Goal: Task Accomplishment & Management: Use online tool/utility

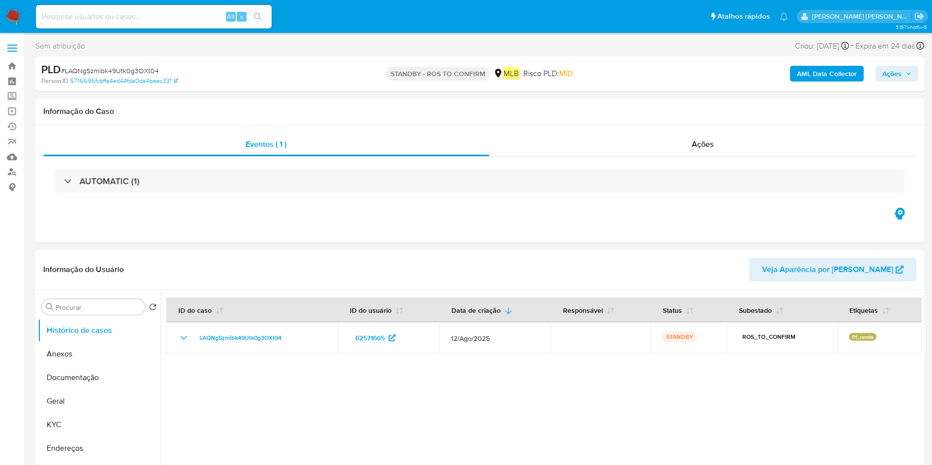
select select "10"
click at [94, 346] on button "Anexos" at bounding box center [95, 354] width 115 height 24
select select "10"
click at [8, 57] on label at bounding box center [12, 48] width 25 height 21
click at [0, 0] on input "checkbox" at bounding box center [0, 0] width 0 height 0
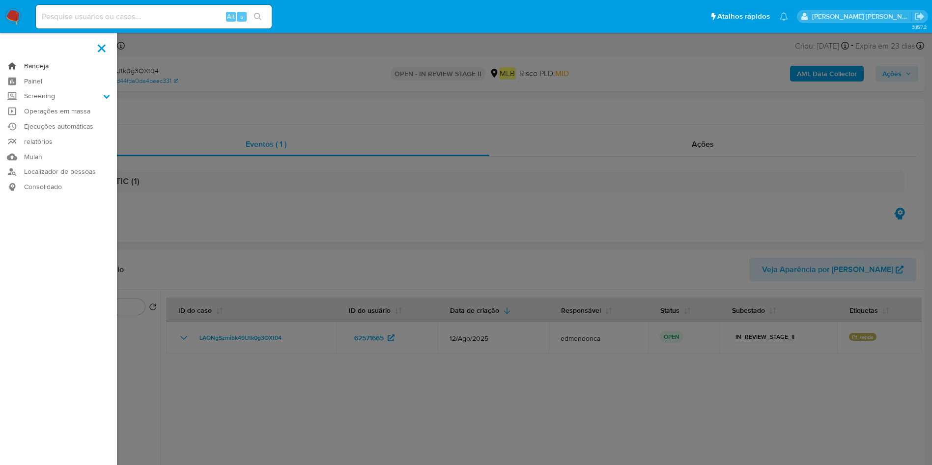
click at [12, 62] on link "Bandeja" at bounding box center [58, 65] width 117 height 15
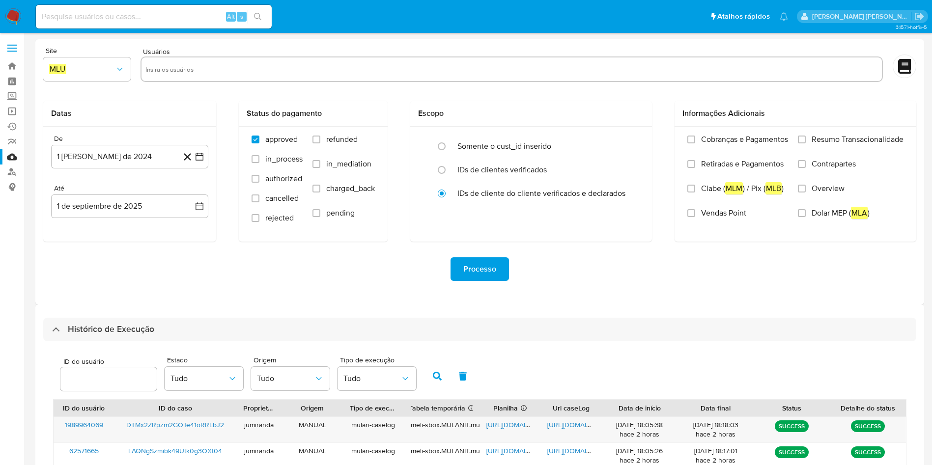
select select "10"
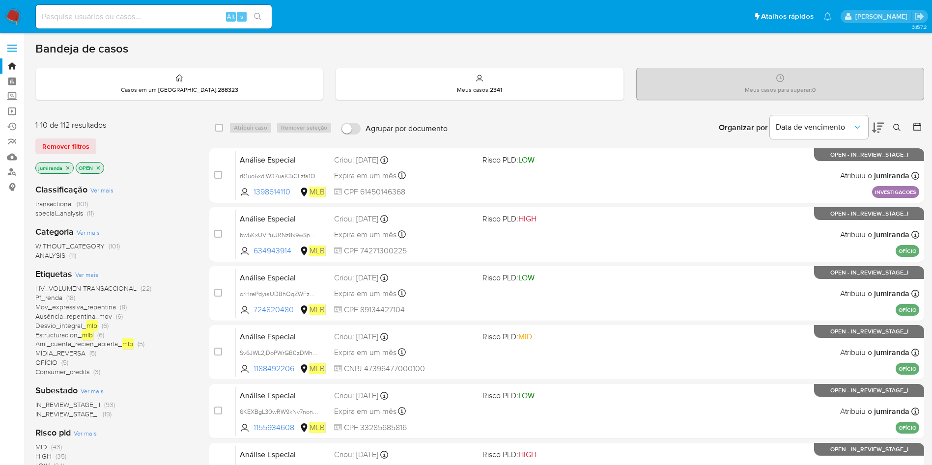
scroll to position [74, 0]
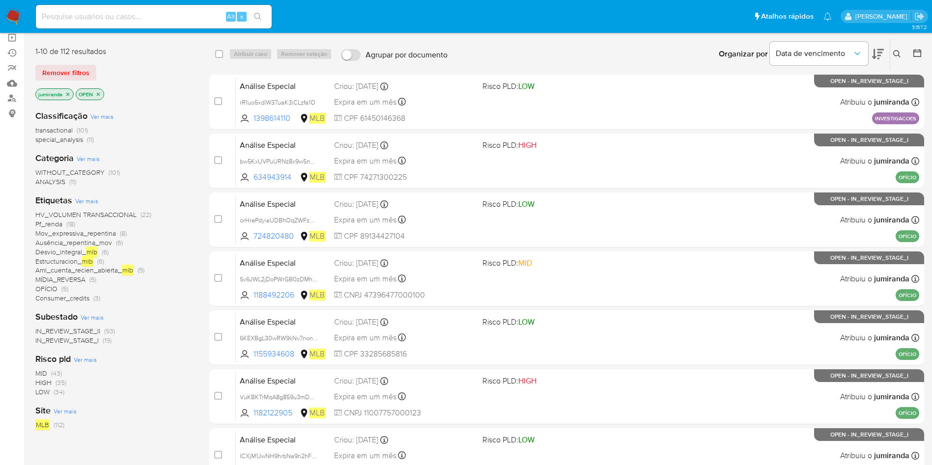
click at [110, 273] on span "Aml_cuenta_recien_abierta_ mlb" at bounding box center [84, 270] width 98 height 11
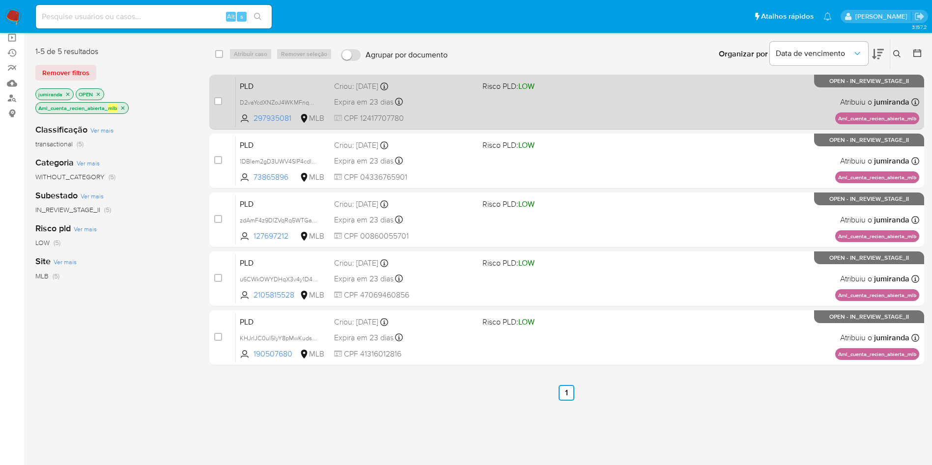
click at [531, 121] on div "PLD D2vaYcdXNZoJ4WKMFnqDJwMR 297935081 MLB Risco PLD: LOW Criou: 12/08/2025 Cri…" at bounding box center [577, 102] width 683 height 50
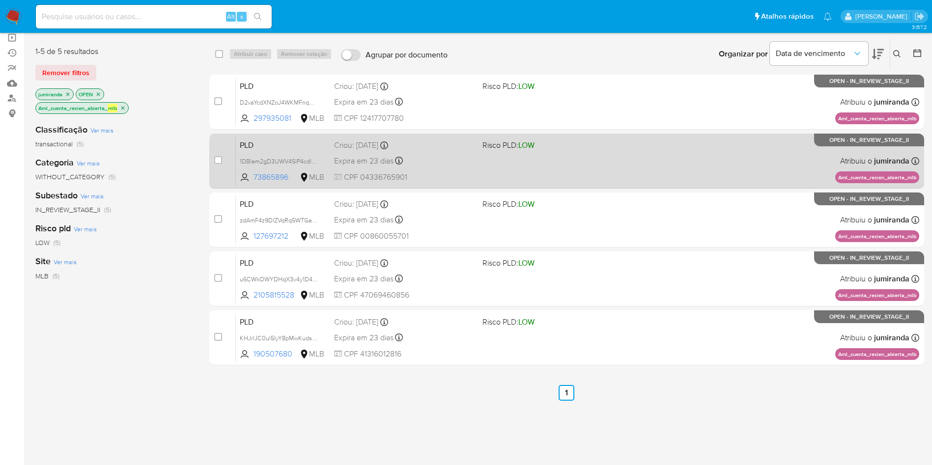
click at [514, 153] on div "PLD 1DBlem2gD3UWV4SlP4cdlwDh 73865896 MLB Risco PLD: LOW Criou: 12/08/2025 Crio…" at bounding box center [577, 161] width 683 height 50
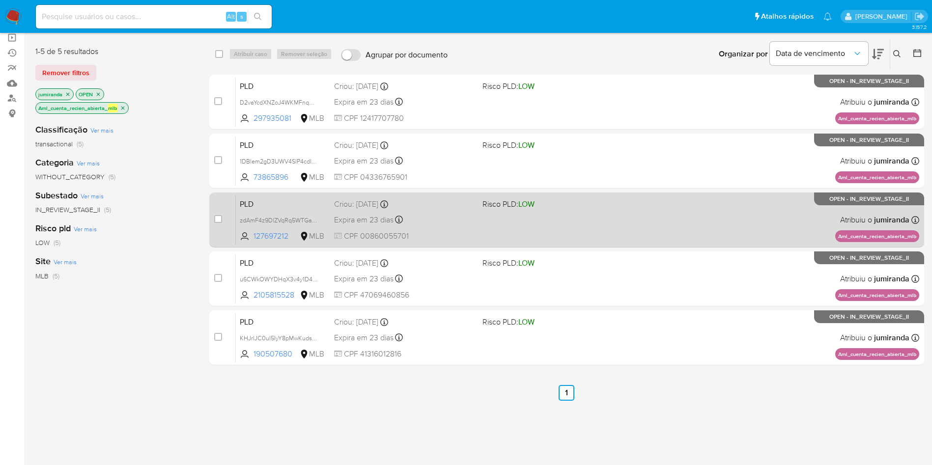
click at [494, 204] on span "Risco PLD: LOW" at bounding box center [508, 203] width 52 height 11
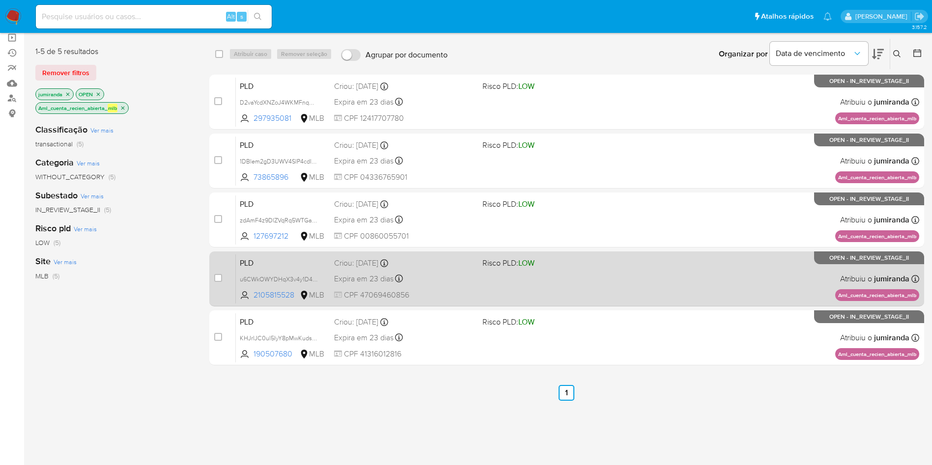
click at [485, 280] on div "PLD u6CWkOWYDHqX3v4y1D4sspGZ 2105815528 MLB Risco PLD: LOW Criou: 12/08/2025 Cr…" at bounding box center [577, 279] width 683 height 50
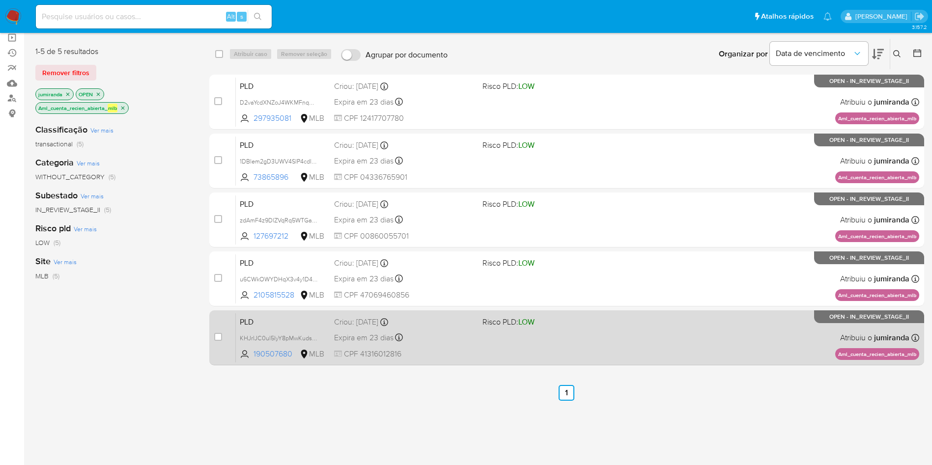
click at [473, 344] on div "Expira em 23 dias Expira em 26/09/2025 00:10:28" at bounding box center [404, 337] width 141 height 13
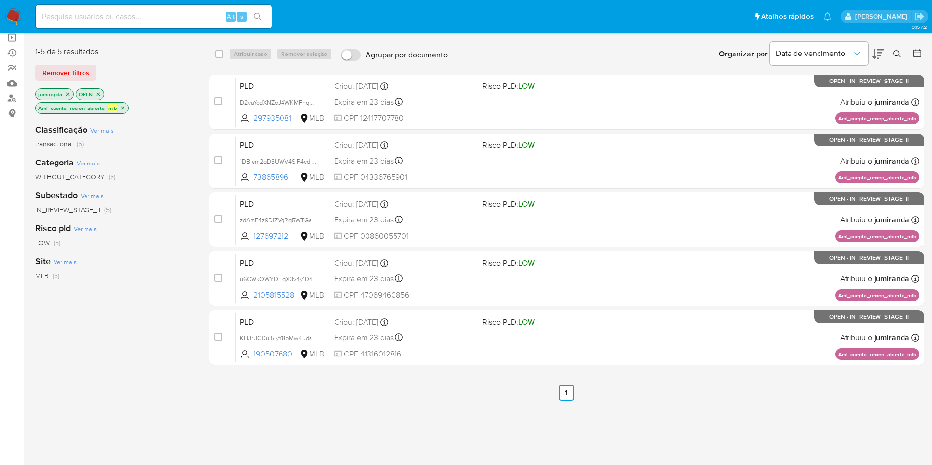
click at [117, 105] on em "mlb" at bounding box center [113, 108] width 10 height 9
click at [124, 106] on icon "close-filter" at bounding box center [123, 108] width 6 height 6
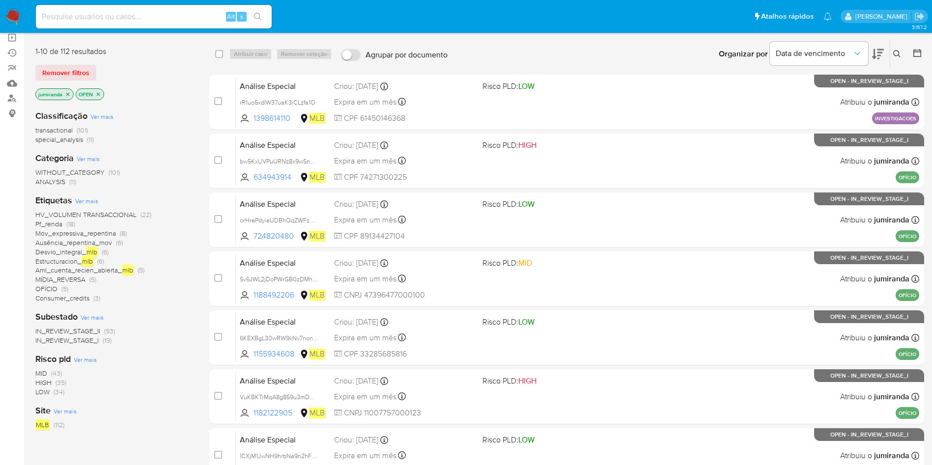
click at [53, 278] on span "MÍDIA_REVERSA" at bounding box center [60, 280] width 50 height 10
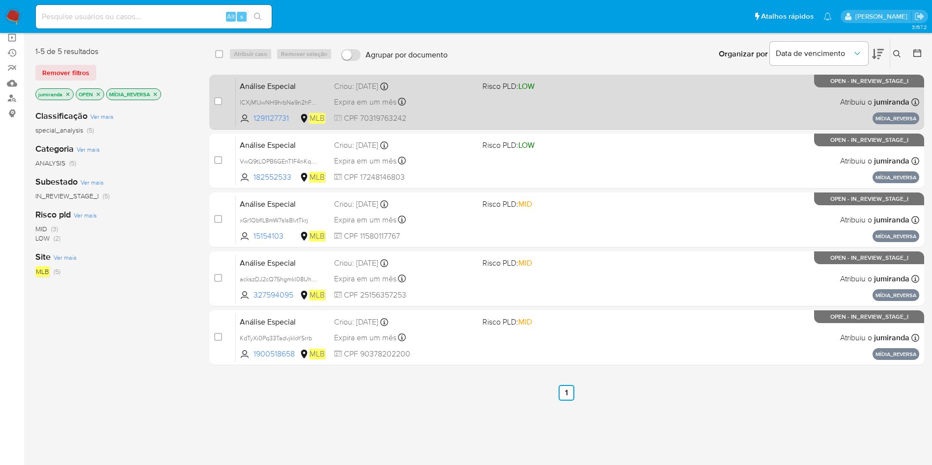
click at [439, 109] on div "Análise Especial ICXjM1JwNH9hrbNa9n2hFns3 1291127731 MLB Risco PLD: LOW Criou: …" at bounding box center [577, 102] width 683 height 50
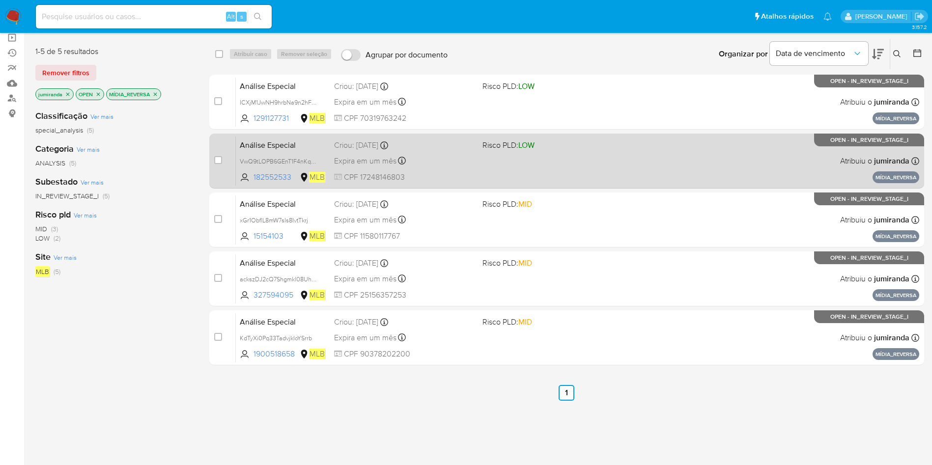
click at [436, 150] on div "Criou: 14/08/2025 Criou: 14/08/2025 15:00:11" at bounding box center [404, 145] width 141 height 11
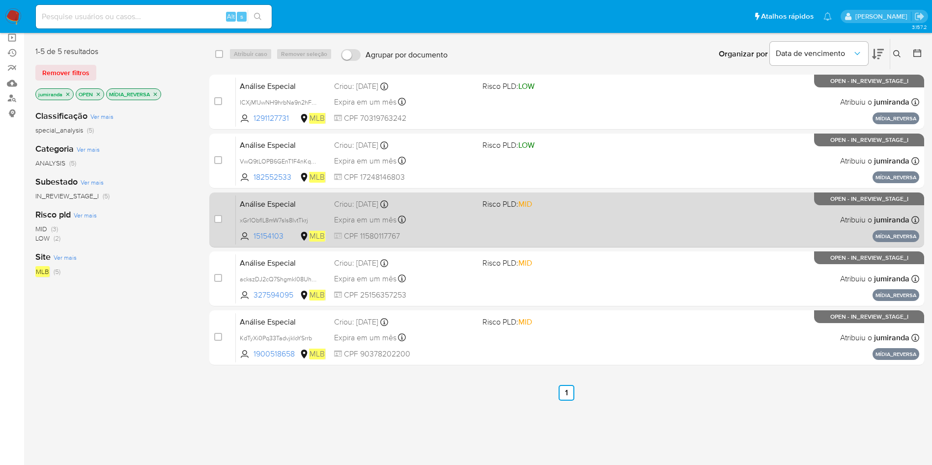
click at [424, 222] on div "Expira em um mês Expira em 28/09/2025 15:00:11" at bounding box center [404, 219] width 141 height 13
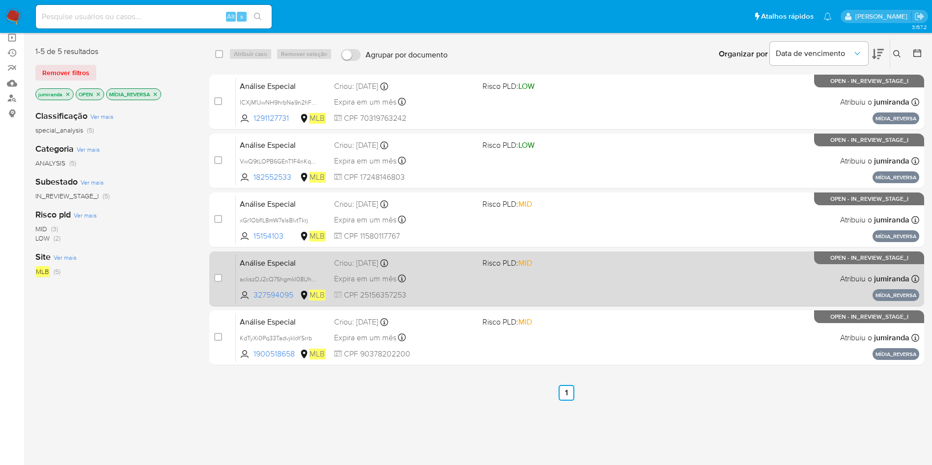
click at [408, 277] on div "Expira em um mês Expira em 28/09/2025 15:00:11" at bounding box center [404, 278] width 141 height 13
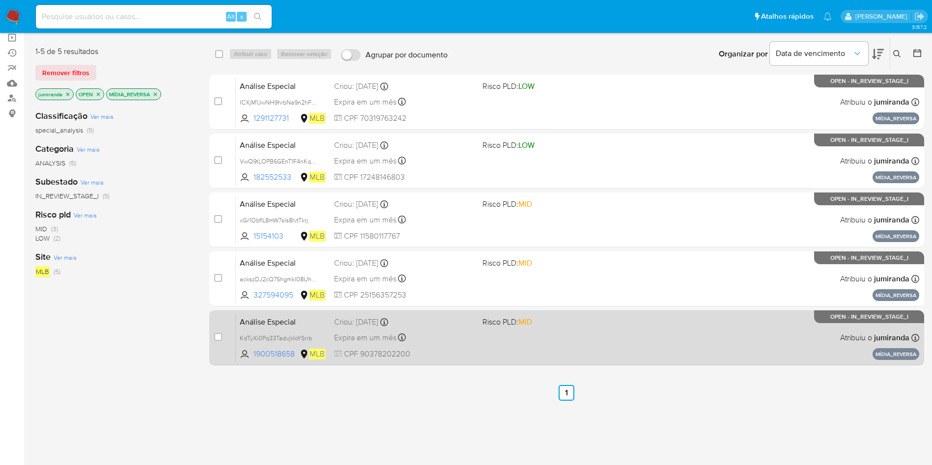
click at [419, 321] on div "Criou: 14/08/2025 Criou: 14/08/2025 15:00:10" at bounding box center [404, 322] width 141 height 11
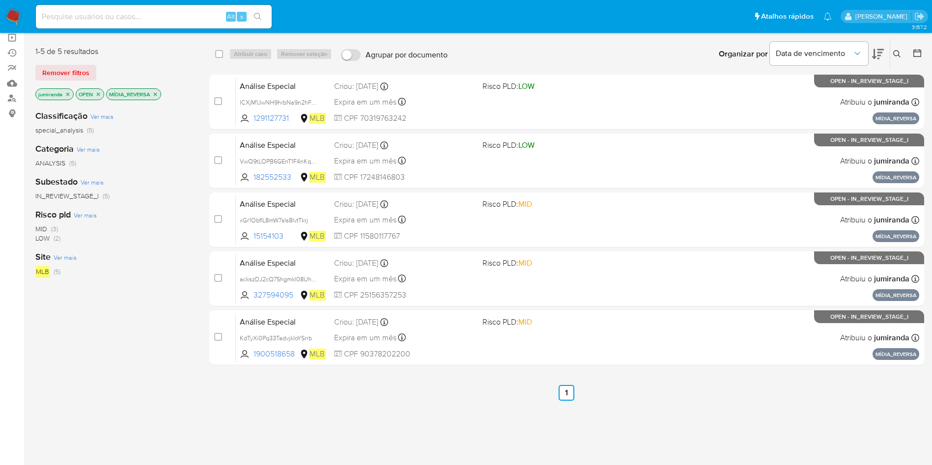
click at [153, 94] on icon "close-filter" at bounding box center [155, 94] width 6 height 6
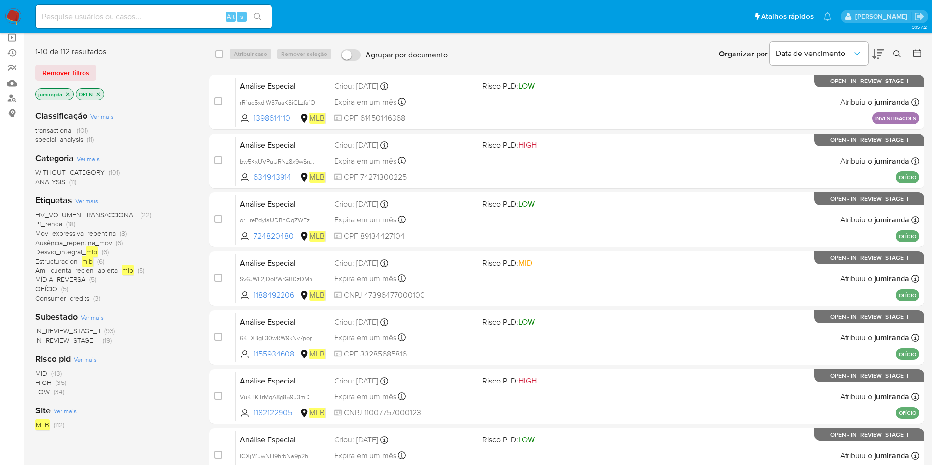
click at [59, 284] on span "OFÍCIO (5)" at bounding box center [51, 288] width 33 height 9
click at [92, 212] on span "HV_VOLUMEN TRANSACCIONAL" at bounding box center [85, 215] width 101 height 10
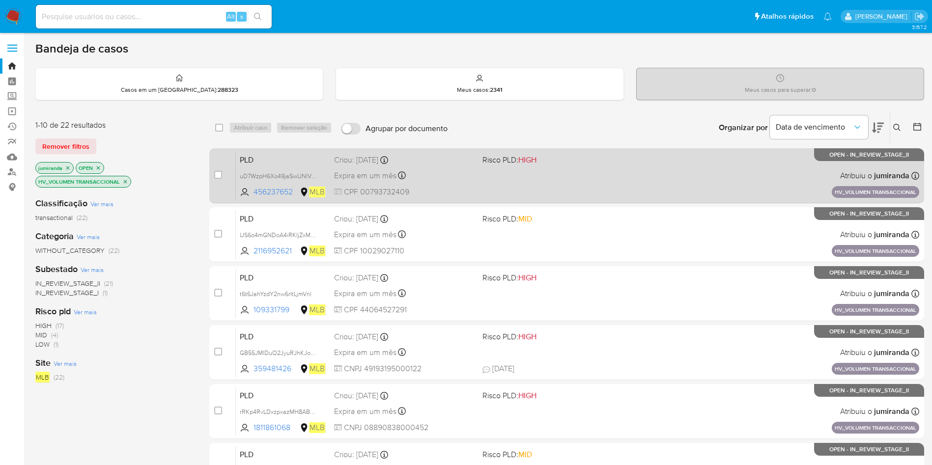
drag, startPoint x: 546, startPoint y: 186, endPoint x: 543, endPoint y: 193, distance: 7.3
click at [544, 186] on div "PLD uD7WzpH6Xo49jaSwUNlVn5ex 456237652 MLB Risco PLD: HIGH Criou: 14/08/2025 Cr…" at bounding box center [577, 176] width 683 height 50
click at [637, 168] on div "PLD uD7WzpH6Xo49jaSwUNlVn5ex 456237652 MLB Risco PLD: HIGH Criou: 14/08/2025 Cr…" at bounding box center [577, 176] width 683 height 50
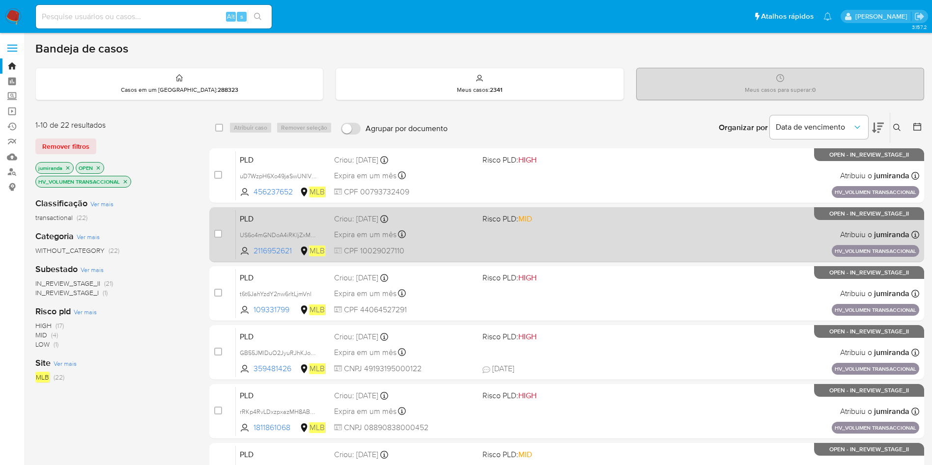
click at [610, 226] on div "PLD US6o4mGNDoA4iRKIjZxMahzW 2116952621 MLB Risco PLD: MID Criou: 14/08/2025 Cr…" at bounding box center [577, 235] width 683 height 50
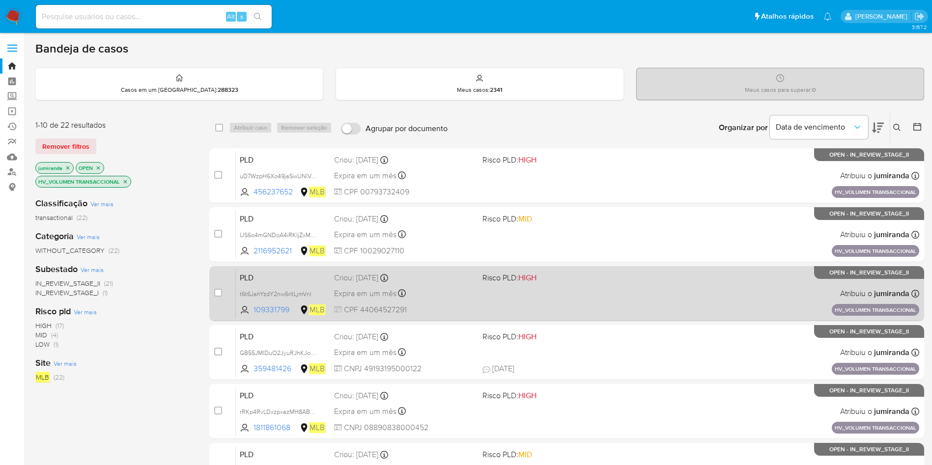
click at [624, 293] on div "PLD t6t6JahYzdY2nw6rItLjmVnl 109331799 MLB Risco PLD: HIGH Criou: 14/08/2025 Cr…" at bounding box center [577, 294] width 683 height 50
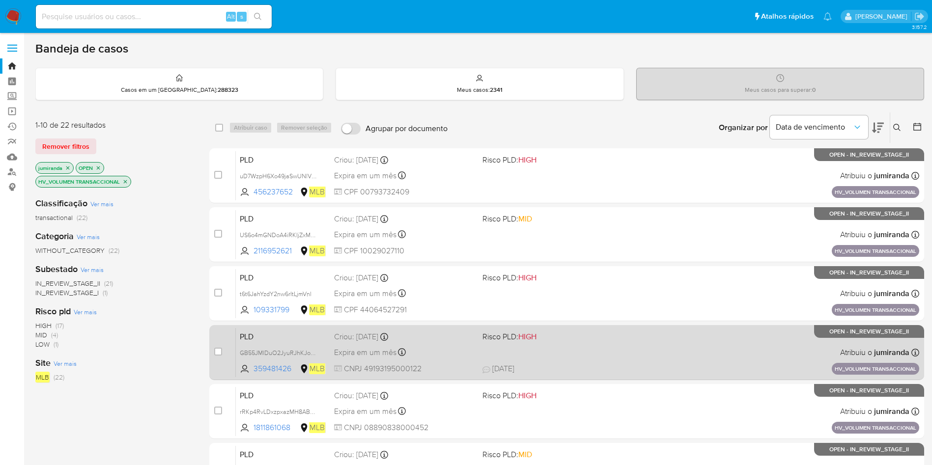
click at [617, 350] on div "PLD GB55JMlDuO2JyuRJhKJou0Cl 359481426 MLB Risco PLD: HIGH Criou: 14/08/2025 Cr…" at bounding box center [577, 353] width 683 height 50
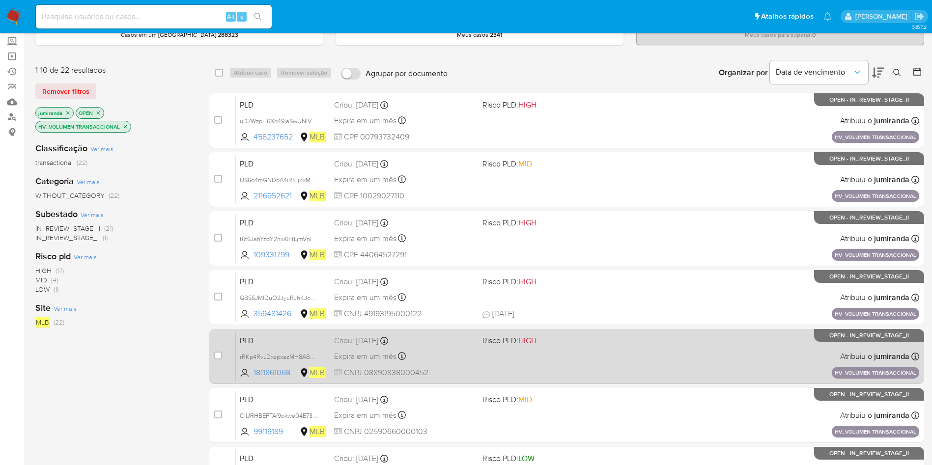
scroll to position [74, 0]
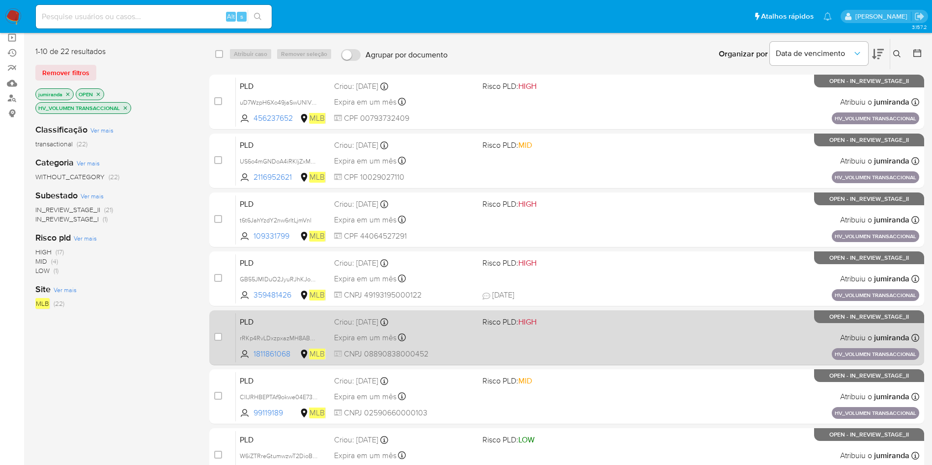
click at [654, 328] on div "PLD rRKp4RvLDxzpxazMH8ABucQB 1811861068 MLB Risco PLD: HIGH Criou: 14/08/2025 C…" at bounding box center [577, 338] width 683 height 50
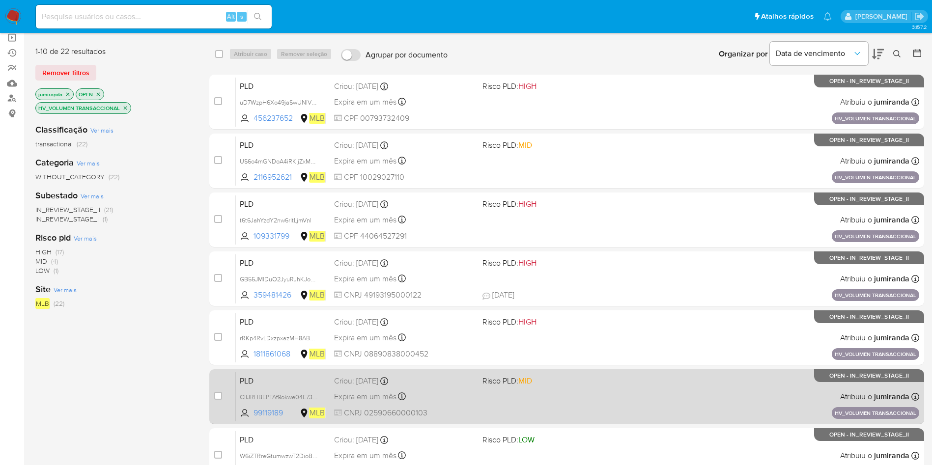
click at [672, 386] on div "PLD CIIJRHBEPTAf9okwe04E73U9 99119189 MLB Risco PLD: MID Criou: 14/08/2025 Crio…" at bounding box center [577, 397] width 683 height 50
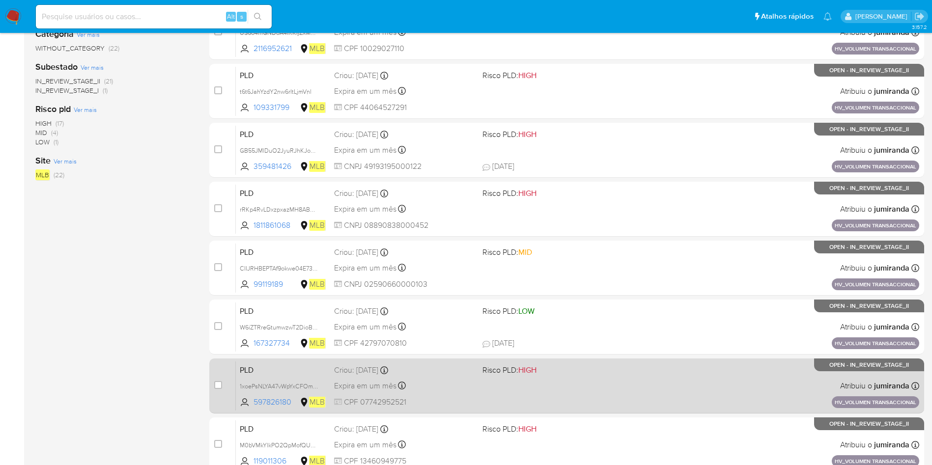
scroll to position [221, 0]
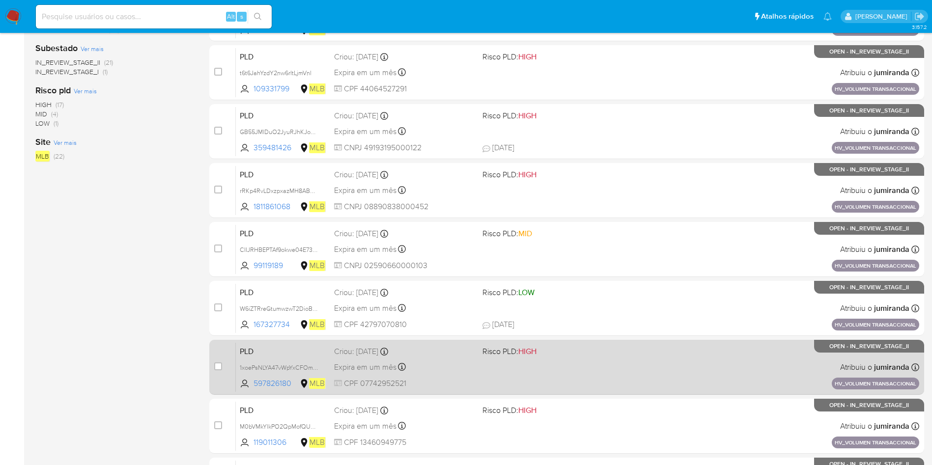
drag, startPoint x: 656, startPoint y: 320, endPoint x: 661, endPoint y: 355, distance: 34.8
click at [656, 321] on span "18/08/2025 18/08/2025 12:10" at bounding box center [626, 324] width 289 height 11
click at [663, 368] on div "PLD 1xoePsNLYA47vWpYxCFOm5xo 597826180 MLB Risco PLD: HIGH Criou: 14/08/2025 Cr…" at bounding box center [577, 367] width 683 height 50
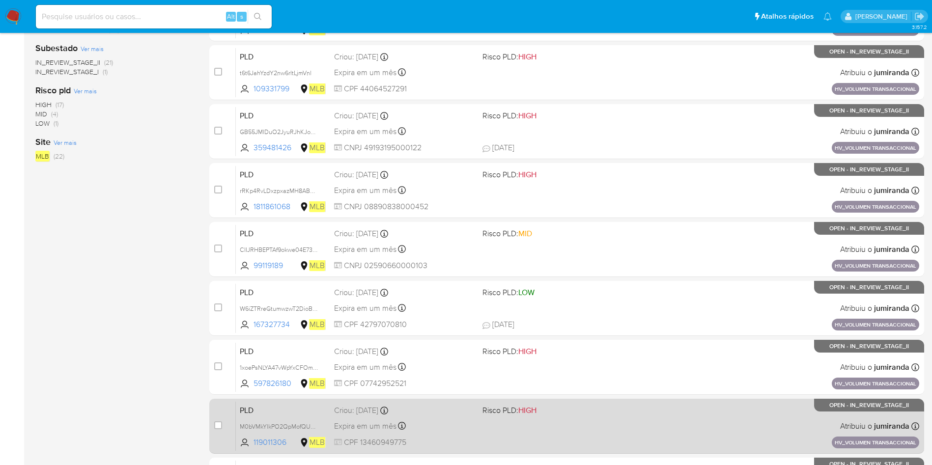
click at [686, 410] on div "PLD M0bVMkYlkPO2QpMofQUqf7yj 119011306 MLB Risco PLD: HIGH Criou: 14/08/2025 Cr…" at bounding box center [577, 426] width 683 height 50
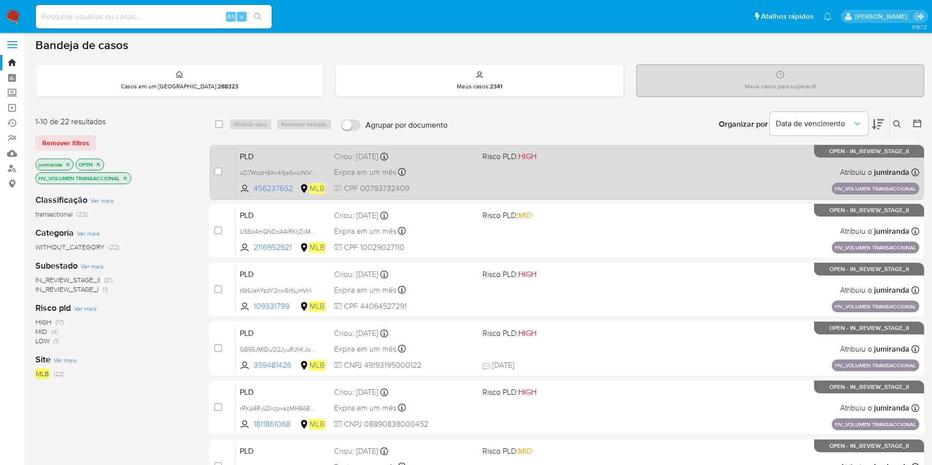
scroll to position [0, 0]
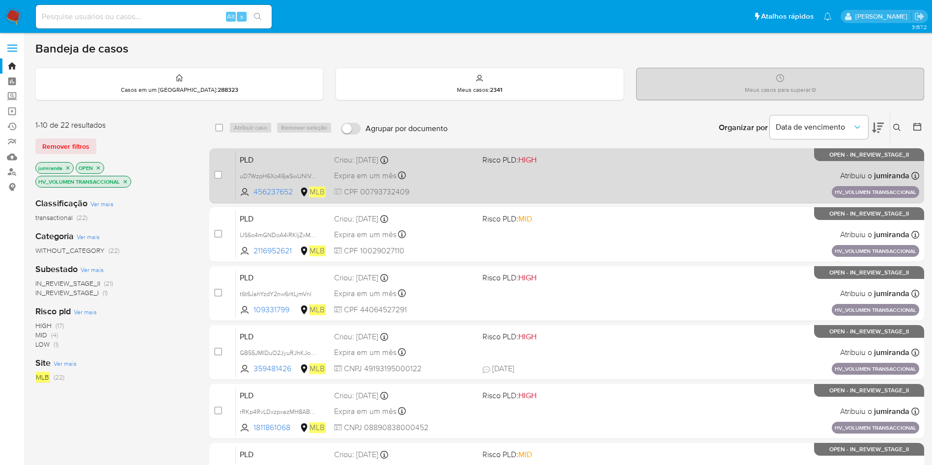
click at [653, 179] on div "PLD uD7WzpH6Xo49jaSwUNlVn5ex 456237652 MLB Risco PLD: HIGH Criou: 14/08/2025 Cr…" at bounding box center [577, 176] width 683 height 50
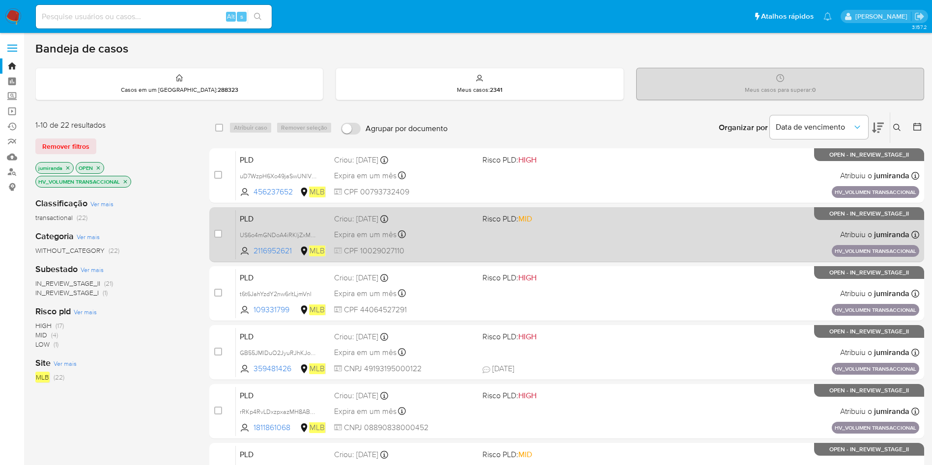
click at [641, 224] on div "PLD US6o4mGNDoA4iRKIjZxMahzW 2116952621 MLB Risco PLD: MID Criou: 14/08/2025 Cr…" at bounding box center [577, 235] width 683 height 50
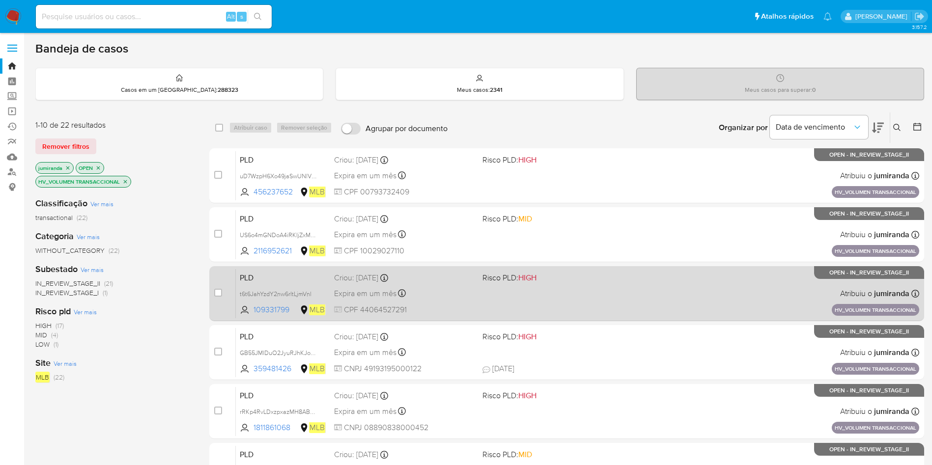
click at [672, 285] on div "PLD t6t6JahYzdY2nw6rItLjmVnl 109331799 MLB Risco PLD: HIGH Criou: 14/08/2025 Cr…" at bounding box center [577, 294] width 683 height 50
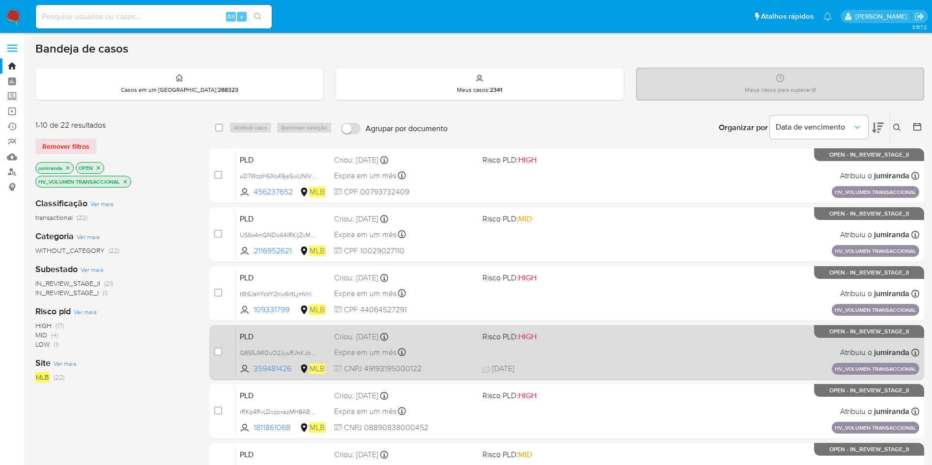
click at [702, 352] on div "PLD GB55JMlDuO2JyuRJhKJou0Cl 359481426 MLB Risco PLD: HIGH Criou: 14/08/2025 Cr…" at bounding box center [577, 353] width 683 height 50
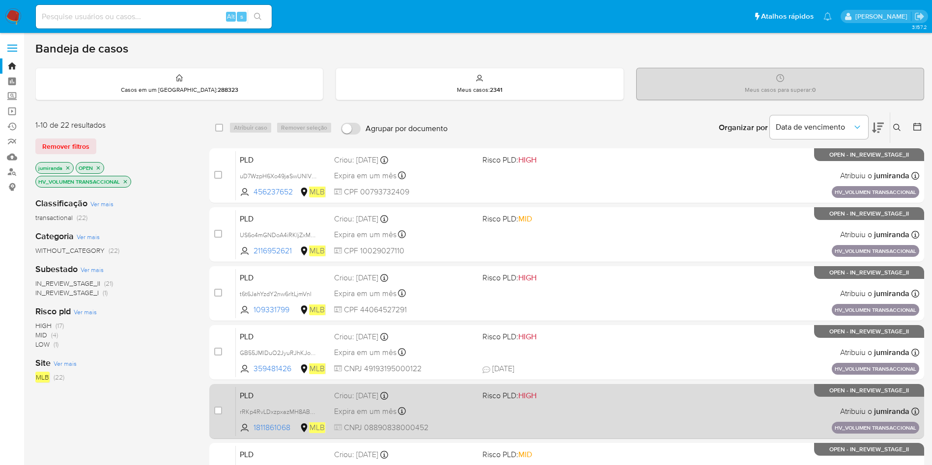
click at [719, 393] on div "PLD rRKp4RvLDxzpxazMH8ABucQB 1811861068 MLB Risco PLD: HIGH Criou: 14/08/2025 C…" at bounding box center [577, 412] width 683 height 50
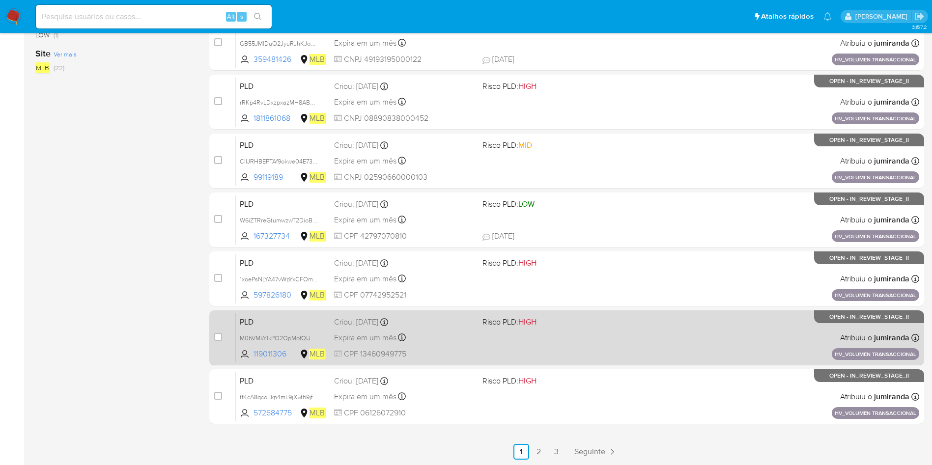
scroll to position [311, 0]
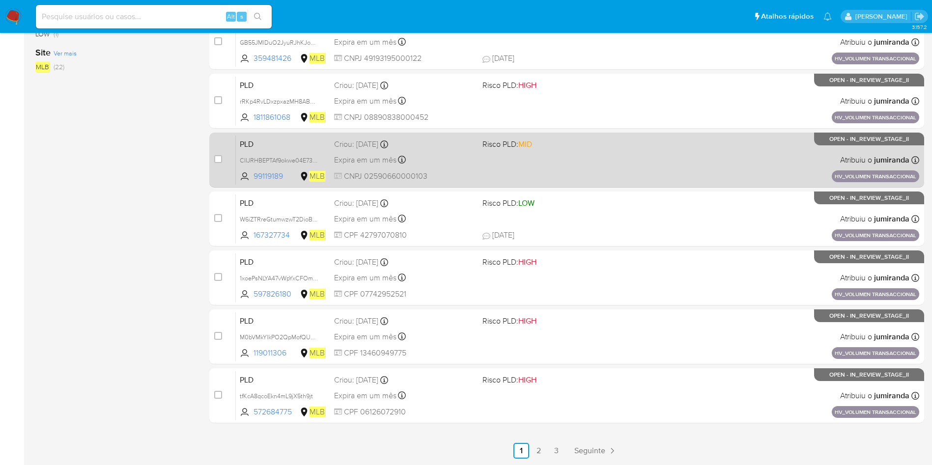
click at [581, 154] on div "PLD CIIJRHBEPTAf9okwe04E73U9 99119189 MLB Risco PLD: MID Criou: 14/08/2025 Crio…" at bounding box center [577, 160] width 683 height 50
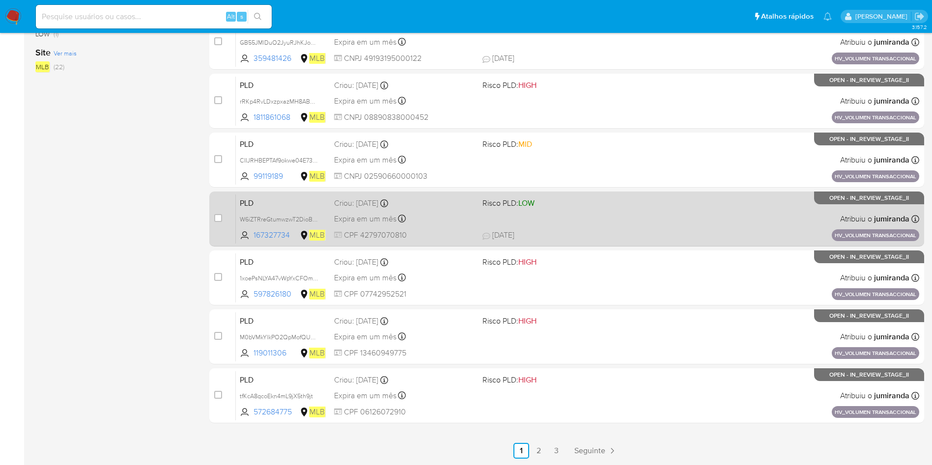
click at [586, 211] on div "PLD W6iZTRreGtumwzwT2DioBwyX 167327734 MLB Risco PLD: LOW Criou: 14/08/2025 Cri…" at bounding box center [577, 219] width 683 height 50
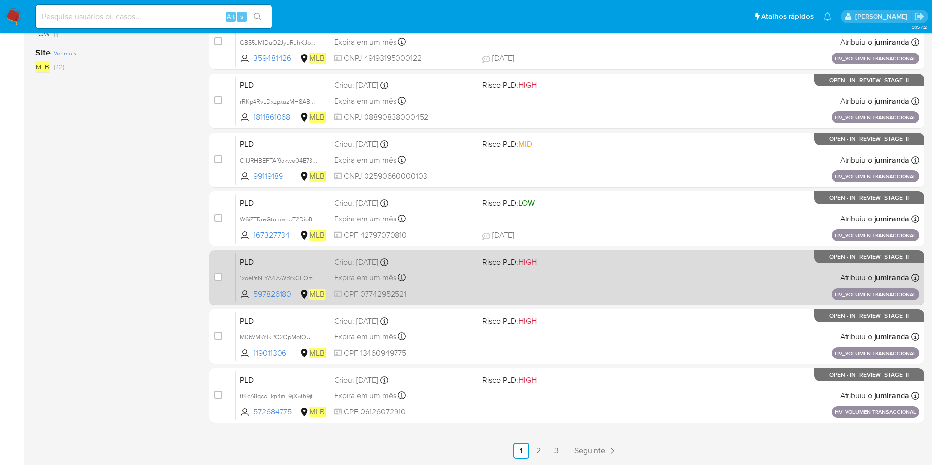
click at [616, 277] on div "PLD 1xoePsNLYA47vWpYxCFOm5xo 597826180 MLB Risco PLD: HIGH Criou: 14/08/2025 Cr…" at bounding box center [577, 278] width 683 height 50
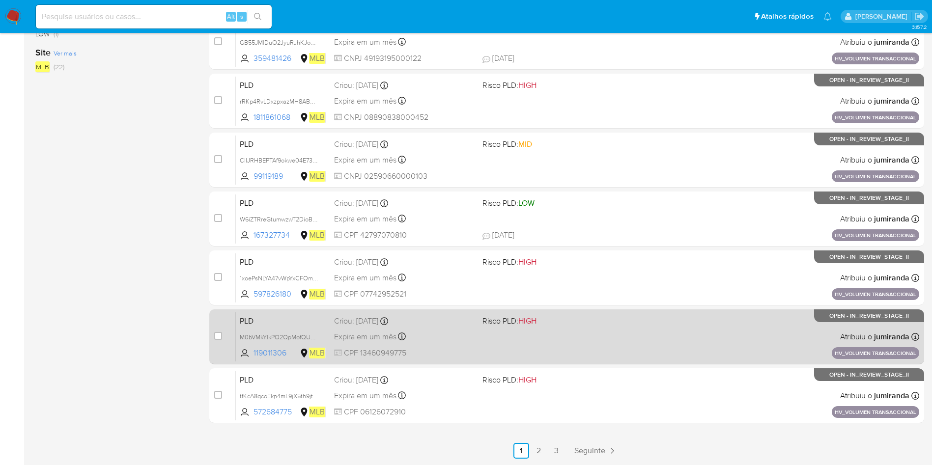
click at [668, 335] on div "PLD M0bVMkYlkPO2QpMofQUqf7yj 119011306 MLB Risco PLD: HIGH Criou: 14/08/2025 Cr…" at bounding box center [577, 337] width 683 height 50
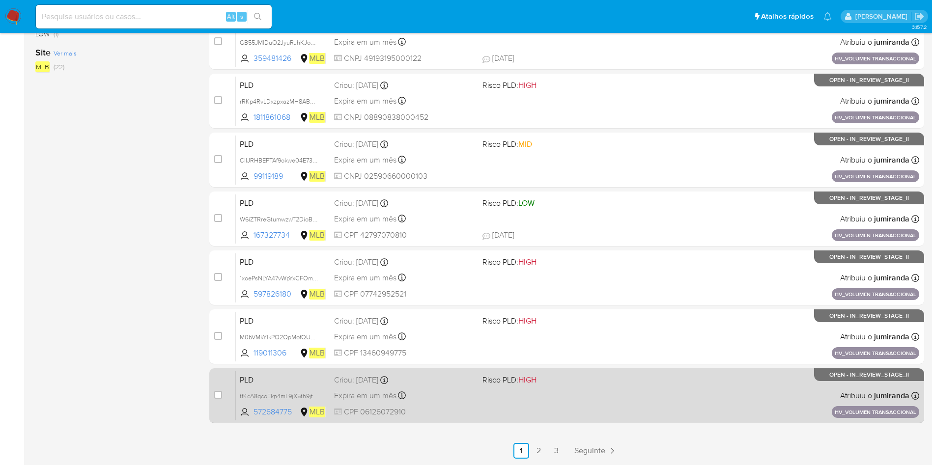
click at [536, 379] on span "HIGH" at bounding box center [527, 379] width 18 height 11
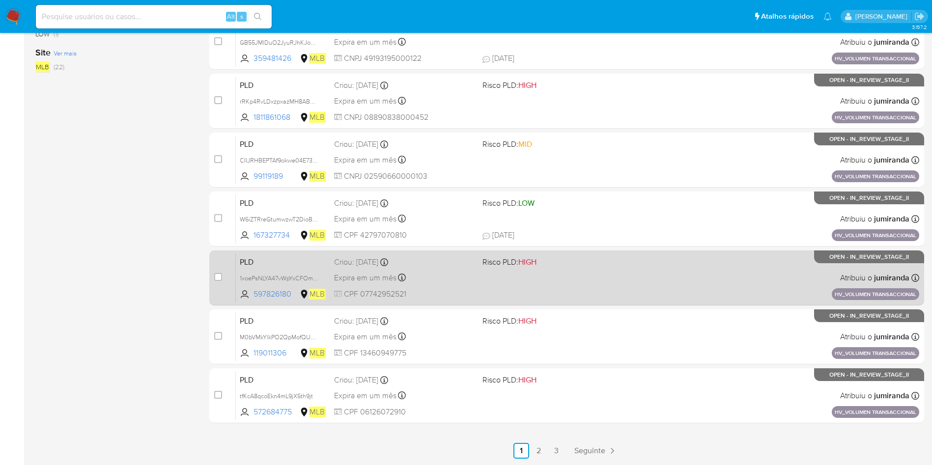
click at [465, 259] on div "Criou: 14/08/2025 Criou: 14/08/2025 11:17:37" at bounding box center [404, 262] width 141 height 11
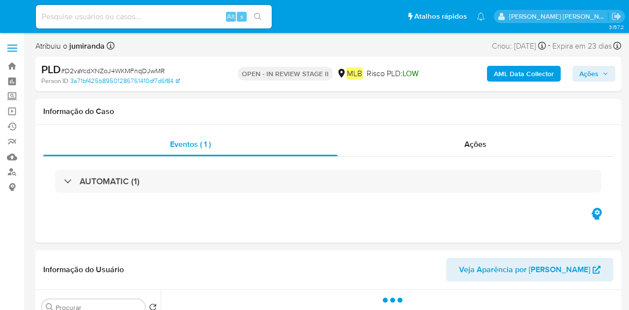
select select "10"
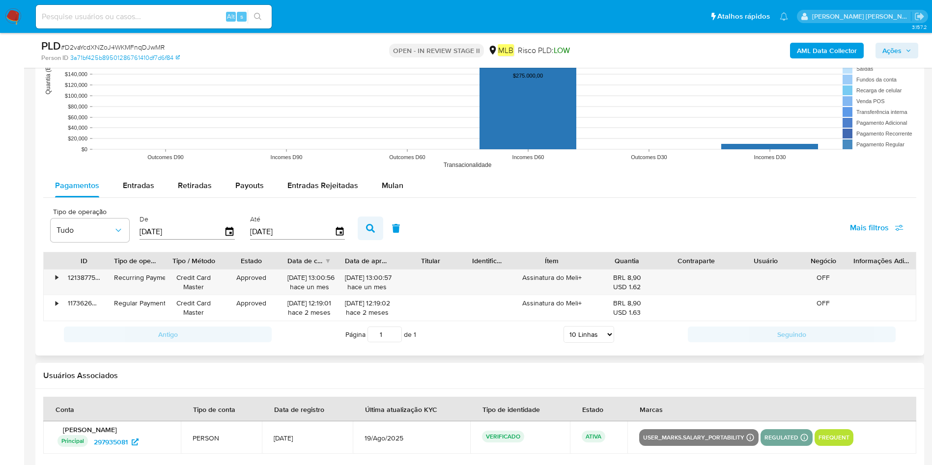
scroll to position [958, 0]
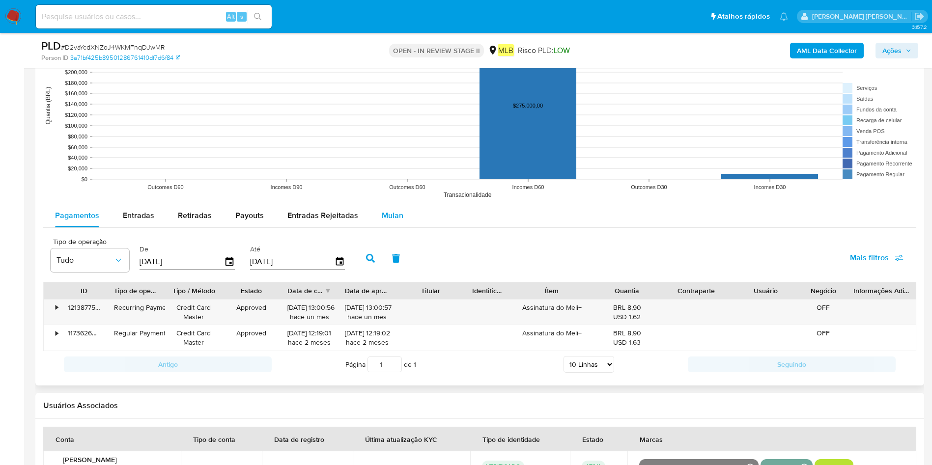
click at [385, 222] on div "Mulan" at bounding box center [393, 216] width 22 height 24
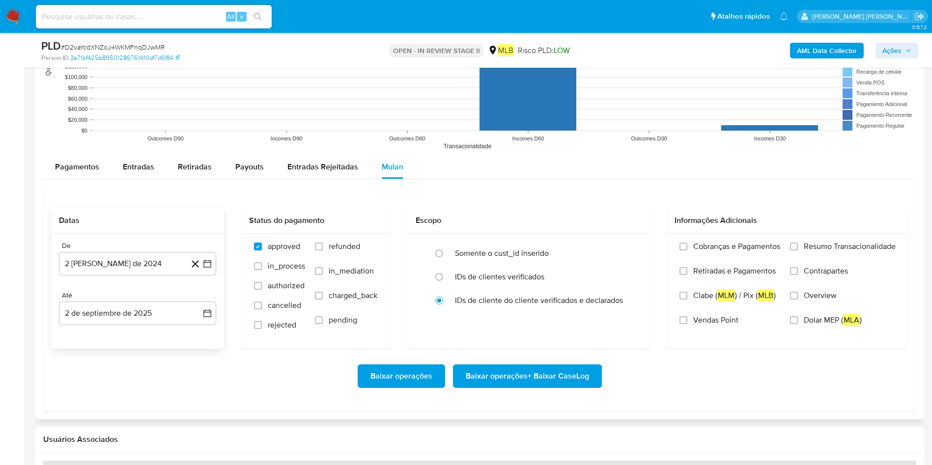
scroll to position [994, 0]
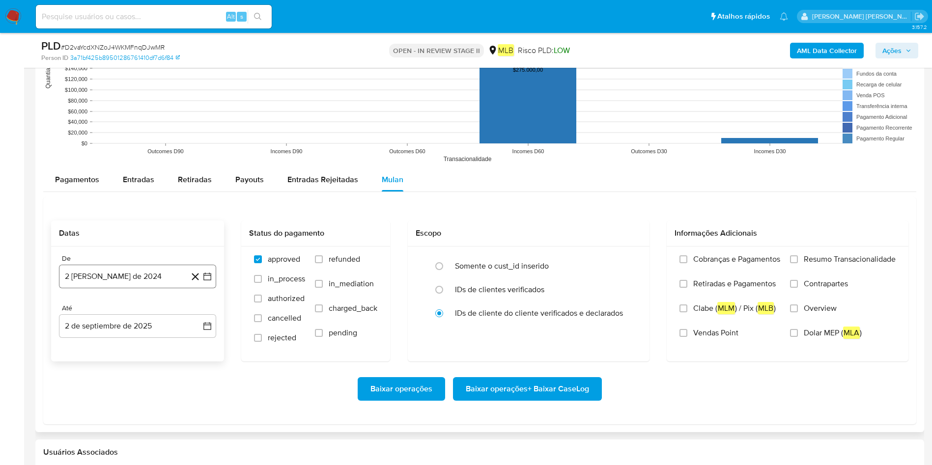
click at [161, 273] on button "2 [PERSON_NAME] de 2024" at bounding box center [137, 277] width 157 height 24
click at [156, 303] on div "agosto 2024 agosto 2024 lun lunes mar martes mié miércoles jue jueves vie viern…" at bounding box center [137, 368] width 157 height 155
click at [154, 310] on span "agosto 2024" at bounding box center [133, 312] width 45 height 10
click at [197, 310] on icon "Año siguiente" at bounding box center [197, 312] width 12 height 12
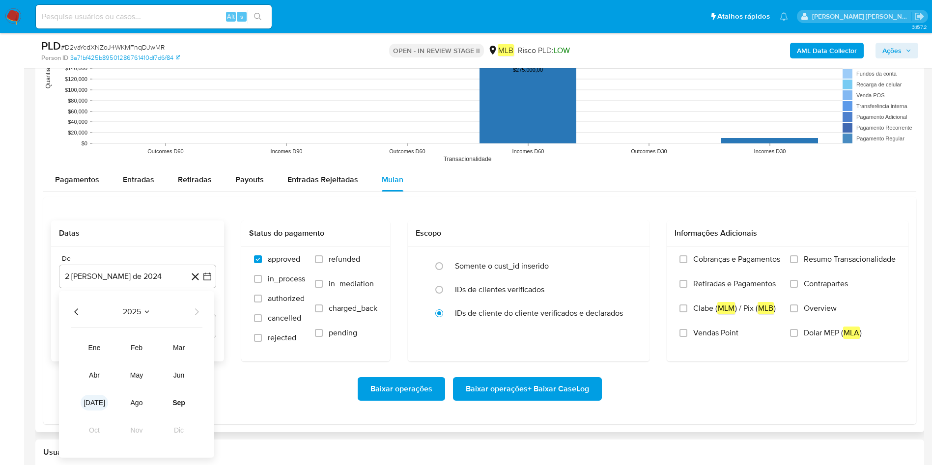
click at [86, 310] on button "[DATE]" at bounding box center [95, 403] width 28 height 16
click at [98, 310] on button "1" at bounding box center [98, 348] width 16 height 16
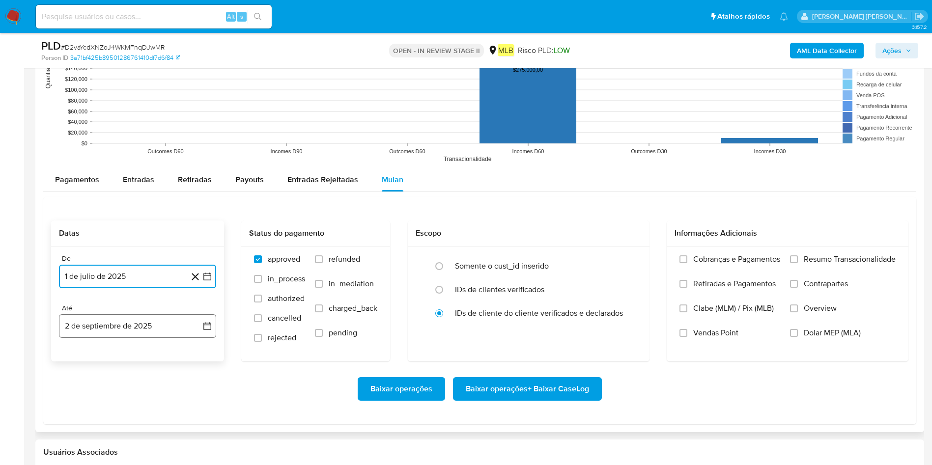
click at [103, 310] on button "2 de septiembre de 2025" at bounding box center [137, 326] width 157 height 24
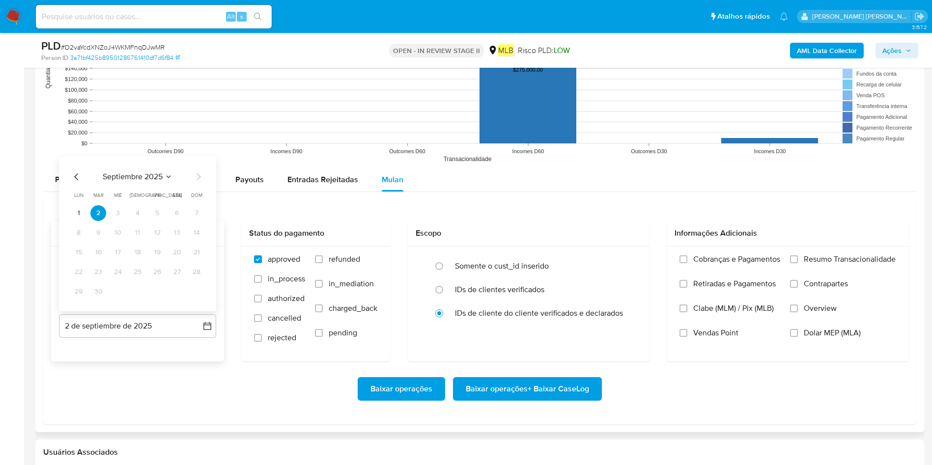
drag, startPoint x: 81, startPoint y: 212, endPoint x: 213, endPoint y: 225, distance: 132.7
click at [81, 212] on button "1" at bounding box center [79, 213] width 16 height 16
click at [628, 261] on label "Resumo Transacionalidade" at bounding box center [843, 267] width 106 height 25
click at [628, 261] on input "Resumo Transacionalidade" at bounding box center [794, 259] width 8 height 8
click at [548, 310] on span "Baixar operações + Baixar CaseLog" at bounding box center [527, 389] width 123 height 22
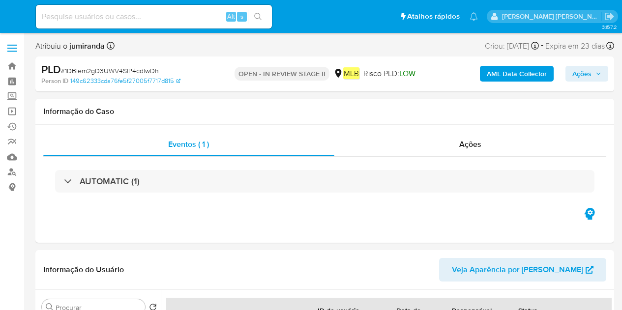
select select "10"
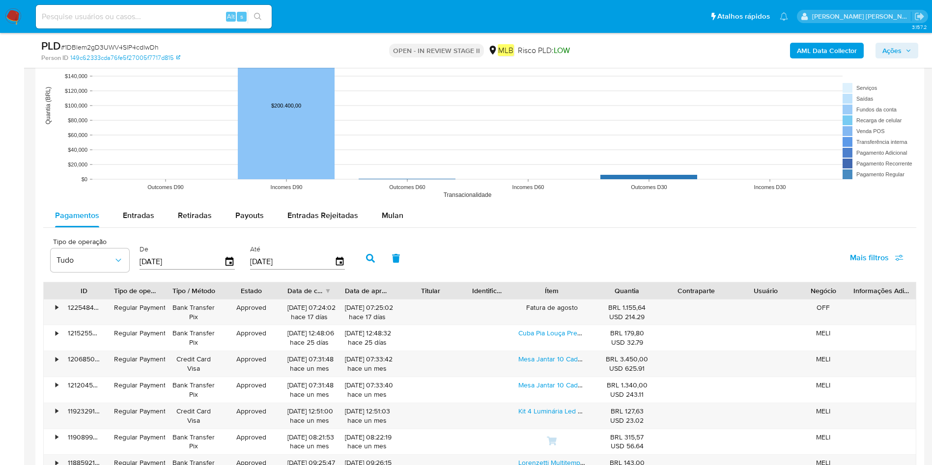
drag, startPoint x: 390, startPoint y: 215, endPoint x: 343, endPoint y: 230, distance: 49.6
click at [390, 215] on span "Mulan" at bounding box center [393, 215] width 22 height 11
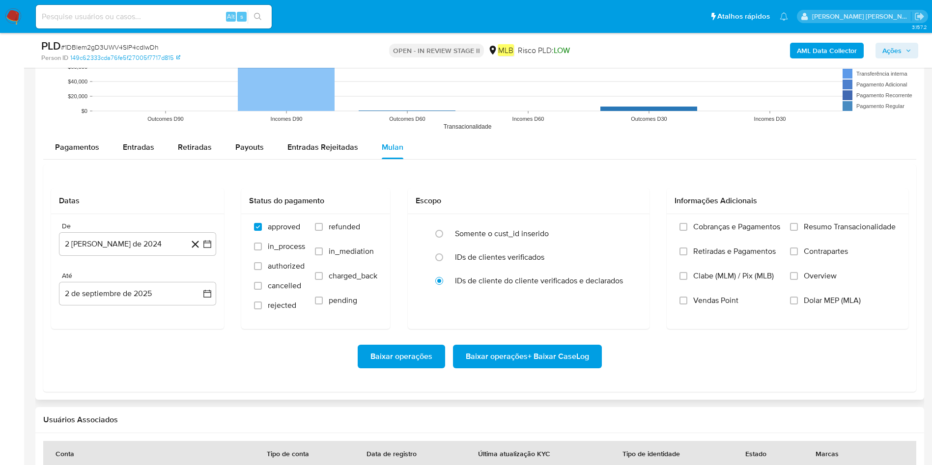
scroll to position [1105, 0]
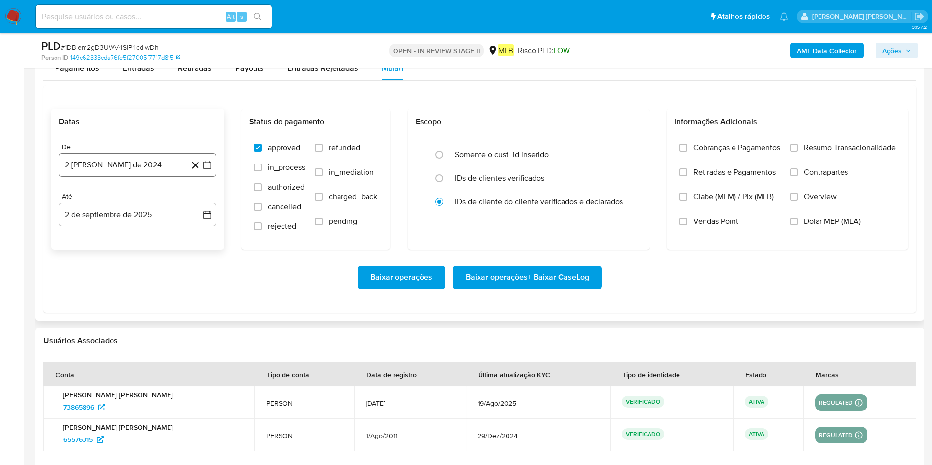
click at [138, 156] on button "2 [PERSON_NAME] de 2024" at bounding box center [137, 165] width 157 height 24
click at [140, 198] on span "agosto 2024" at bounding box center [133, 201] width 45 height 10
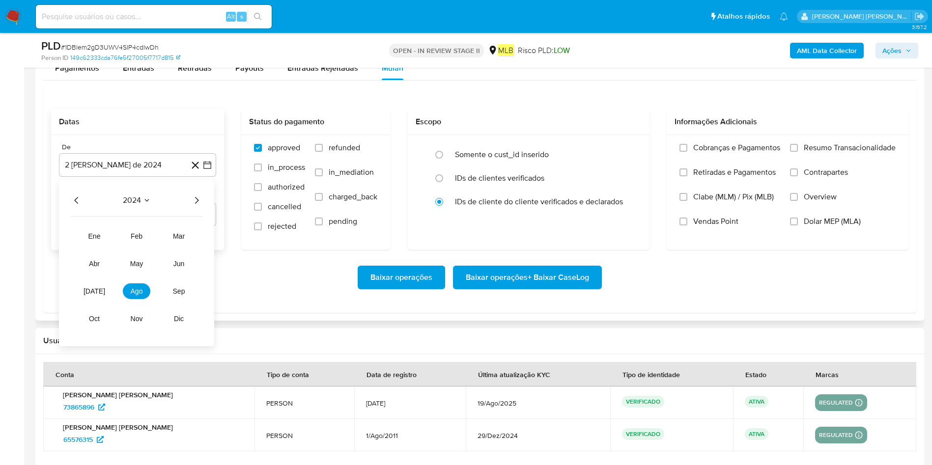
click at [193, 197] on icon "Año siguiente" at bounding box center [197, 201] width 12 height 12
click at [85, 293] on button "[DATE]" at bounding box center [95, 291] width 28 height 16
click at [91, 236] on button "1" at bounding box center [98, 237] width 16 height 16
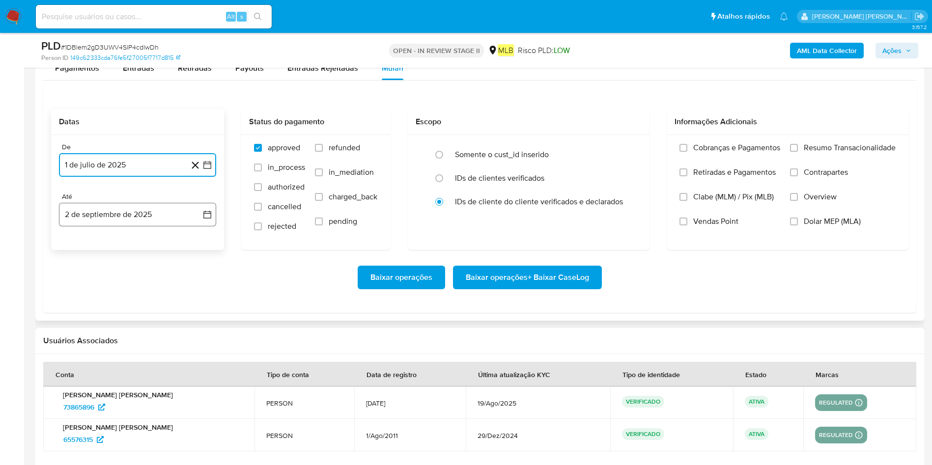
drag, startPoint x: 121, startPoint y: 220, endPoint x: 124, endPoint y: 224, distance: 5.1
click at [122, 220] on button "2 de septiembre de 2025" at bounding box center [137, 215] width 157 height 24
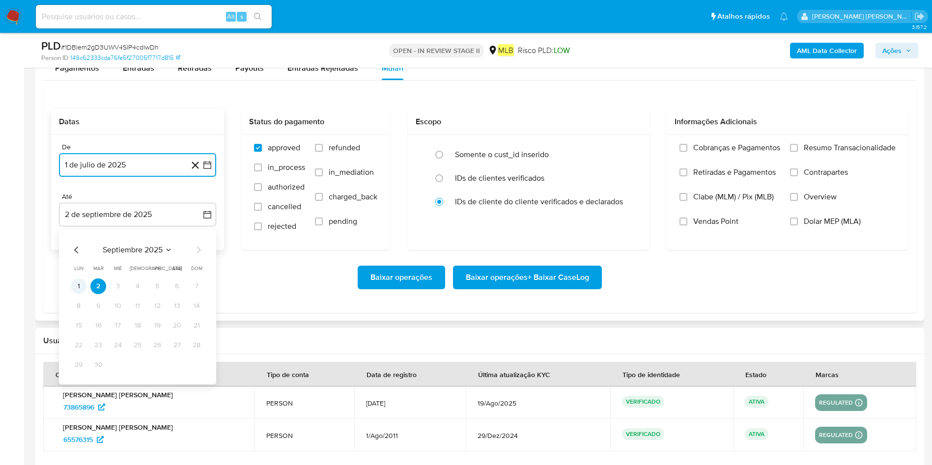
click at [79, 288] on button "1" at bounding box center [79, 287] width 16 height 16
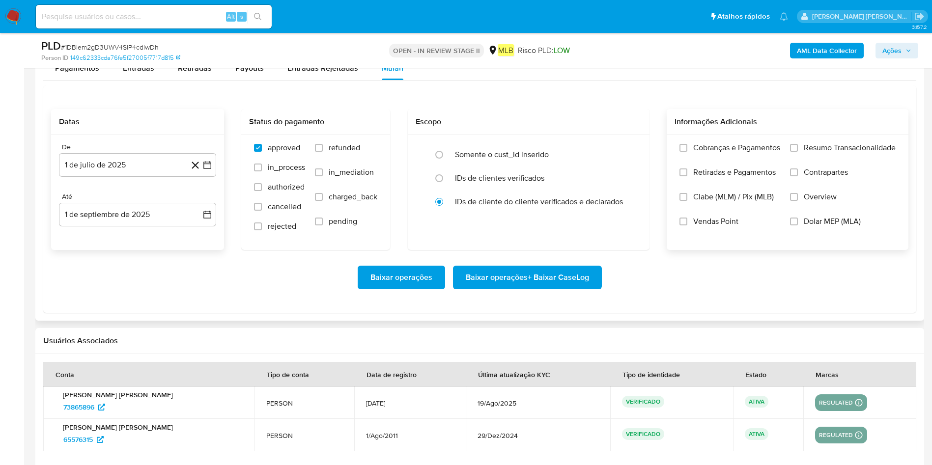
click at [621, 145] on span "Resumo Transacionalidade" at bounding box center [850, 148] width 92 height 10
click at [621, 145] on input "Resumo Transacionalidade" at bounding box center [794, 148] width 8 height 8
click at [589, 280] on button "Baixar operações + Baixar CaseLog" at bounding box center [527, 278] width 149 height 24
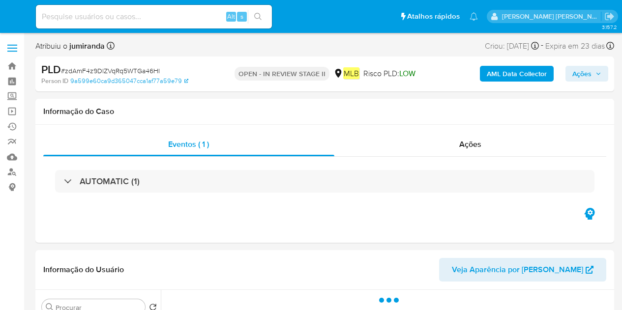
select select "10"
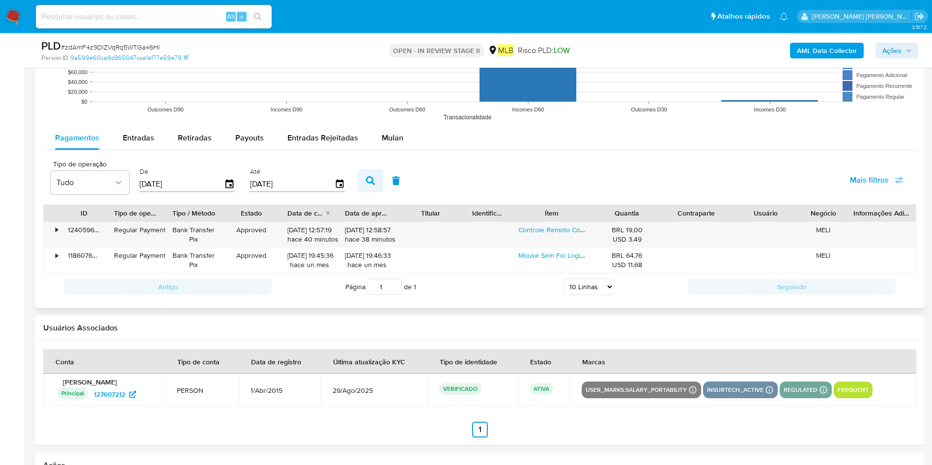
scroll to position [1105, 0]
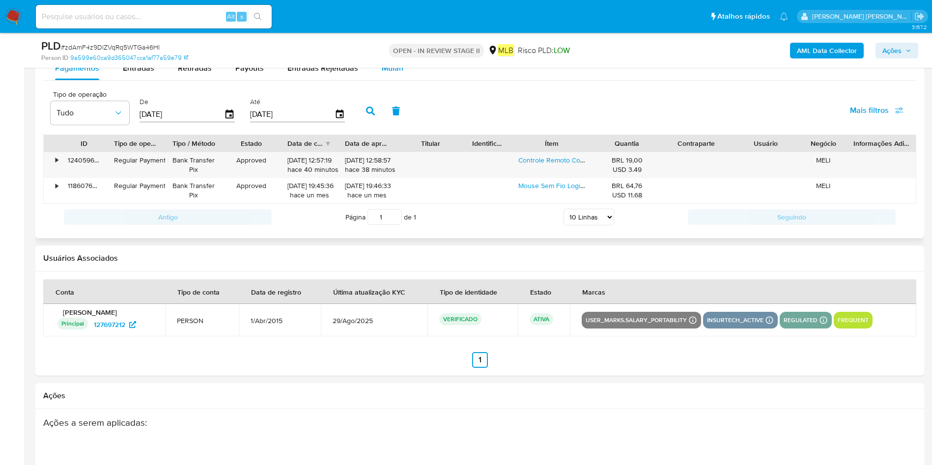
click at [383, 71] on span "Mulan" at bounding box center [393, 67] width 22 height 11
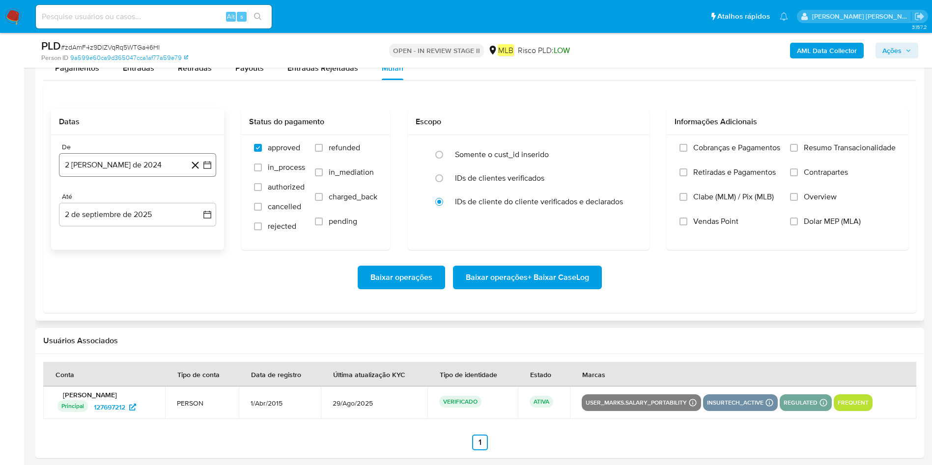
click at [152, 170] on button "2 [PERSON_NAME] de 2024" at bounding box center [137, 165] width 157 height 24
click at [145, 201] on span "agosto 2024" at bounding box center [133, 201] width 45 height 10
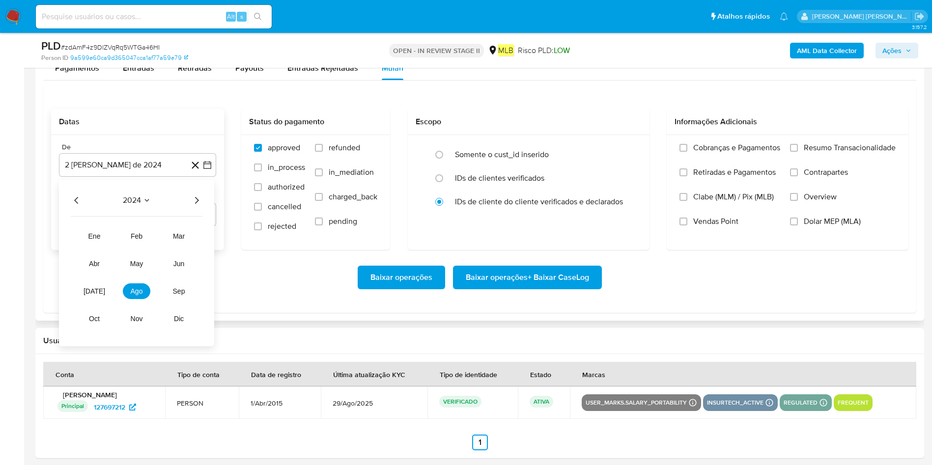
click at [197, 198] on icon "Año siguiente" at bounding box center [197, 201] width 12 height 12
click at [101, 286] on button "[DATE]" at bounding box center [95, 291] width 28 height 16
click at [101, 239] on button "1" at bounding box center [98, 237] width 16 height 16
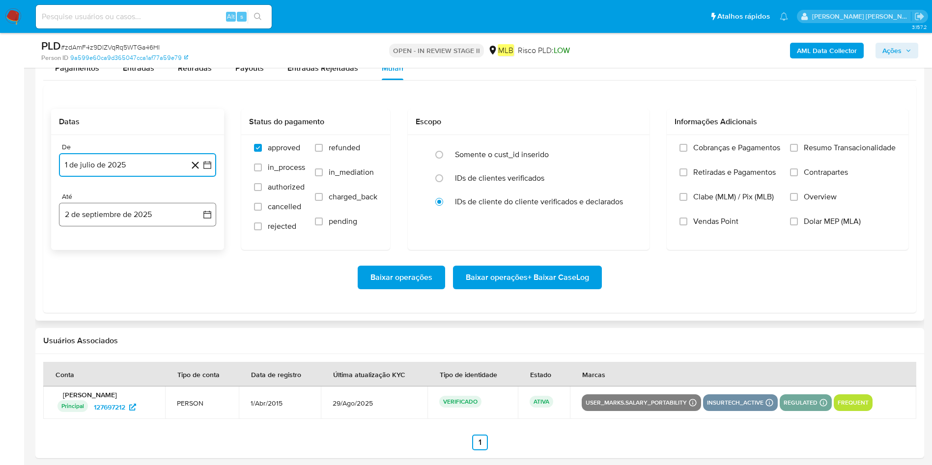
click at [116, 205] on button "2 de septiembre de 2025" at bounding box center [137, 215] width 157 height 24
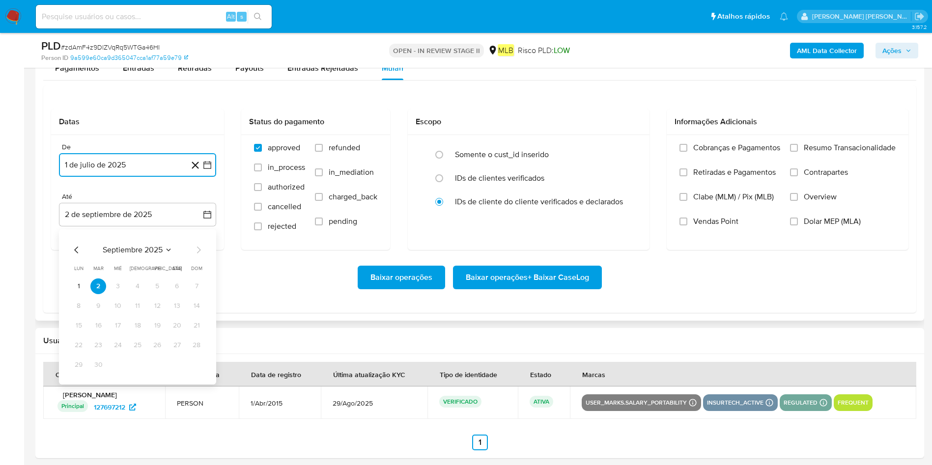
click at [80, 284] on button "1" at bounding box center [79, 287] width 16 height 16
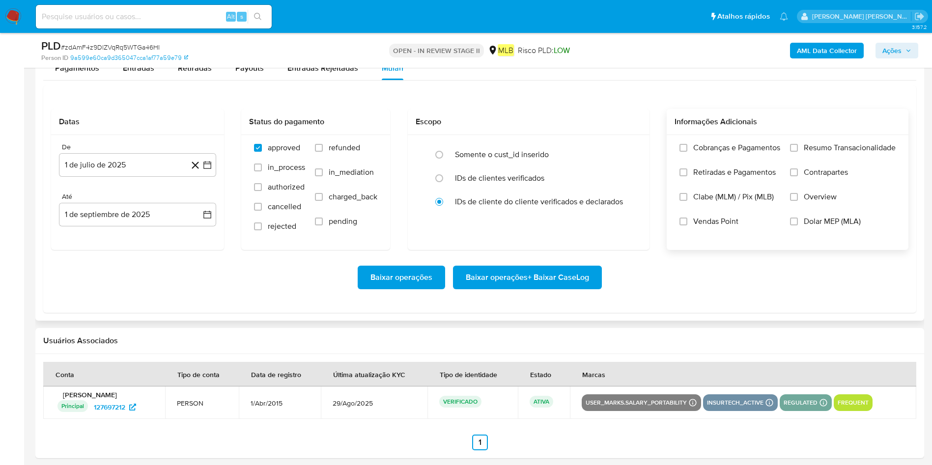
click at [621, 156] on label "Resumo Transacionalidade" at bounding box center [843, 155] width 106 height 25
click at [621, 152] on input "Resumo Transacionalidade" at bounding box center [794, 148] width 8 height 8
click at [585, 277] on span "Baixar operações + Baixar CaseLog" at bounding box center [527, 278] width 123 height 22
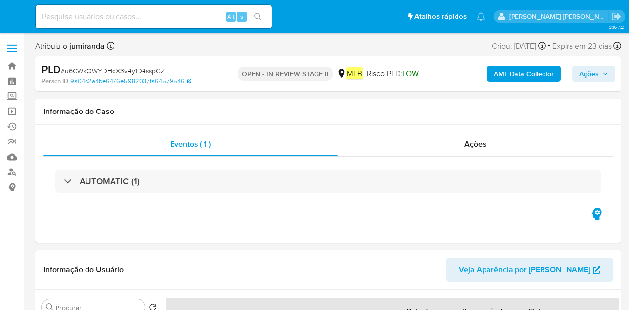
select select "10"
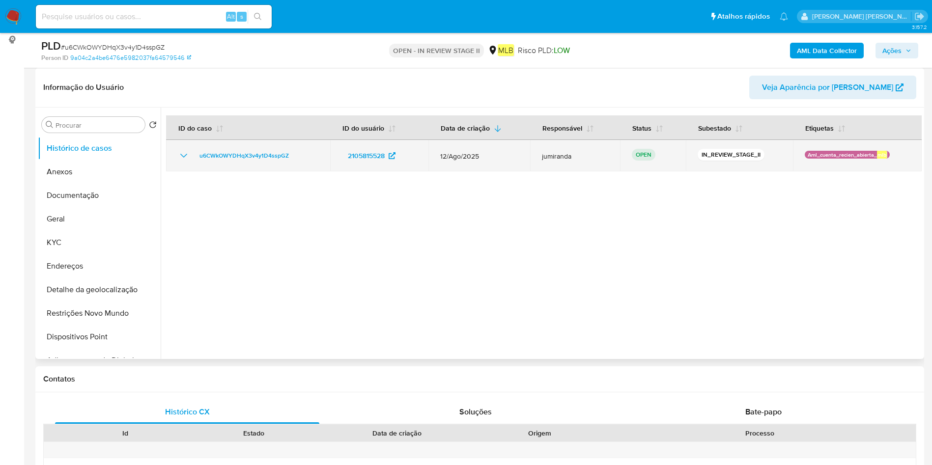
scroll to position [368, 0]
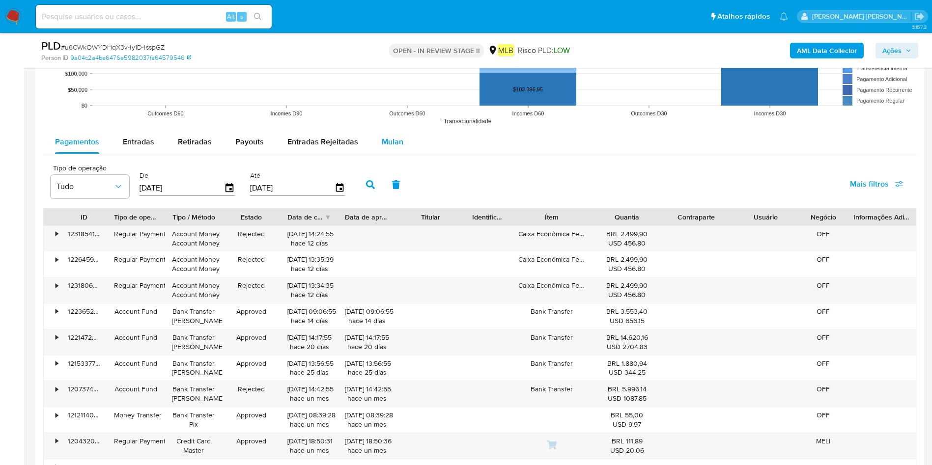
drag, startPoint x: 400, startPoint y: 145, endPoint x: 389, endPoint y: 150, distance: 12.1
click at [399, 144] on button "Mulan" at bounding box center [392, 142] width 45 height 24
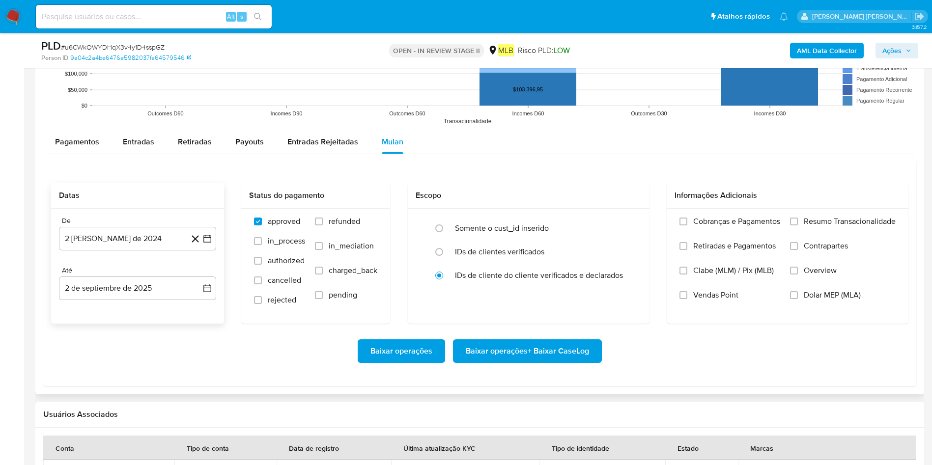
scroll to position [1105, 0]
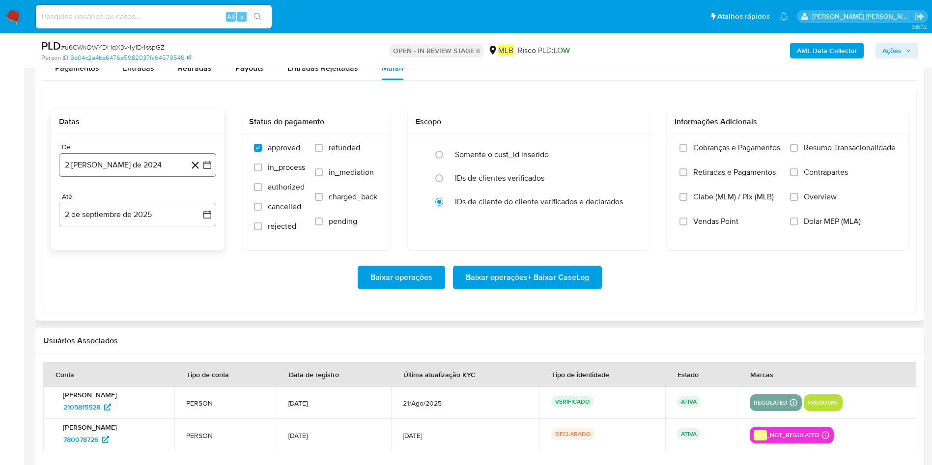
click at [108, 170] on button "2 [PERSON_NAME] de 2024" at bounding box center [137, 165] width 157 height 24
click at [121, 197] on span "agosto 2024" at bounding box center [133, 201] width 45 height 10
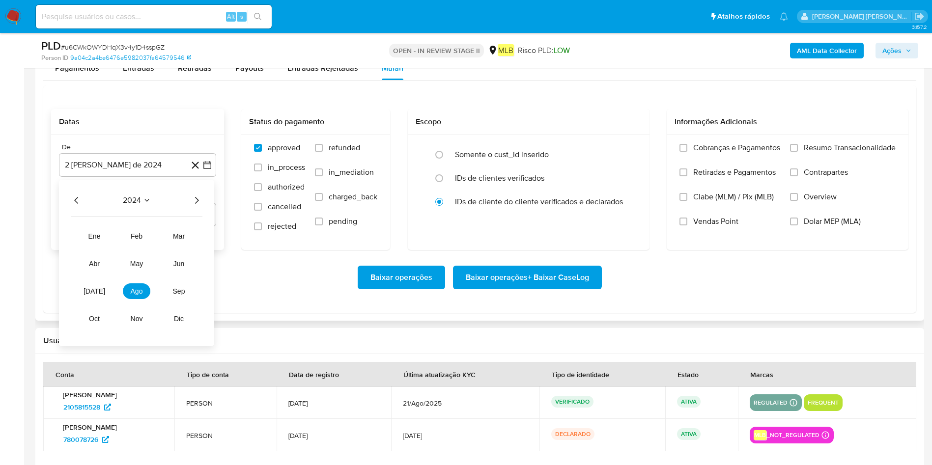
click at [199, 200] on icon "Año siguiente" at bounding box center [197, 201] width 12 height 12
click at [89, 296] on button "jul" at bounding box center [95, 291] width 28 height 16
click at [96, 236] on button "1" at bounding box center [98, 237] width 16 height 16
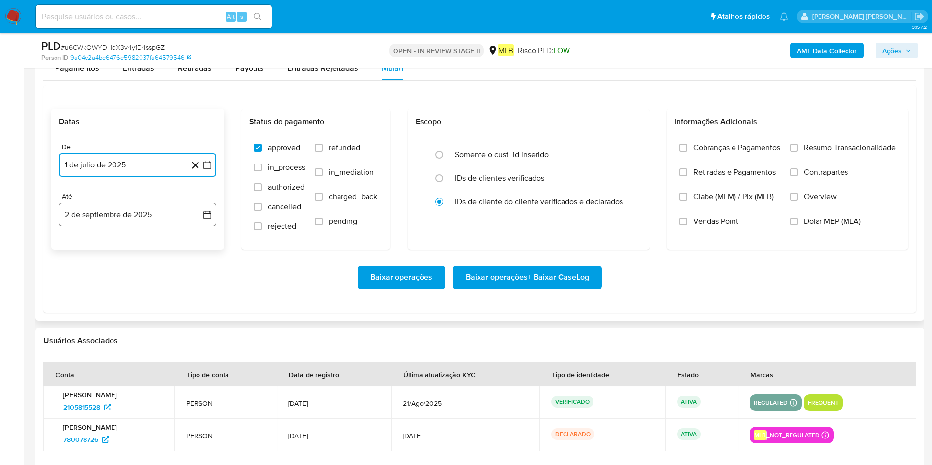
click at [110, 222] on button "2 de septiembre de 2025" at bounding box center [137, 215] width 157 height 24
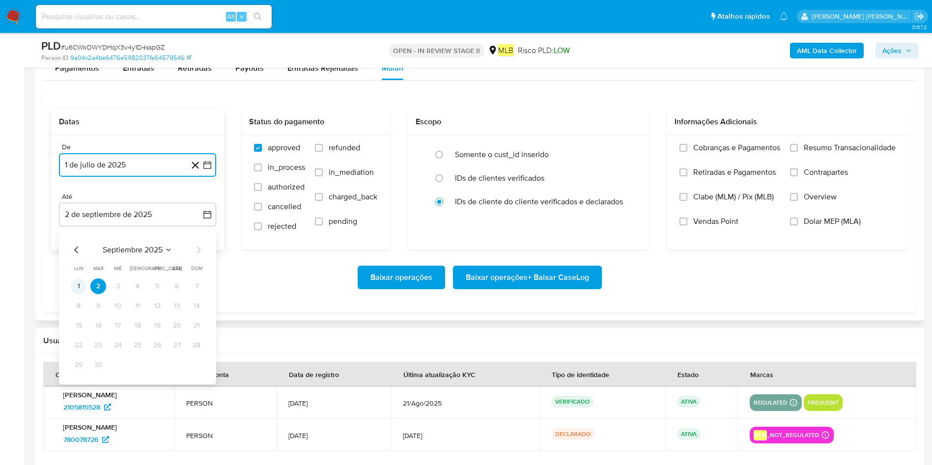
click at [81, 287] on button "1" at bounding box center [79, 287] width 16 height 16
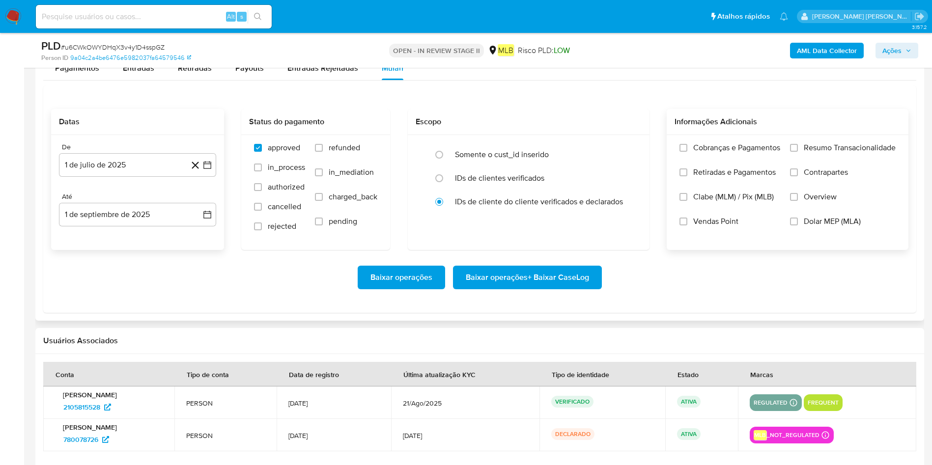
click at [628, 151] on span "Resumo Transacionalidade" at bounding box center [850, 148] width 92 height 10
click at [628, 151] on input "Resumo Transacionalidade" at bounding box center [794, 148] width 8 height 8
click at [576, 284] on span "Baixar operações + Baixar CaseLog" at bounding box center [527, 278] width 123 height 22
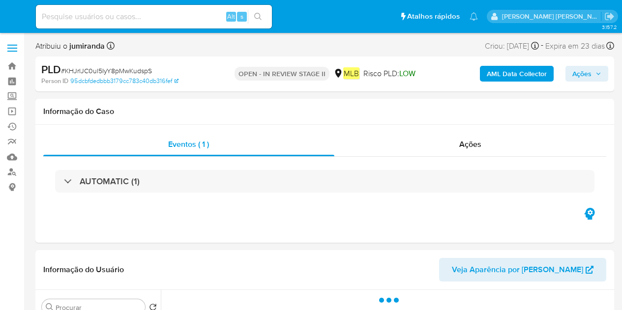
select select "10"
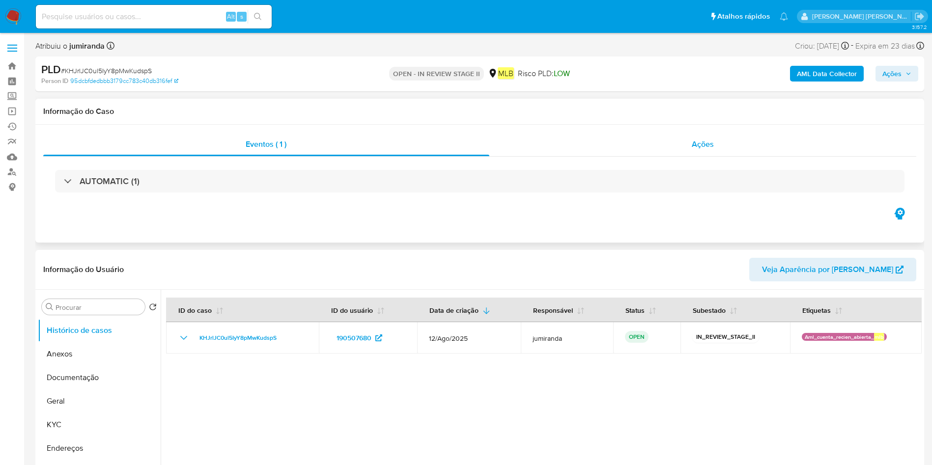
click at [621, 134] on div "Ações" at bounding box center [702, 145] width 427 height 24
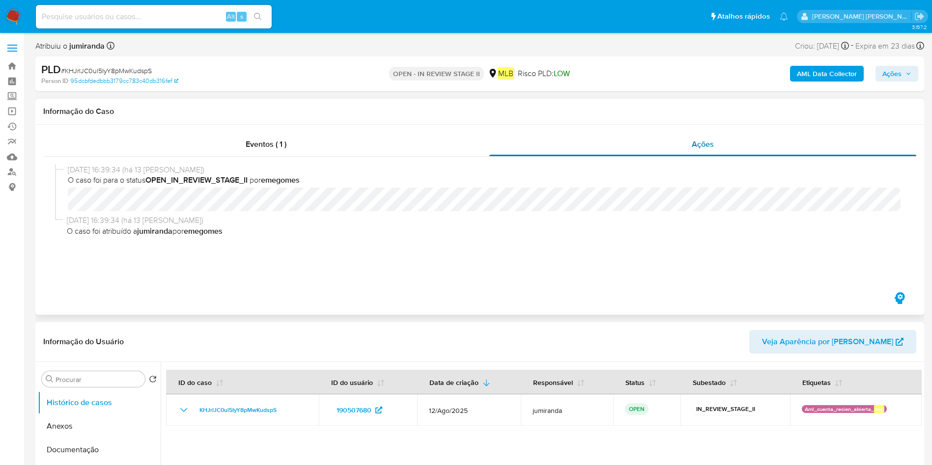
click at [621, 134] on div "Ações" at bounding box center [702, 145] width 427 height 24
click at [316, 143] on div "Eventos ( 1 )" at bounding box center [266, 145] width 446 height 24
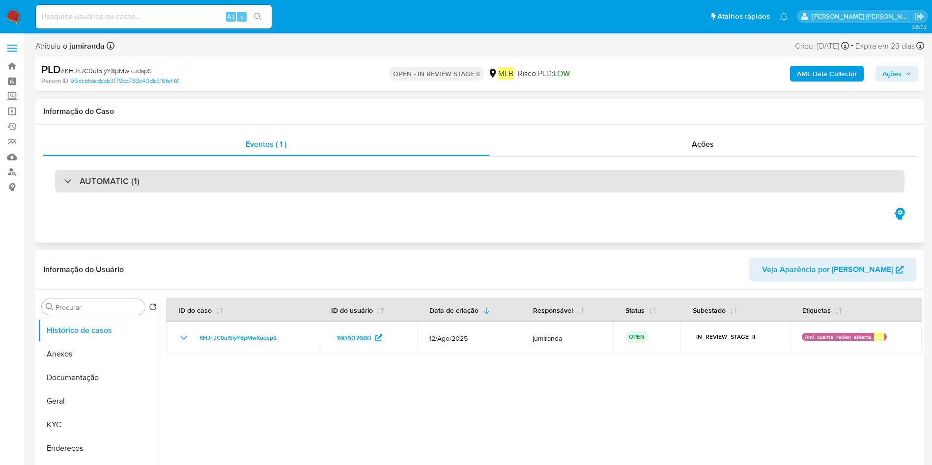
click at [91, 180] on h3 "AUTOMATIC (1)" at bounding box center [110, 181] width 60 height 11
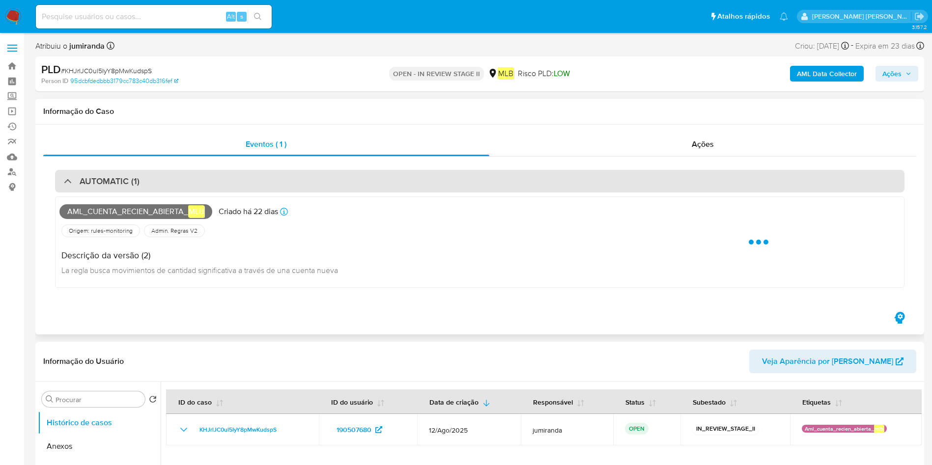
drag, startPoint x: 92, startPoint y: 178, endPoint x: 110, endPoint y: 178, distance: 17.7
click at [92, 178] on h3 "AUTOMATIC (1)" at bounding box center [110, 181] width 60 height 11
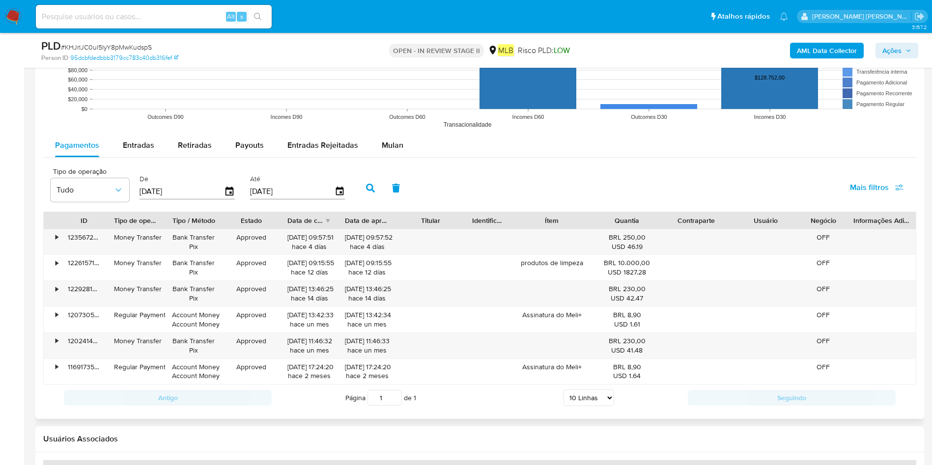
scroll to position [1032, 0]
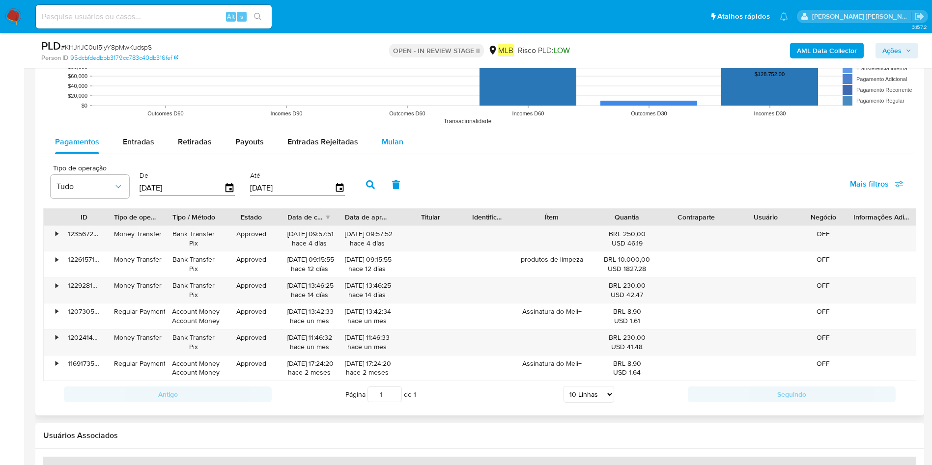
click at [392, 136] on span "Mulan" at bounding box center [393, 141] width 22 height 11
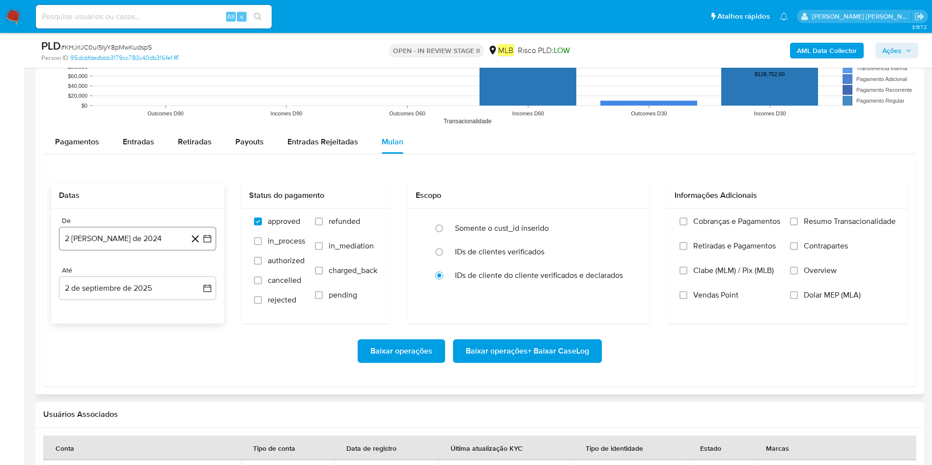
click at [144, 235] on button "2 [PERSON_NAME] de 2024" at bounding box center [137, 239] width 157 height 24
click at [152, 279] on div "agosto 2024" at bounding box center [138, 274] width 134 height 12
click at [154, 274] on span "agosto 2024" at bounding box center [133, 274] width 45 height 10
click at [198, 271] on icon "Año siguiente" at bounding box center [197, 274] width 12 height 12
click at [94, 310] on span "jul" at bounding box center [95, 365] width 22 height 8
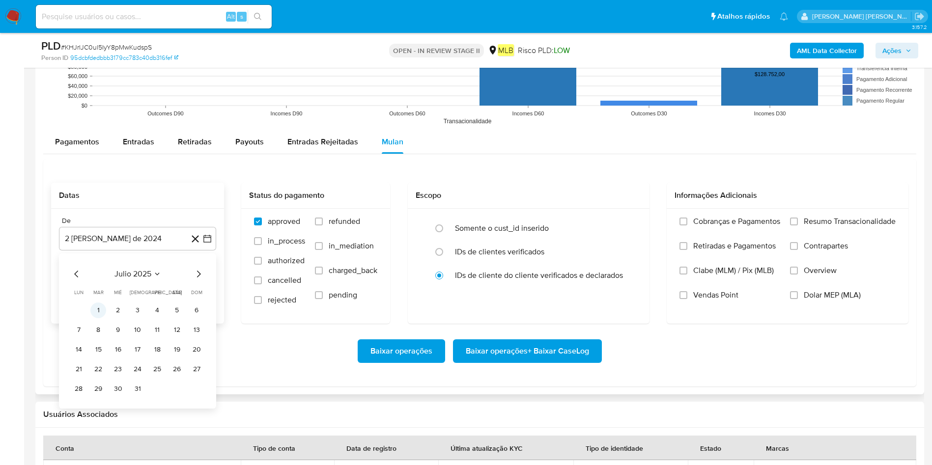
click at [95, 306] on button "1" at bounding box center [98, 311] width 16 height 16
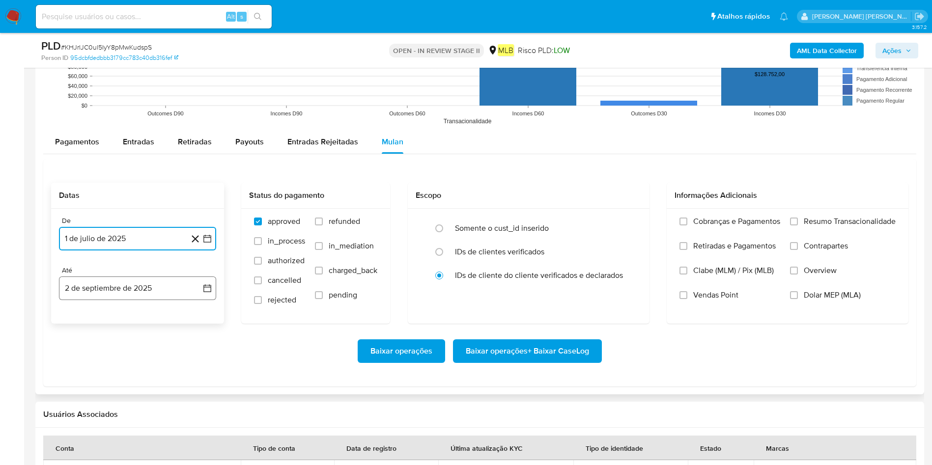
click at [109, 293] on button "2 de septiembre de 2025" at bounding box center [137, 289] width 157 height 24
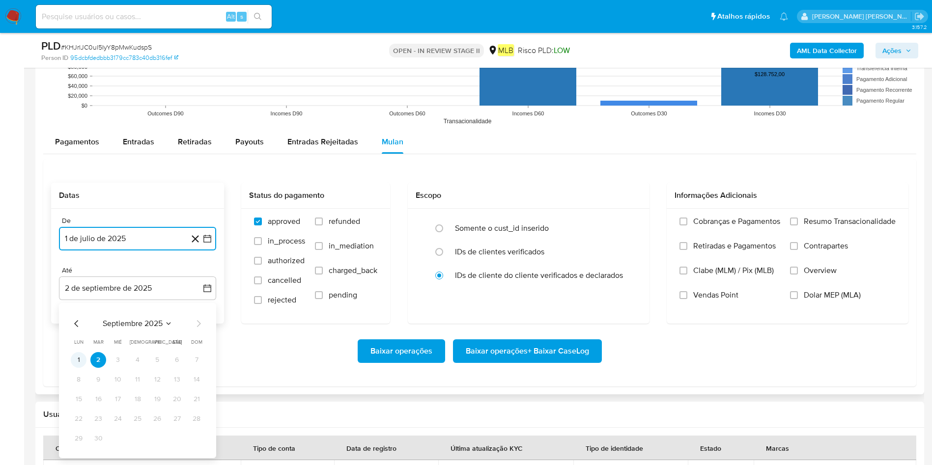
click at [75, 310] on button "1" at bounding box center [79, 360] width 16 height 16
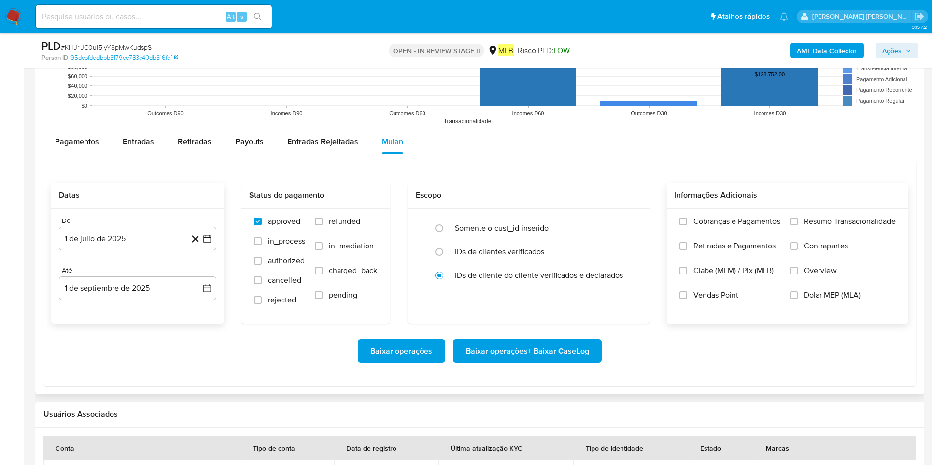
click at [621, 221] on span "Resumo Transacionalidade" at bounding box center [850, 222] width 92 height 10
click at [621, 221] on input "Resumo Transacionalidade" at bounding box center [794, 222] width 8 height 8
click at [543, 310] on span "Baixar operações + Baixar CaseLog" at bounding box center [527, 351] width 123 height 22
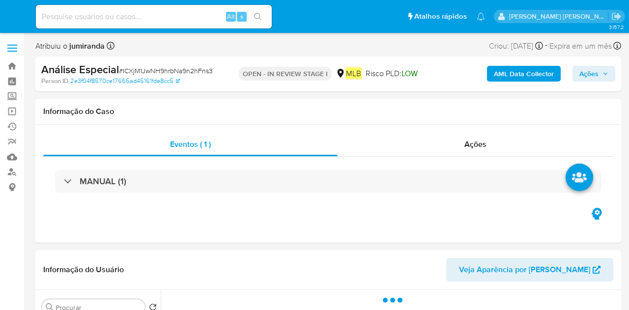
select select "10"
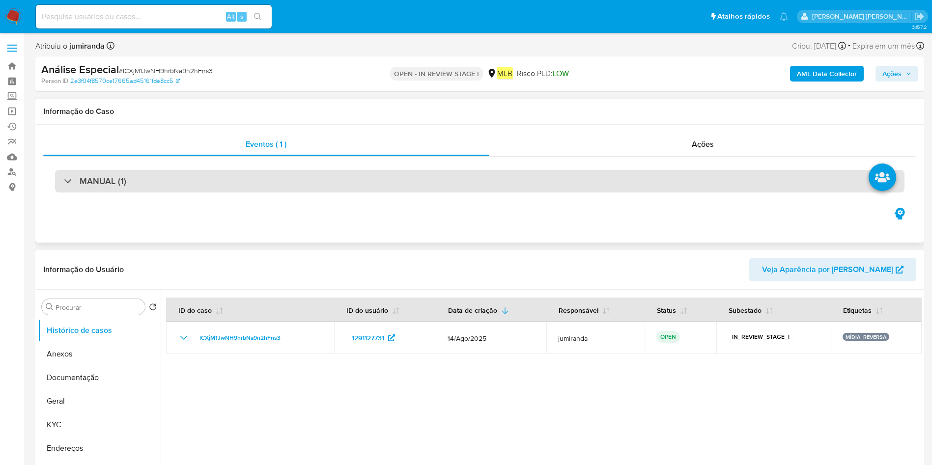
click at [292, 177] on div "MANUAL (1)" at bounding box center [479, 181] width 849 height 23
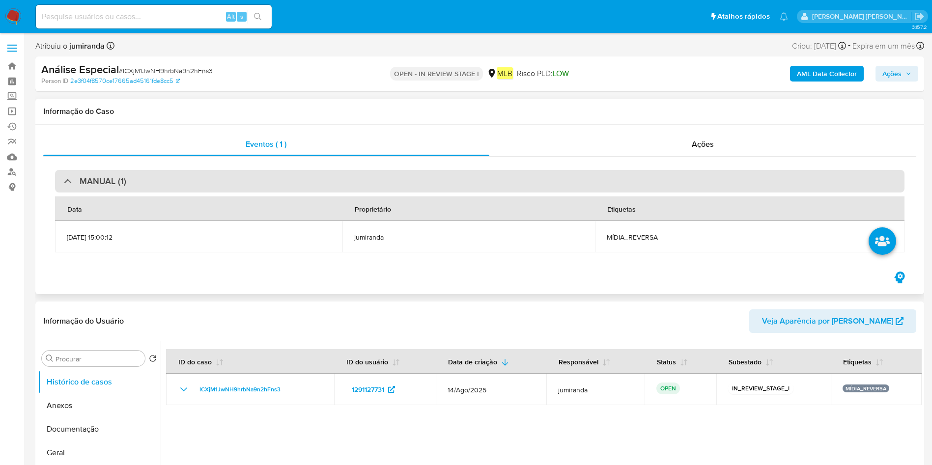
click at [292, 177] on div "MANUAL (1)" at bounding box center [479, 181] width 849 height 23
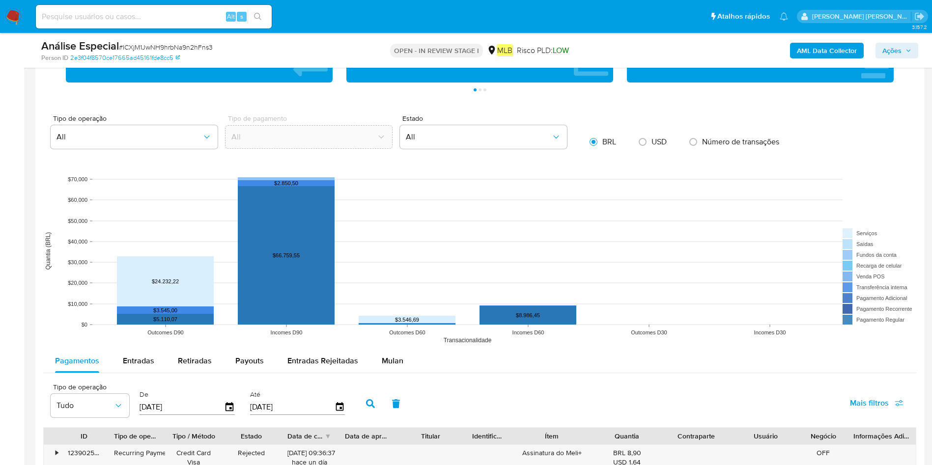
scroll to position [884, 0]
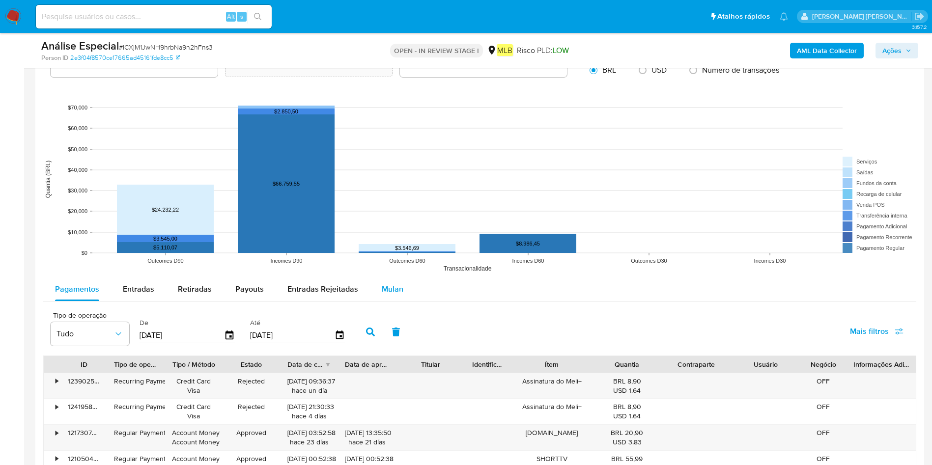
click at [391, 284] on span "Mulan" at bounding box center [393, 288] width 22 height 11
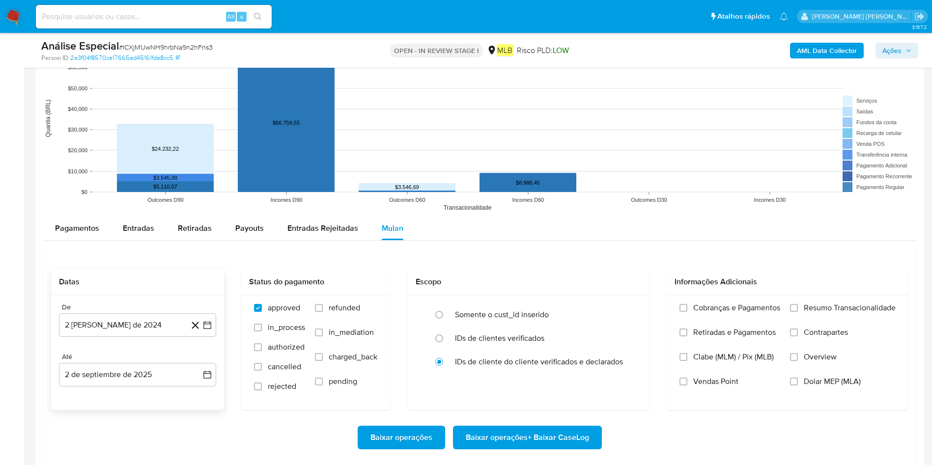
scroll to position [1032, 0]
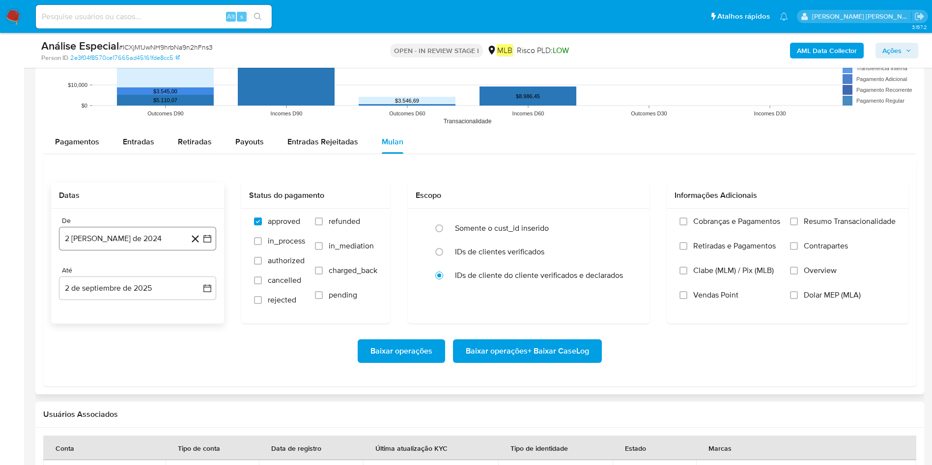
click at [118, 246] on button "2 [PERSON_NAME] de 2024" at bounding box center [137, 239] width 157 height 24
click at [64, 278] on div "agosto 2024 agosto 2024 lun lunes mar martes mié miércoles jue jueves vie viern…" at bounding box center [137, 331] width 157 height 155
click at [74, 272] on icon "Mes anterior" at bounding box center [77, 274] width 12 height 12
click at [75, 271] on icon "Mes anterior" at bounding box center [77, 274] width 12 height 12
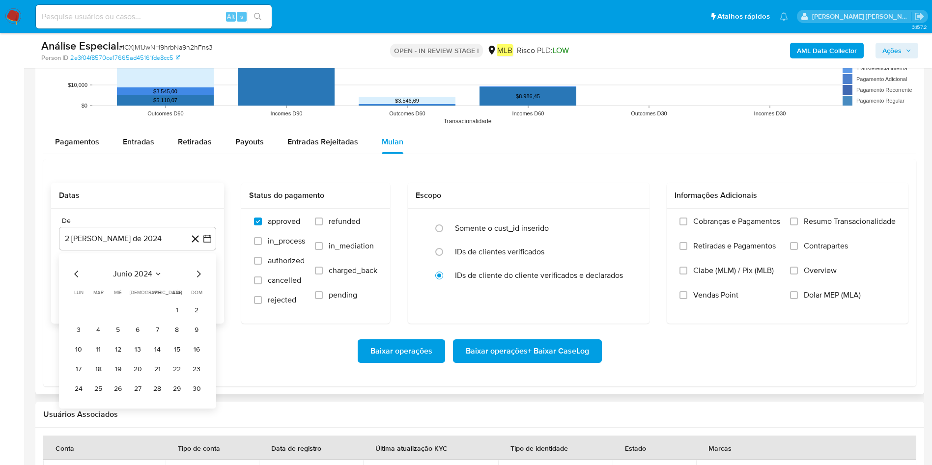
click at [75, 271] on icon "Mes anterior" at bounding box center [77, 274] width 12 height 12
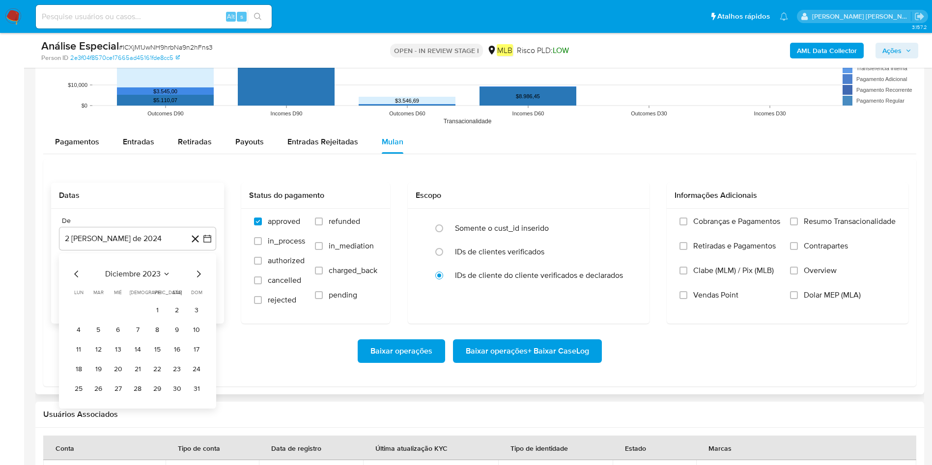
click at [75, 271] on icon "Mes anterior" at bounding box center [77, 274] width 12 height 12
click at [199, 272] on icon "Mes siguiente" at bounding box center [199, 274] width 12 height 12
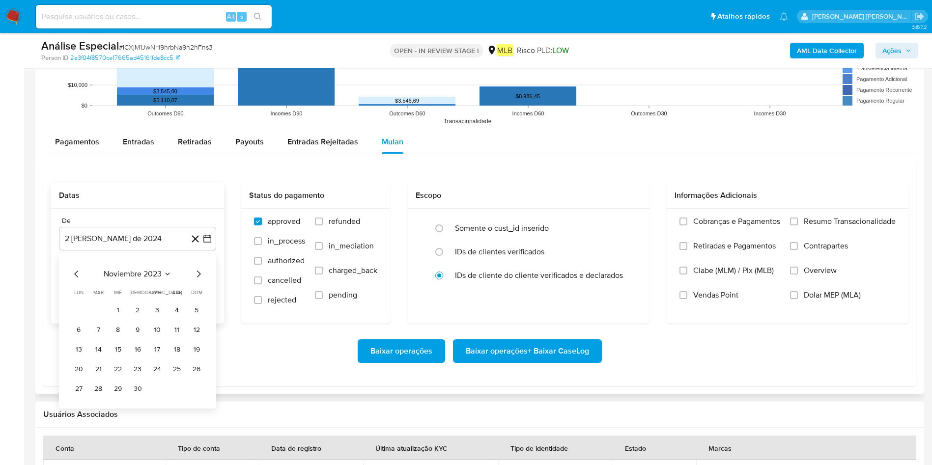
click at [199, 272] on icon "Mes siguiente" at bounding box center [199, 274] width 12 height 12
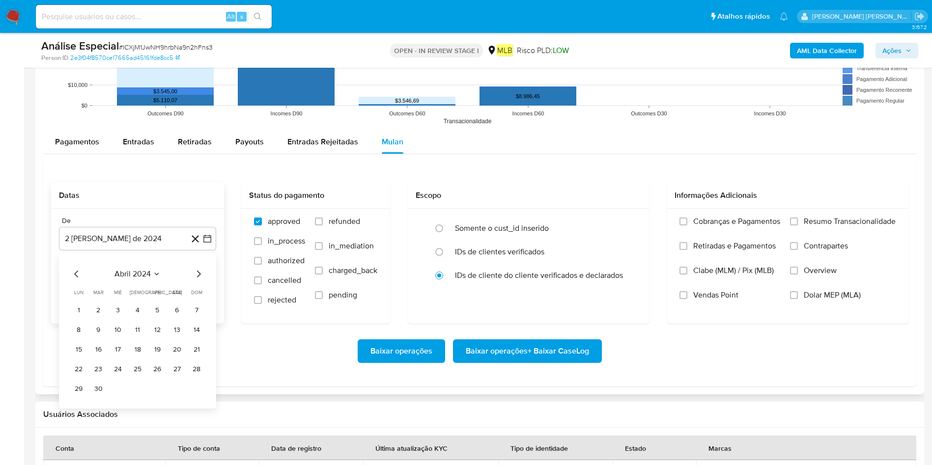
click at [197, 273] on icon "Mes siguiente" at bounding box center [199, 274] width 12 height 12
click at [198, 272] on icon "Mes siguiente" at bounding box center [199, 274] width 4 height 7
click at [198, 273] on icon "Mes siguiente" at bounding box center [199, 274] width 12 height 12
click at [74, 309] on button "1" at bounding box center [79, 311] width 16 height 16
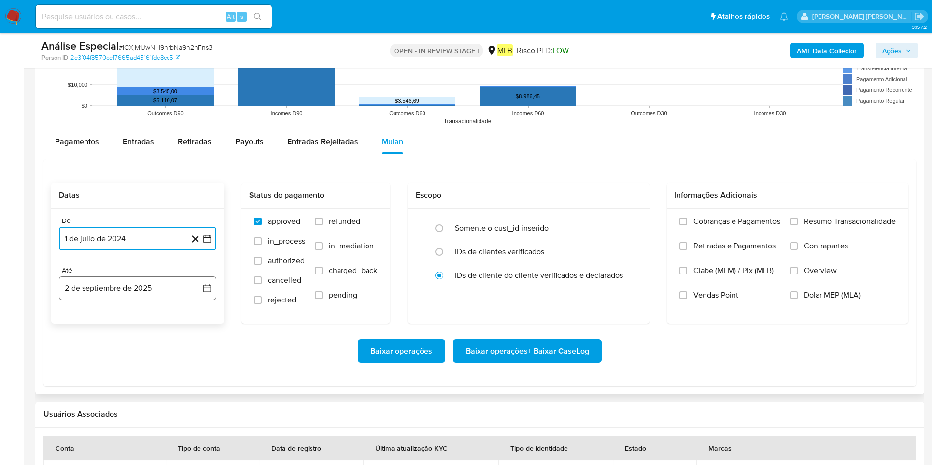
click at [115, 298] on button "2 de septiembre de 2025" at bounding box center [137, 289] width 157 height 24
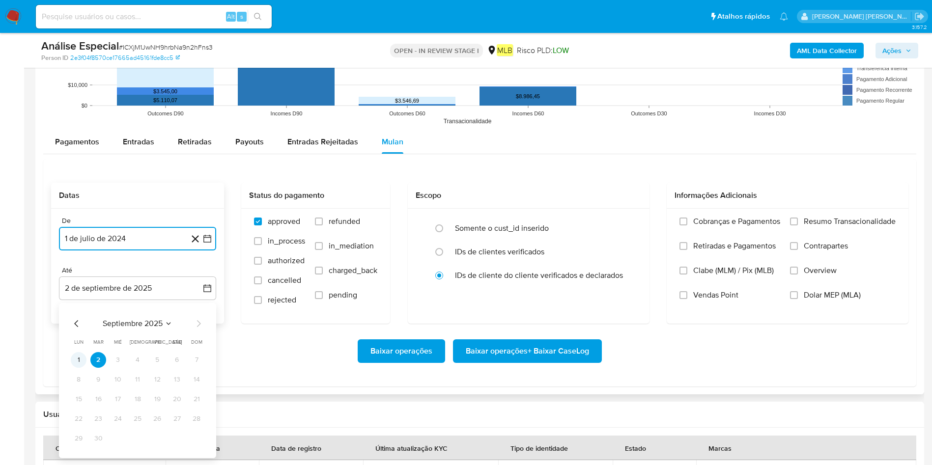
click at [78, 310] on button "1" at bounding box center [79, 360] width 16 height 16
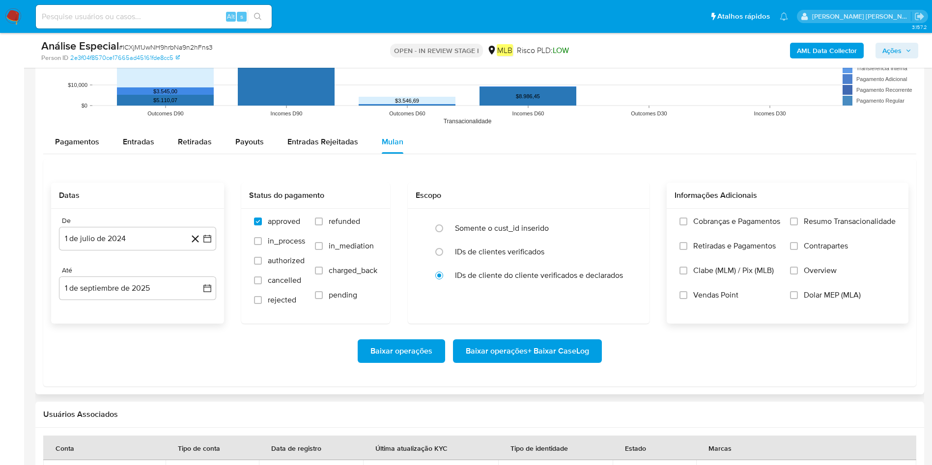
click at [628, 225] on span "Resumo Transacionalidade" at bounding box center [850, 222] width 92 height 10
click at [628, 225] on input "Resumo Transacionalidade" at bounding box center [794, 222] width 8 height 8
click at [574, 310] on span "Baixar operações + Baixar CaseLog" at bounding box center [527, 351] width 123 height 22
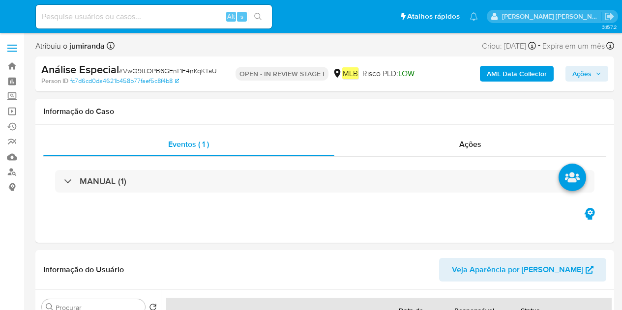
select select "10"
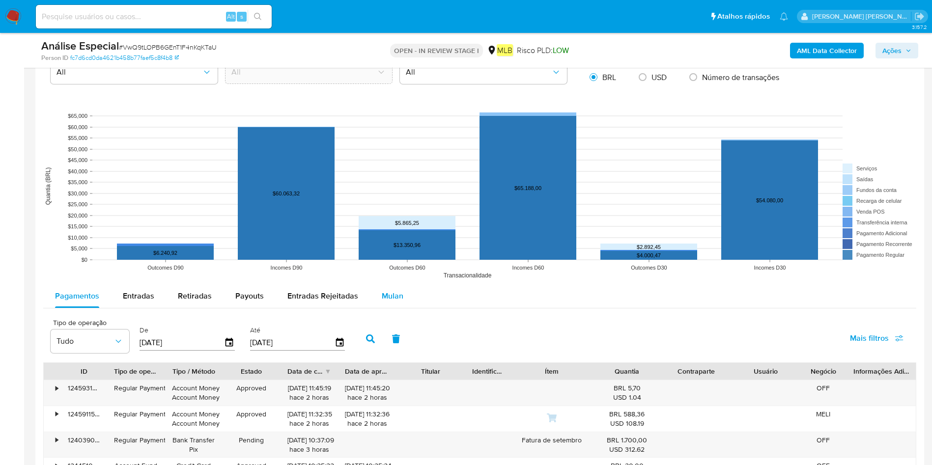
click at [385, 306] on div "Mulan" at bounding box center [393, 296] width 22 height 24
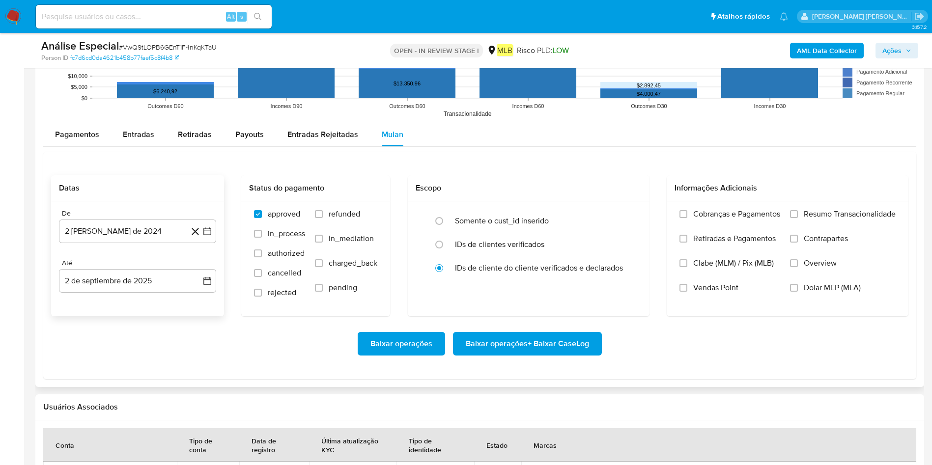
scroll to position [1032, 0]
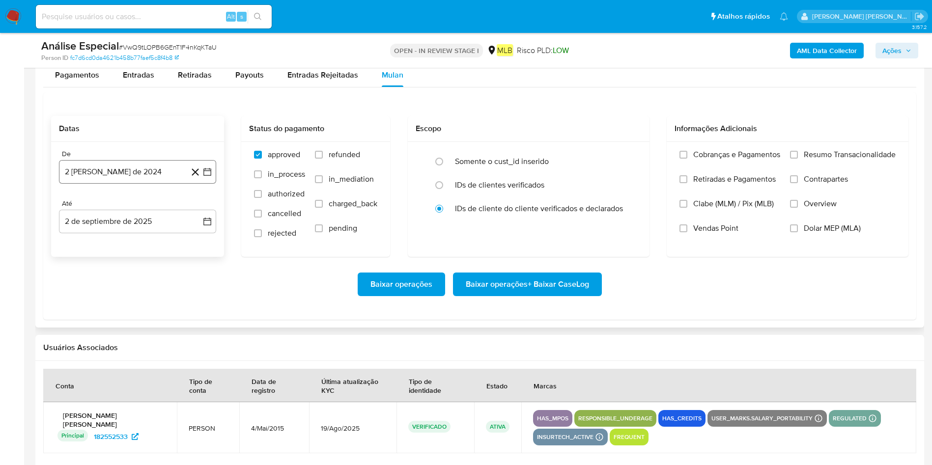
click at [138, 173] on button "2 [PERSON_NAME] de 2024" at bounding box center [137, 172] width 157 height 24
click at [123, 203] on span "agosto 2024" at bounding box center [133, 207] width 45 height 10
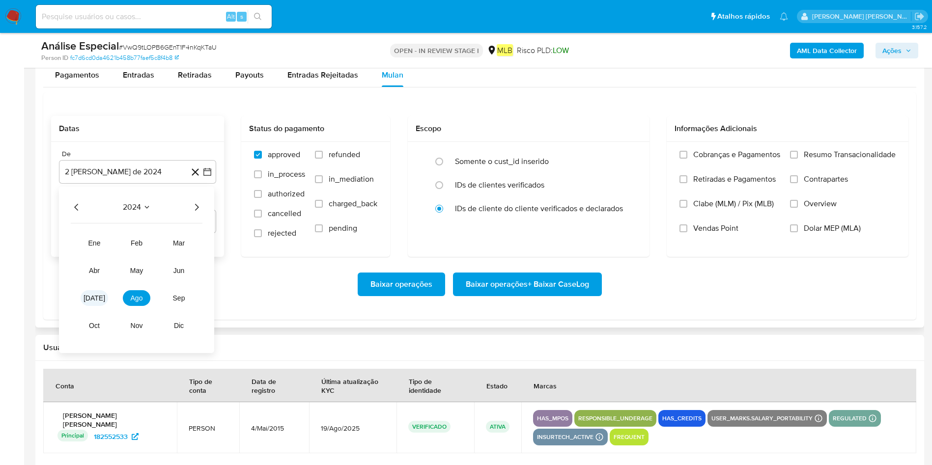
click at [94, 301] on span "[DATE]" at bounding box center [95, 298] width 22 height 8
click at [82, 242] on button "1" at bounding box center [79, 244] width 16 height 16
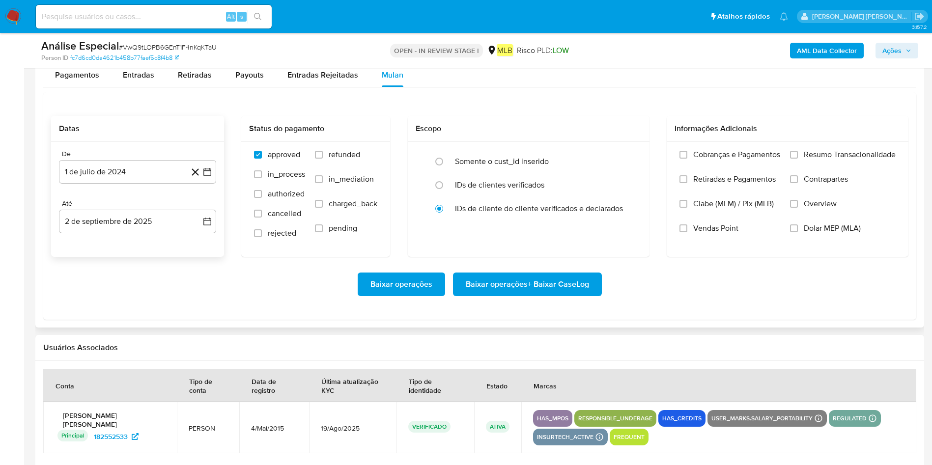
click at [120, 233] on div "De 1 de julio de 2024 1-07-2024 Até 2 de septiembre de 2025 2-09-2025" at bounding box center [137, 199] width 173 height 115
click at [133, 226] on button "2 de septiembre de 2025" at bounding box center [137, 222] width 157 height 24
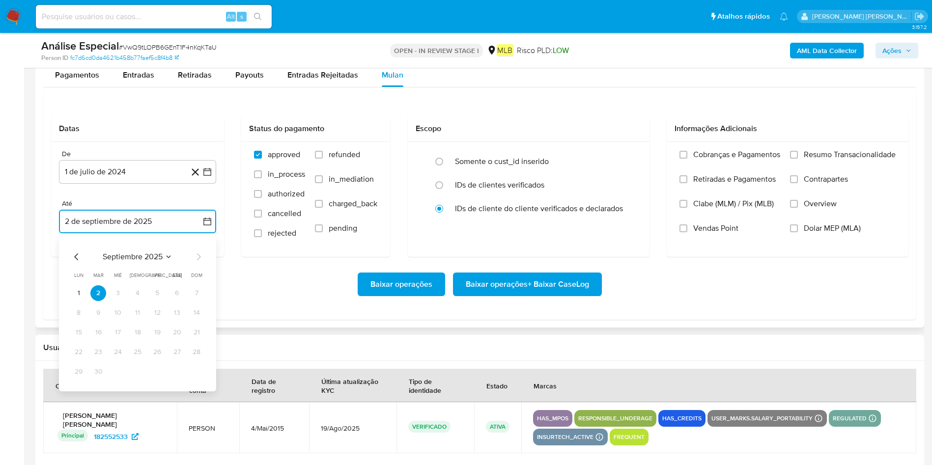
click at [72, 293] on button "1" at bounding box center [79, 293] width 16 height 16
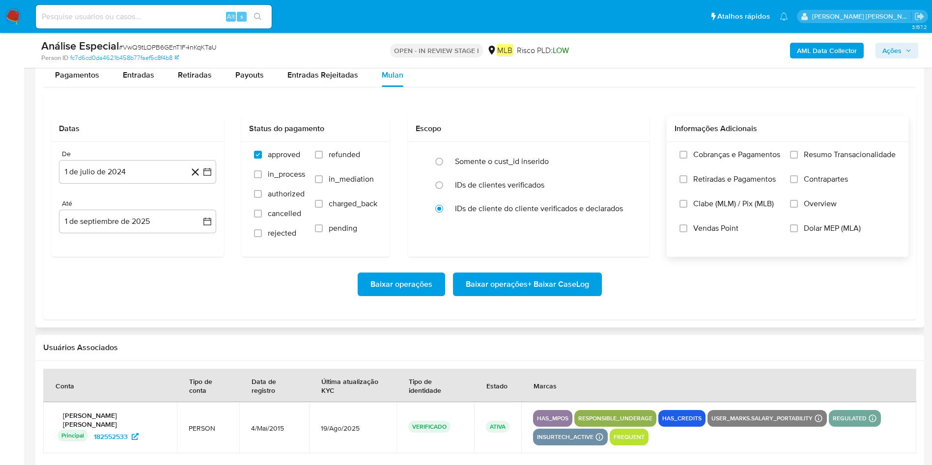
click at [621, 156] on span "Resumo Transacionalidade" at bounding box center [850, 155] width 92 height 10
click at [621, 156] on input "Resumo Transacionalidade" at bounding box center [794, 155] width 8 height 8
click at [557, 281] on span "Baixar operações + Baixar CaseLog" at bounding box center [527, 285] width 123 height 22
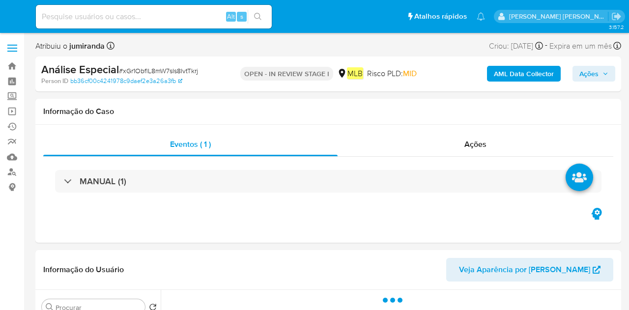
select select "10"
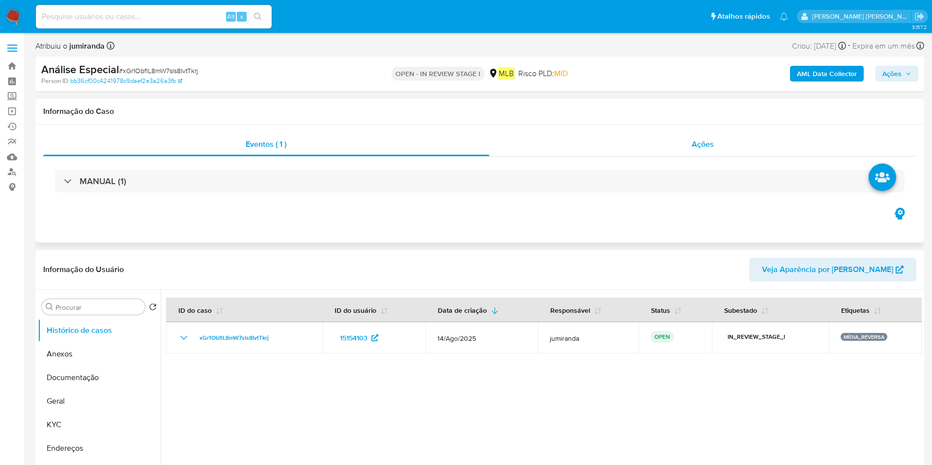
click at [574, 149] on div "Ações" at bounding box center [702, 145] width 427 height 24
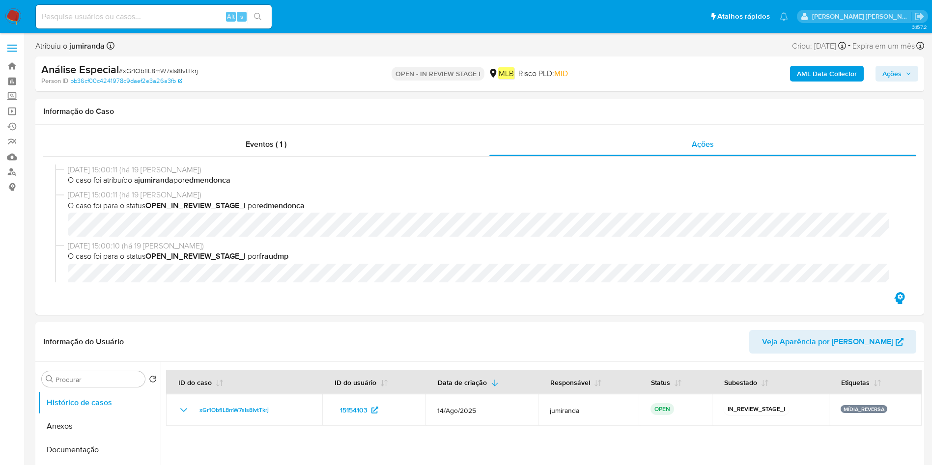
click at [628, 72] on span "Ações" at bounding box center [891, 74] width 19 height 16
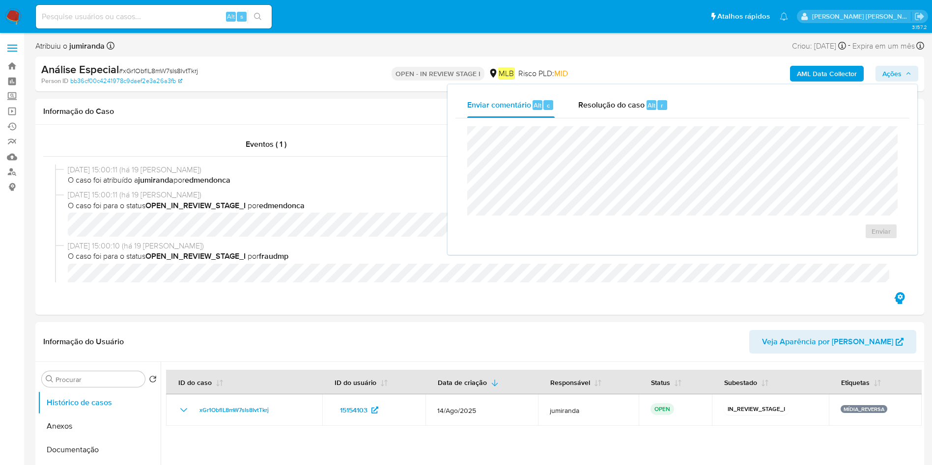
click at [628, 72] on span "Ações" at bounding box center [891, 74] width 19 height 16
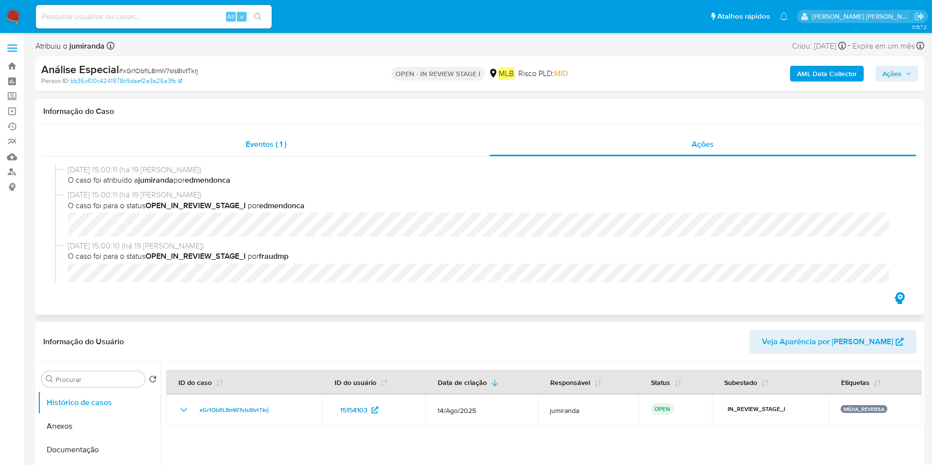
click at [297, 135] on div "Eventos ( 1 )" at bounding box center [266, 145] width 446 height 24
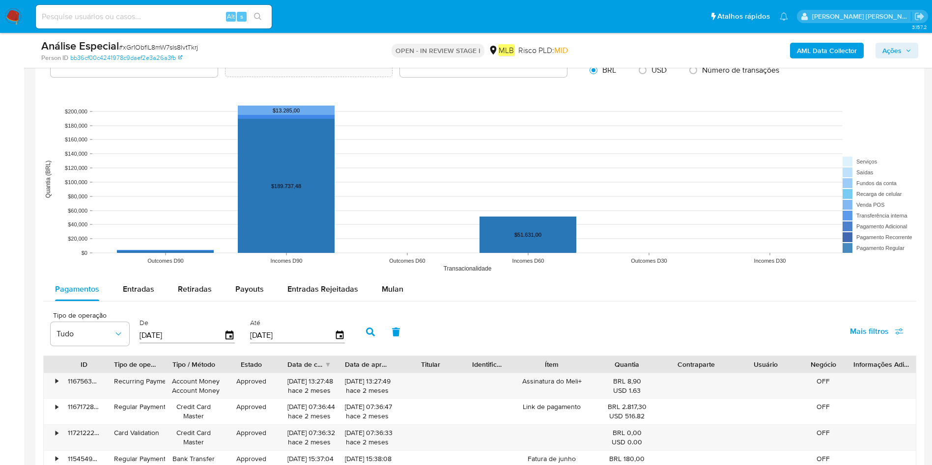
scroll to position [1105, 0]
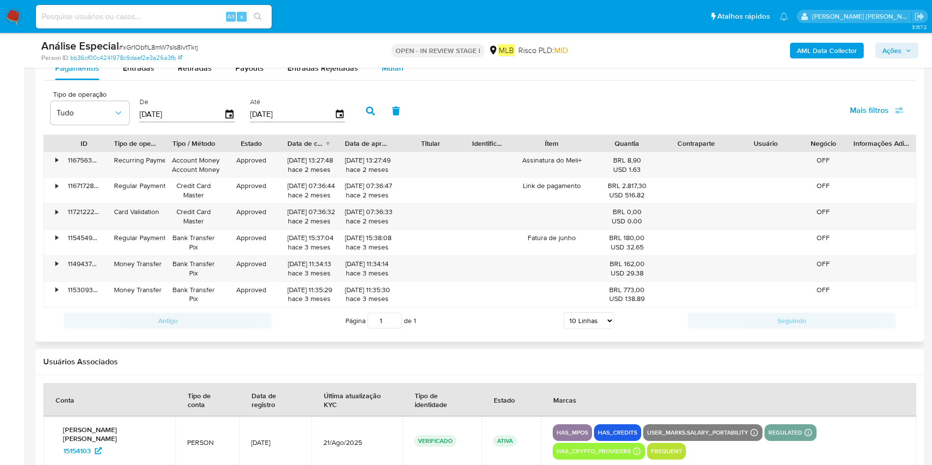
click at [395, 74] on div "Mulan" at bounding box center [393, 69] width 22 height 24
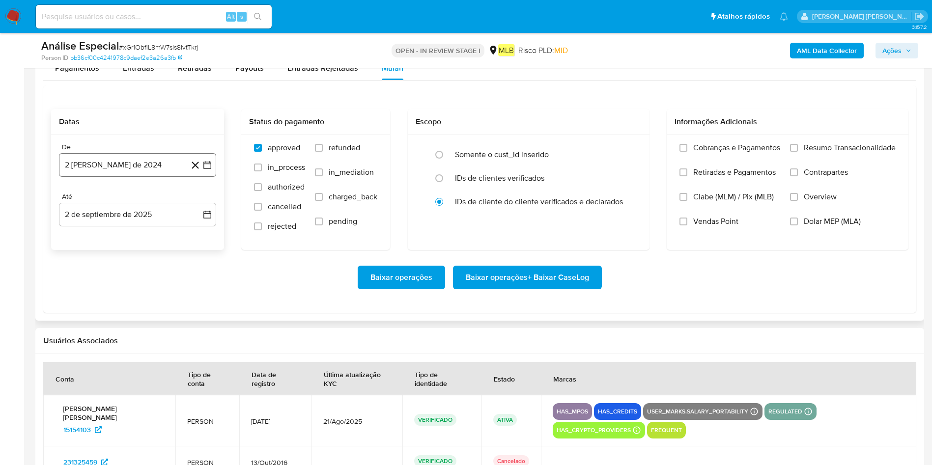
click at [141, 166] on button "2 [PERSON_NAME] de 2024" at bounding box center [137, 165] width 157 height 24
click at [134, 200] on span "agosto 2024" at bounding box center [133, 201] width 45 height 10
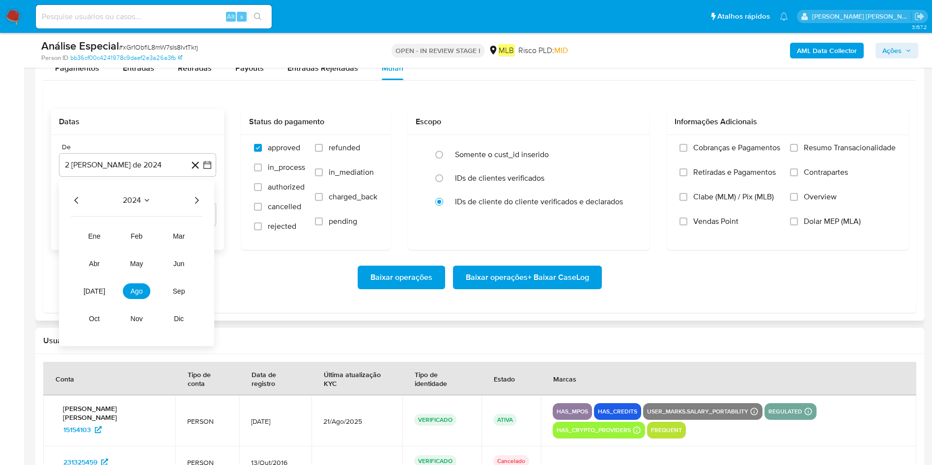
click at [95, 302] on tr "ene feb mar abr may jun jul ago sep oct nov dic" at bounding box center [137, 277] width 112 height 98
click at [100, 295] on button "jul" at bounding box center [95, 291] width 28 height 16
click at [81, 233] on button "1" at bounding box center [79, 237] width 16 height 16
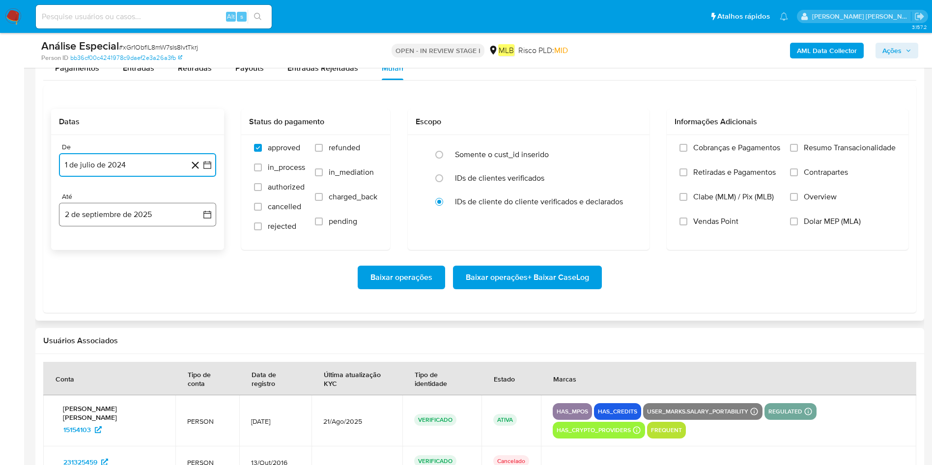
click at [103, 220] on button "2 de septiembre de 2025" at bounding box center [137, 215] width 157 height 24
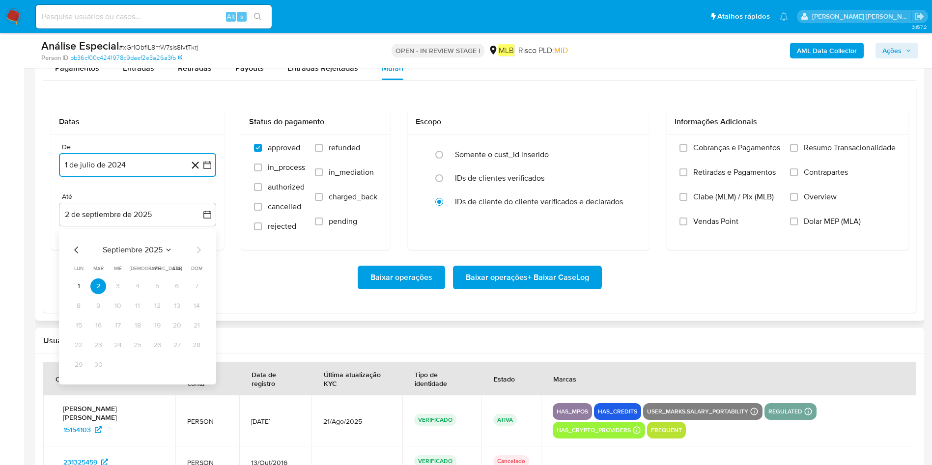
click at [80, 282] on button "1" at bounding box center [79, 287] width 16 height 16
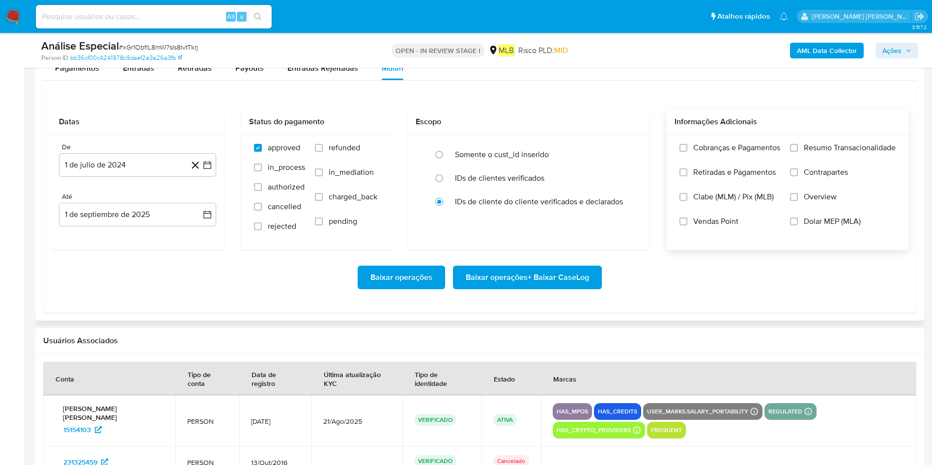
click at [628, 152] on span "Resumo Transacionalidade" at bounding box center [850, 148] width 92 height 10
click at [628, 152] on input "Resumo Transacionalidade" at bounding box center [794, 148] width 8 height 8
click at [529, 282] on span "Baixar operações + Baixar CaseLog" at bounding box center [527, 278] width 123 height 22
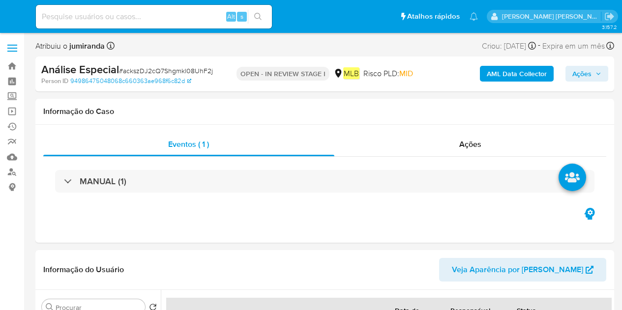
select select "10"
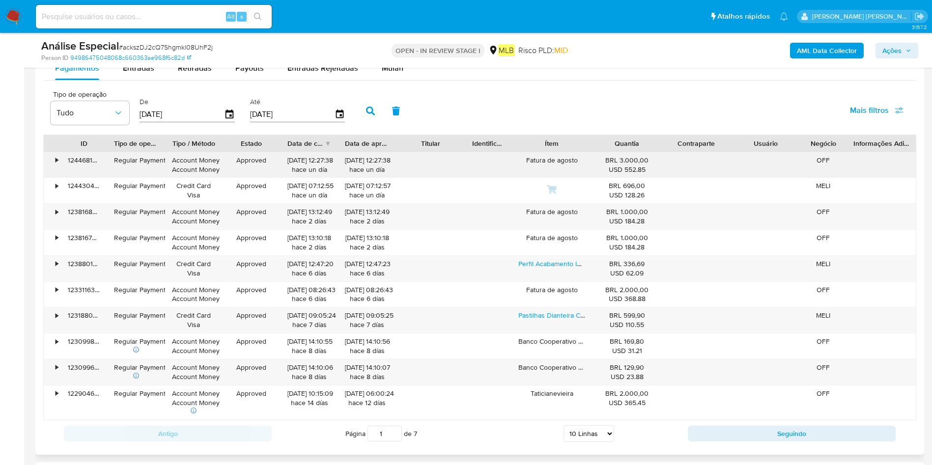
scroll to position [958, 0]
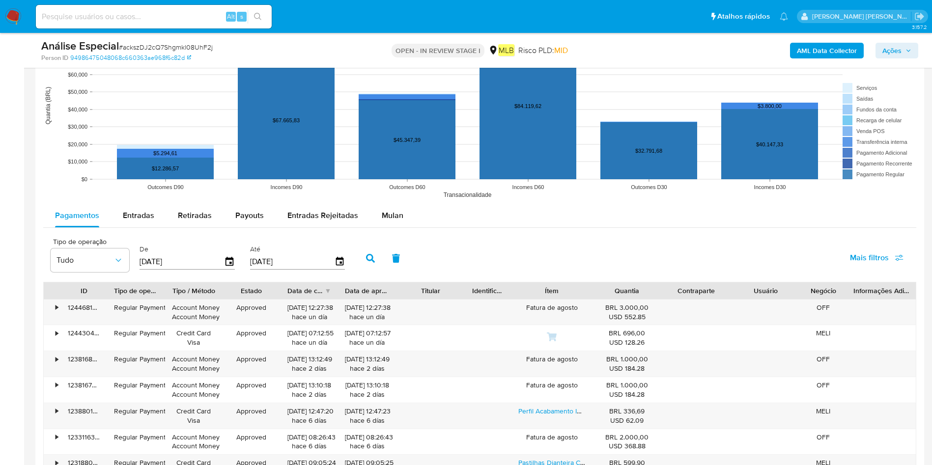
drag, startPoint x: 381, startPoint y: 204, endPoint x: 389, endPoint y: 203, distance: 7.9
click at [382, 204] on div "Mulan" at bounding box center [393, 216] width 22 height 24
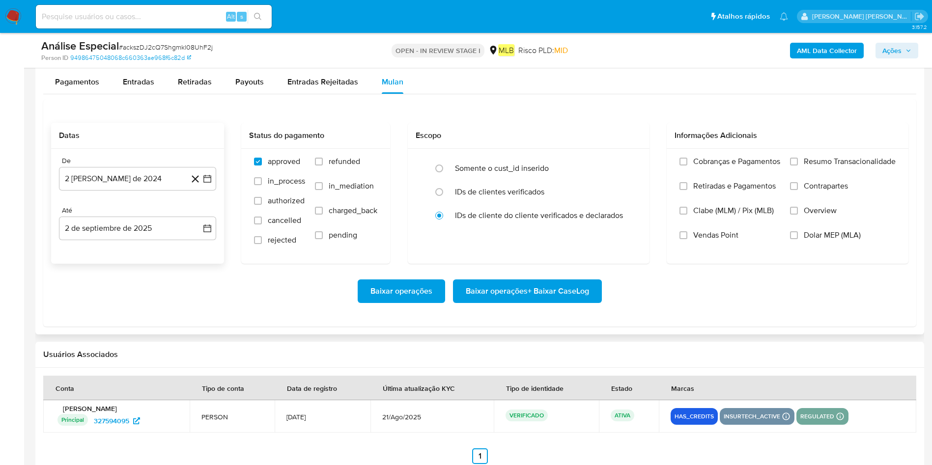
scroll to position [1105, 0]
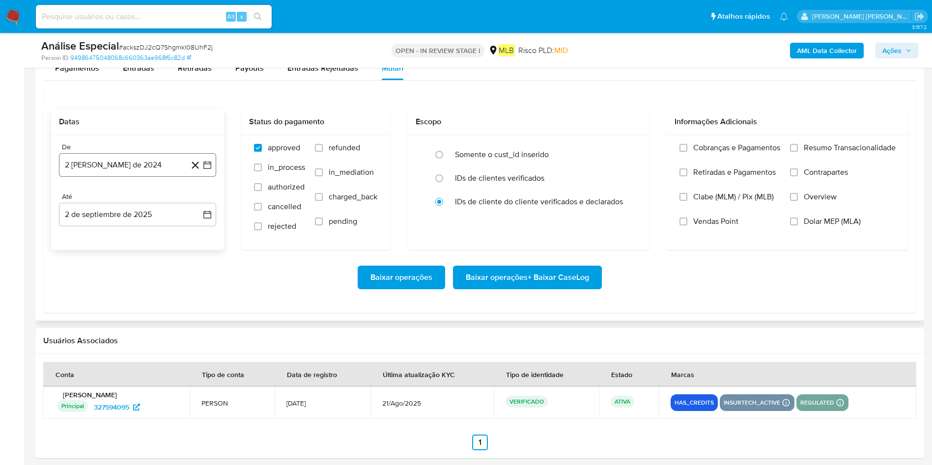
click at [106, 169] on button "2 [PERSON_NAME] de 2024" at bounding box center [137, 165] width 157 height 24
click at [138, 196] on span "agosto 2024" at bounding box center [133, 201] width 45 height 10
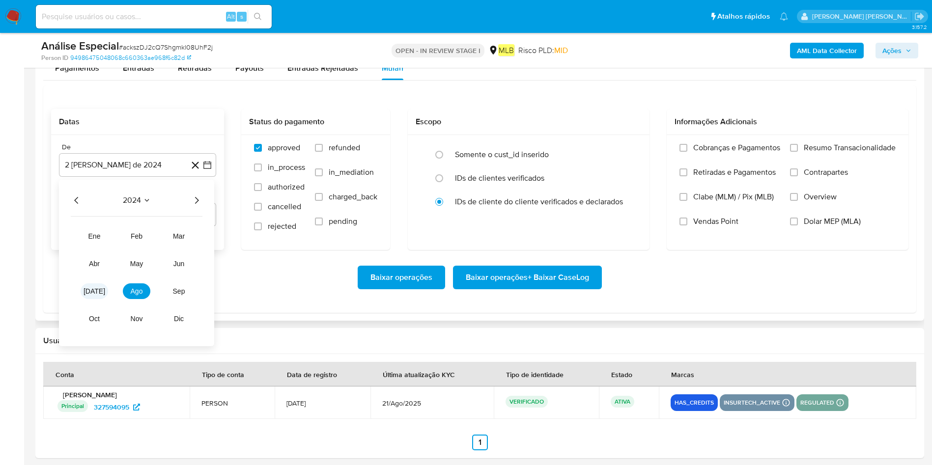
click at [90, 289] on span "jul" at bounding box center [95, 291] width 22 height 8
drag, startPoint x: 80, startPoint y: 231, endPoint x: 106, endPoint y: 228, distance: 26.3
click at [80, 232] on button "1" at bounding box center [79, 237] width 16 height 16
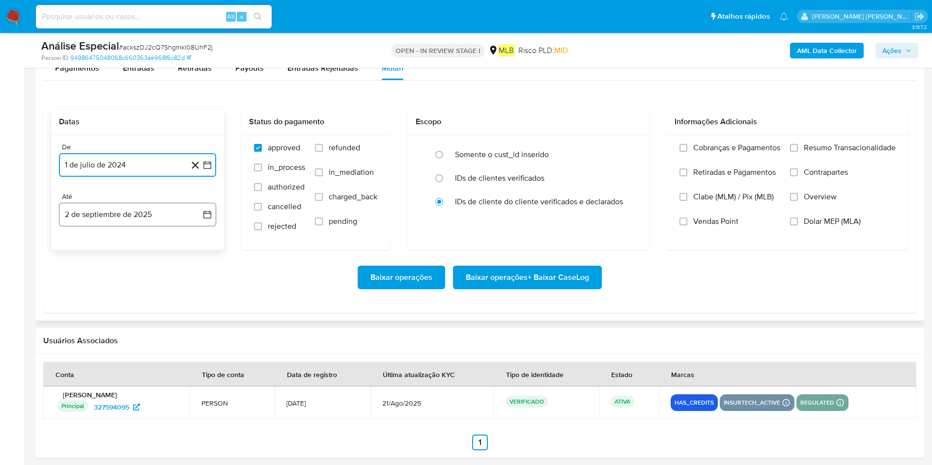
click at [119, 213] on button "2 de septiembre de 2025" at bounding box center [137, 215] width 157 height 24
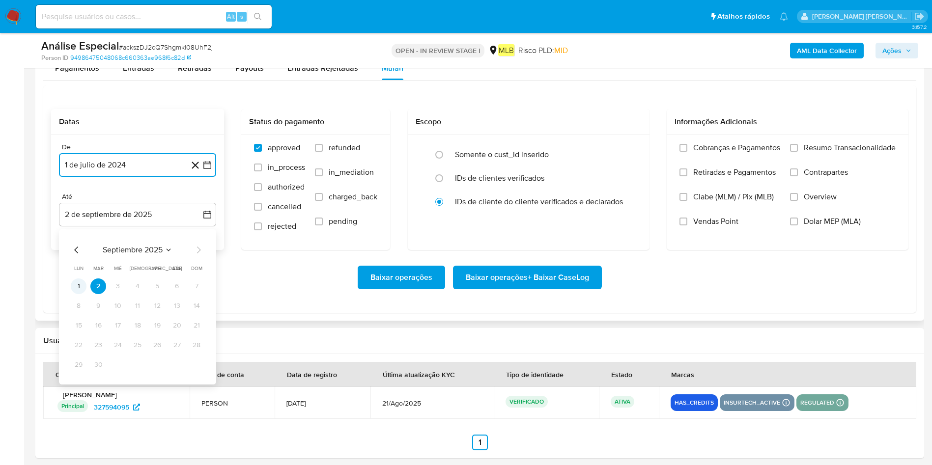
click at [78, 284] on button "1" at bounding box center [79, 287] width 16 height 16
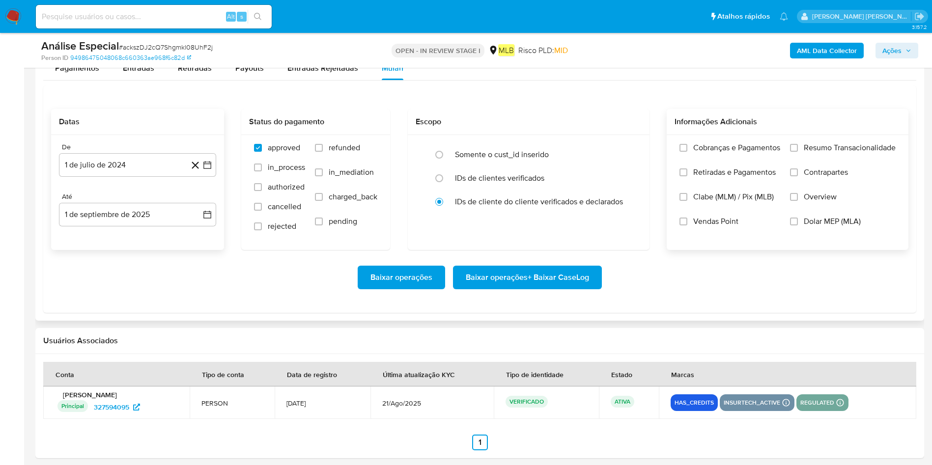
click at [621, 153] on span "Resumo Transacionalidade" at bounding box center [850, 148] width 92 height 10
click at [621, 152] on input "Resumo Transacionalidade" at bounding box center [794, 148] width 8 height 8
click at [579, 275] on span "Baixar operações + Baixar CaseLog" at bounding box center [527, 278] width 123 height 22
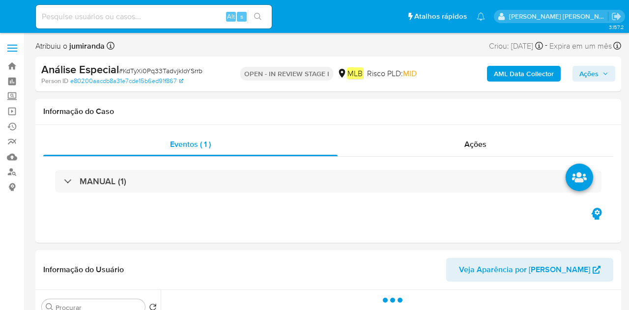
select select "10"
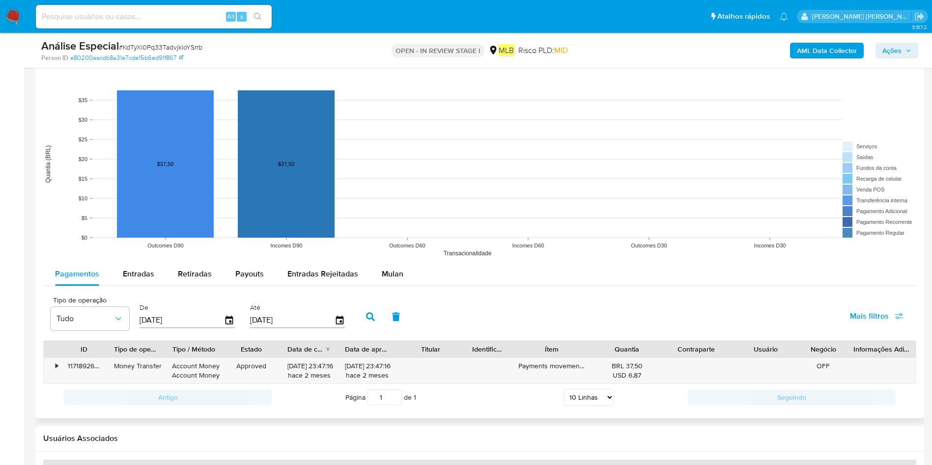
scroll to position [958, 0]
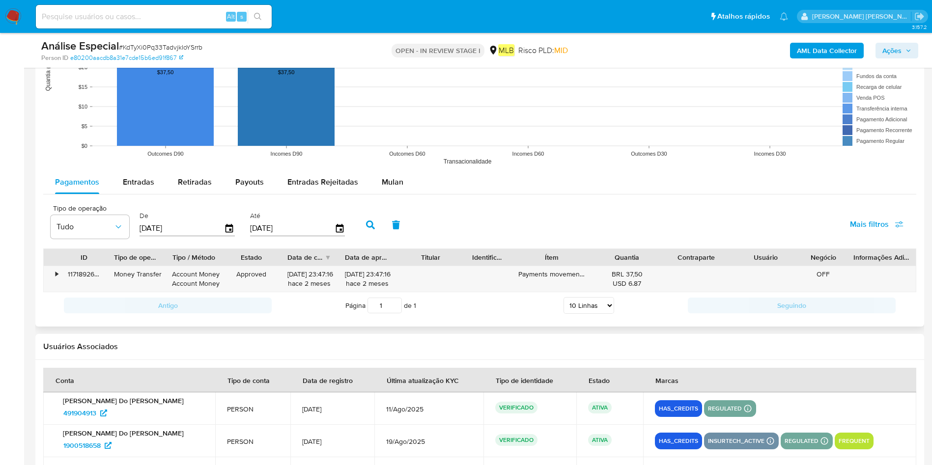
drag, startPoint x: 402, startPoint y: 181, endPoint x: 355, endPoint y: 195, distance: 48.7
click at [399, 181] on button "Mulan" at bounding box center [392, 182] width 45 height 24
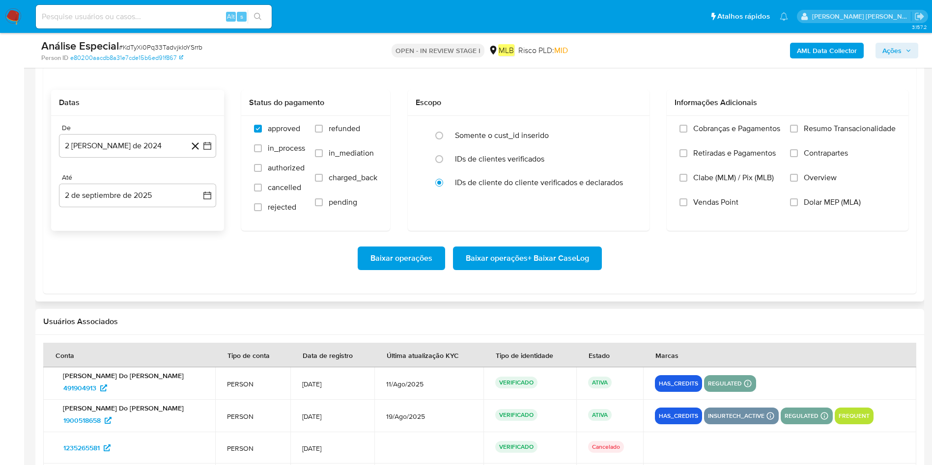
scroll to position [1105, 0]
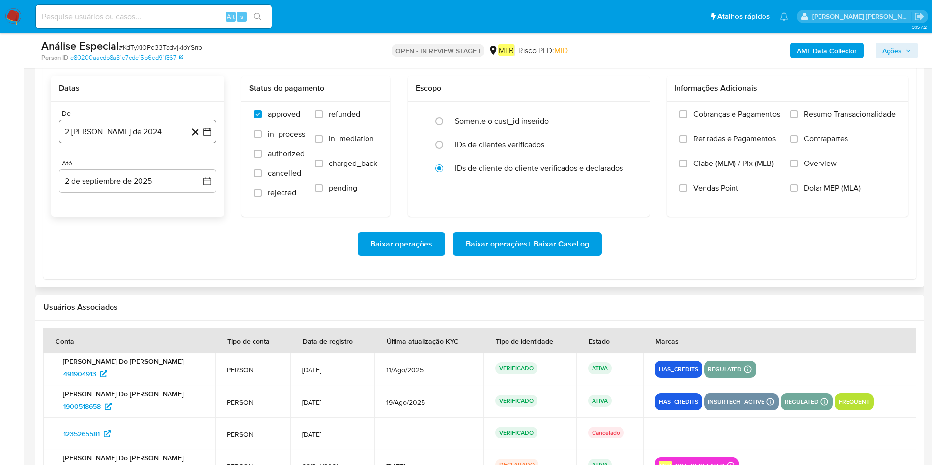
click at [115, 140] on button "2 [PERSON_NAME] de 2024" at bounding box center [137, 132] width 157 height 24
click at [141, 166] on span "agosto 2024" at bounding box center [133, 167] width 45 height 10
click at [108, 264] on td "jul" at bounding box center [95, 258] width 28 height 16
click at [95, 259] on span "jul" at bounding box center [95, 258] width 22 height 8
click at [78, 199] on button "1" at bounding box center [79, 204] width 16 height 16
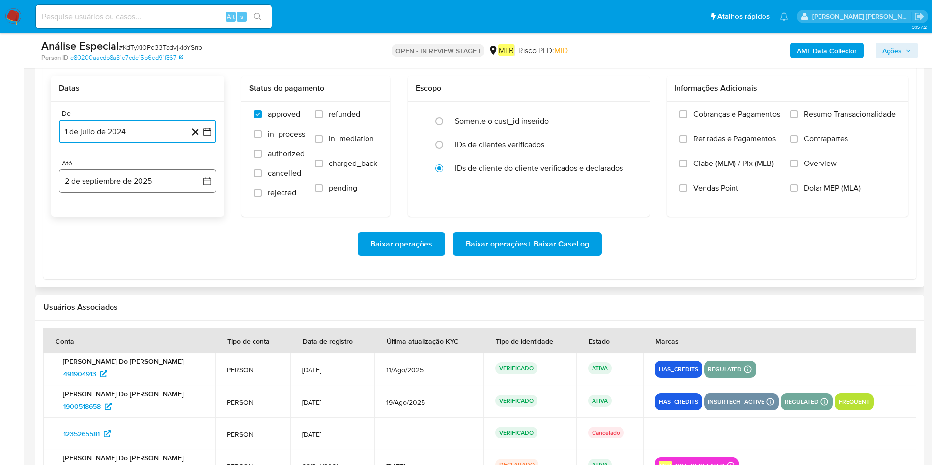
click at [94, 181] on button "2 de septiembre de 2025" at bounding box center [137, 182] width 157 height 24
click at [83, 254] on button "1" at bounding box center [79, 253] width 16 height 16
click at [628, 125] on label "Resumo Transacionalidade" at bounding box center [843, 122] width 106 height 25
click at [628, 118] on input "Resumo Transacionalidade" at bounding box center [794, 115] width 8 height 8
click at [526, 241] on span "Baixar operações + Baixar CaseLog" at bounding box center [527, 244] width 123 height 22
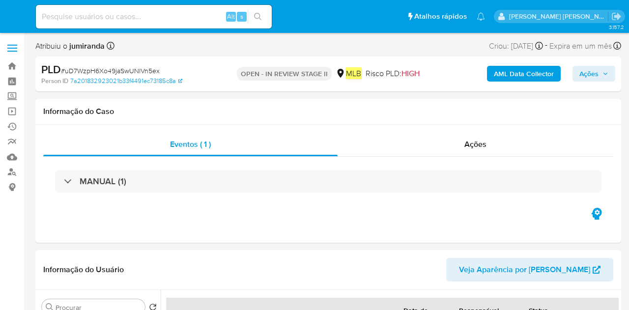
select select "10"
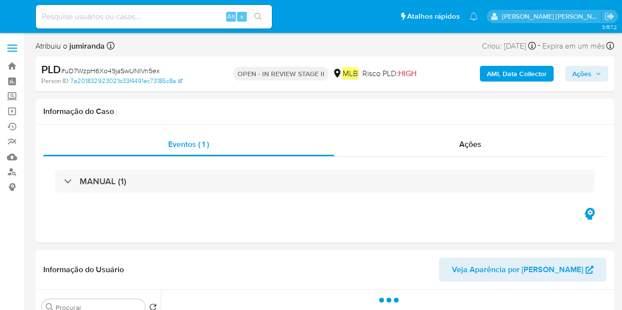
select select "10"
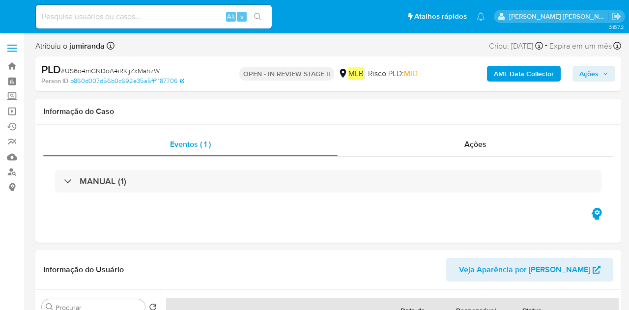
select select "10"
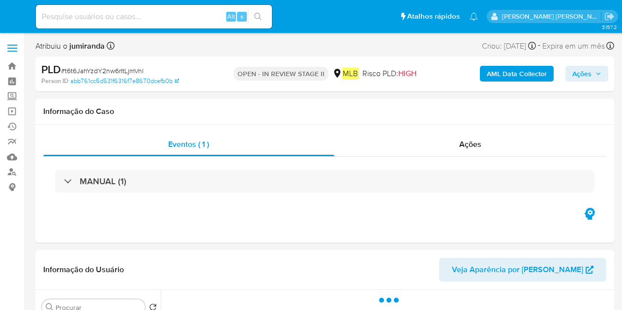
select select "10"
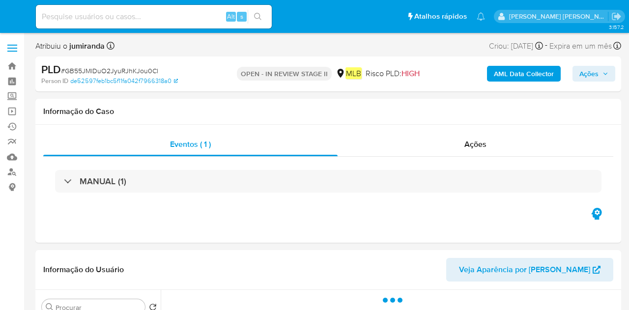
select select "10"
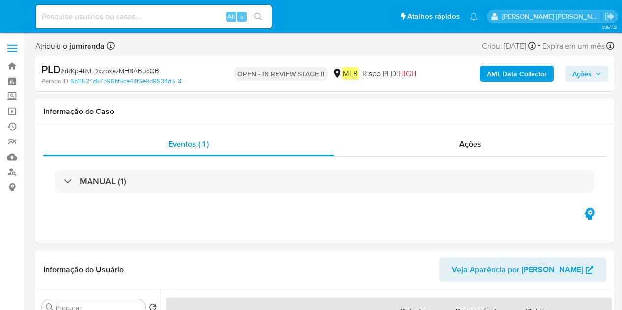
select select "10"
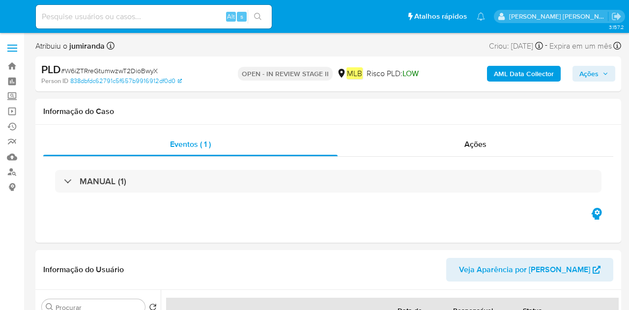
select select "10"
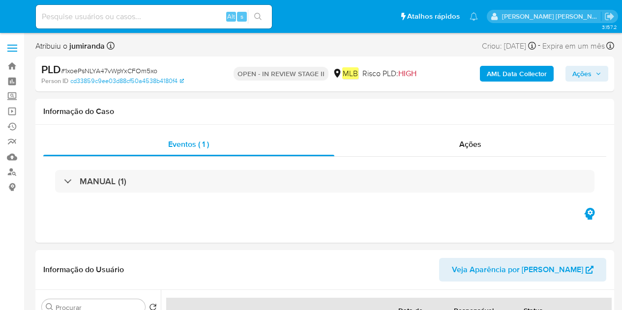
select select "10"
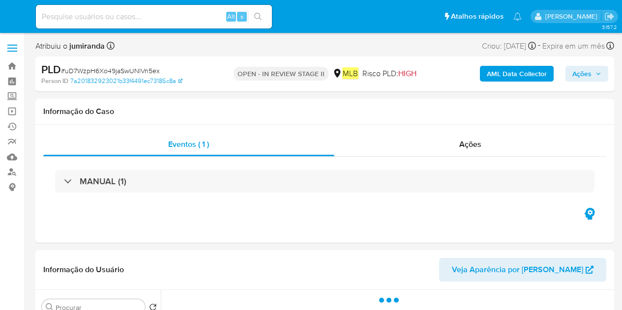
select select "10"
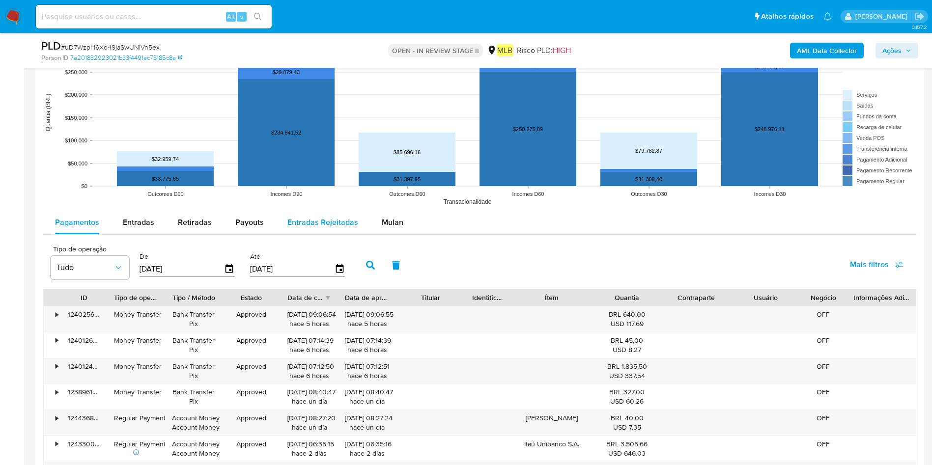
click at [383, 218] on span "Mulan" at bounding box center [393, 222] width 22 height 11
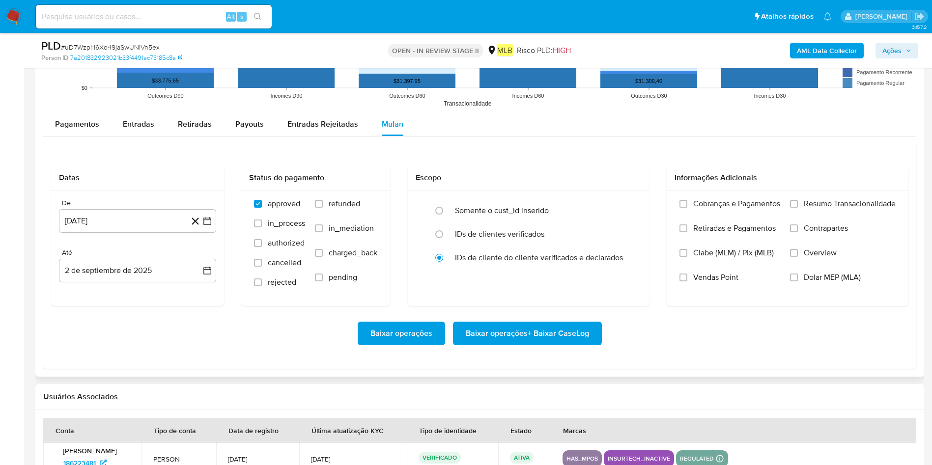
scroll to position [1032, 0]
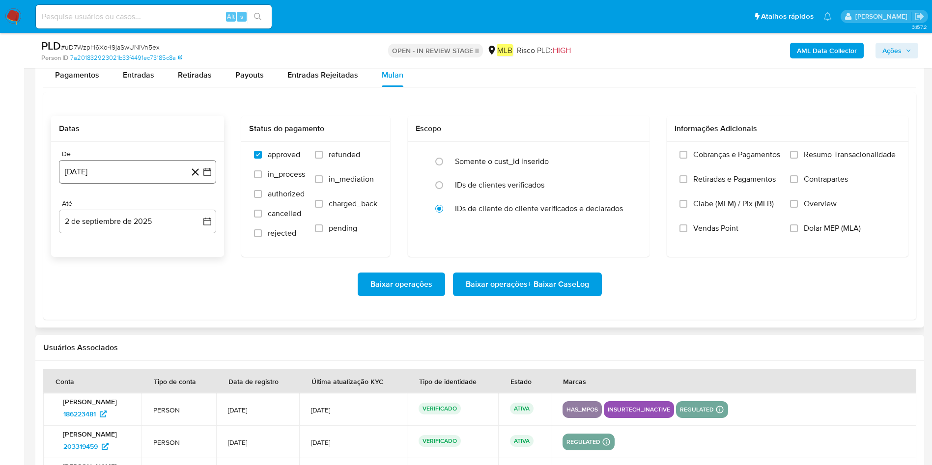
click at [74, 176] on button "2 [PERSON_NAME] de 2024" at bounding box center [137, 172] width 157 height 24
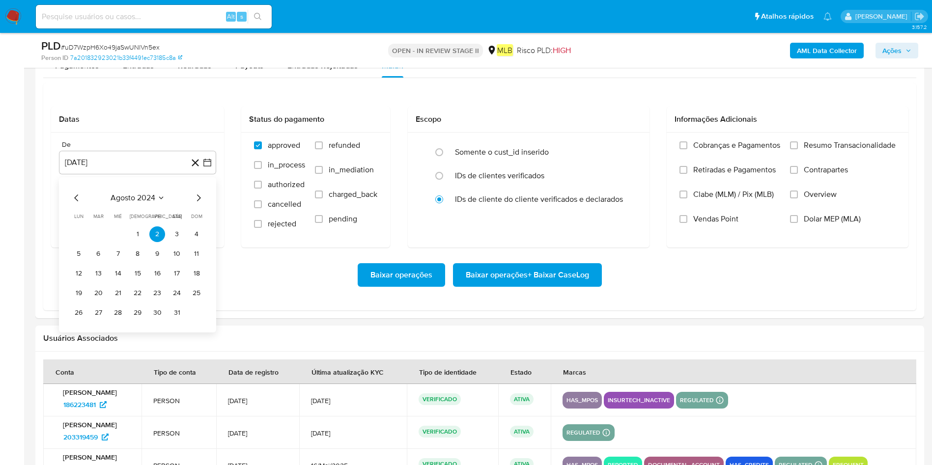
scroll to position [884, 0]
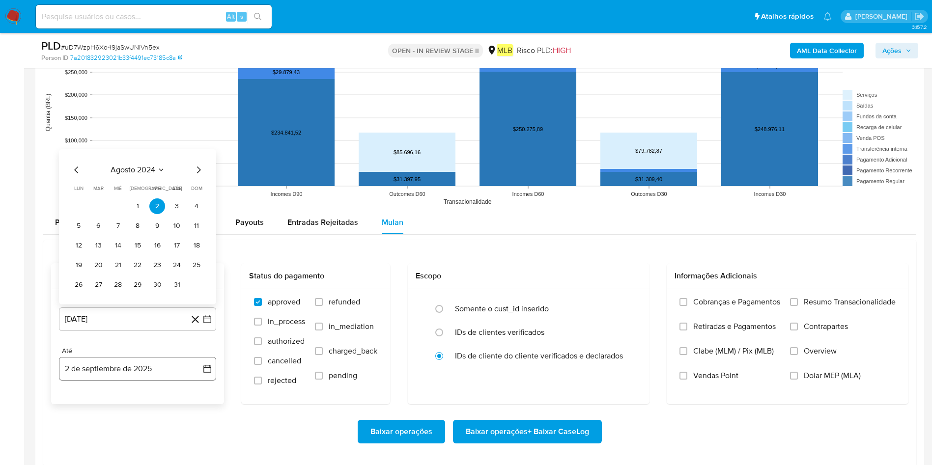
drag, startPoint x: 130, startPoint y: 396, endPoint x: 134, endPoint y: 379, distance: 17.5
click at [130, 310] on div "De 2 de agosto de 2024 agosto 2024 agosto 2024 lun lunes mar martes mié miércol…" at bounding box center [137, 346] width 173 height 115
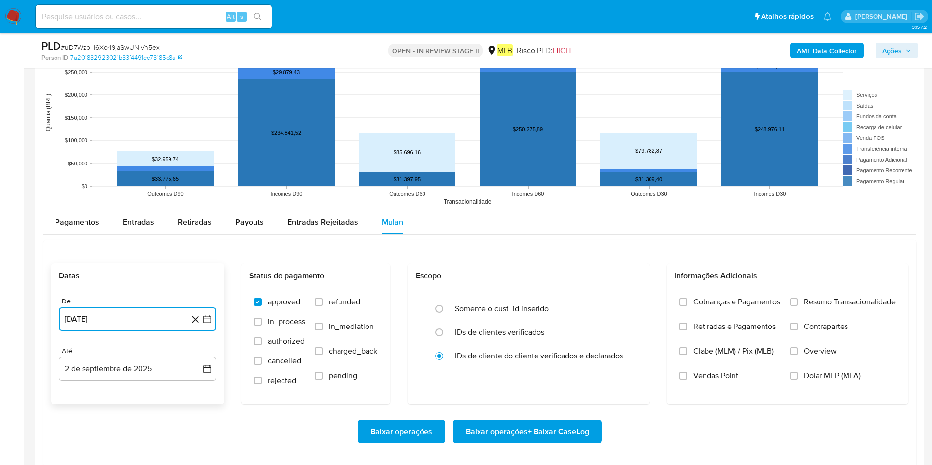
drag, startPoint x: 126, startPoint y: 315, endPoint x: 146, endPoint y: 319, distance: 20.5
click at [126, 310] on button "2 [PERSON_NAME] de 2024" at bounding box center [137, 320] width 157 height 24
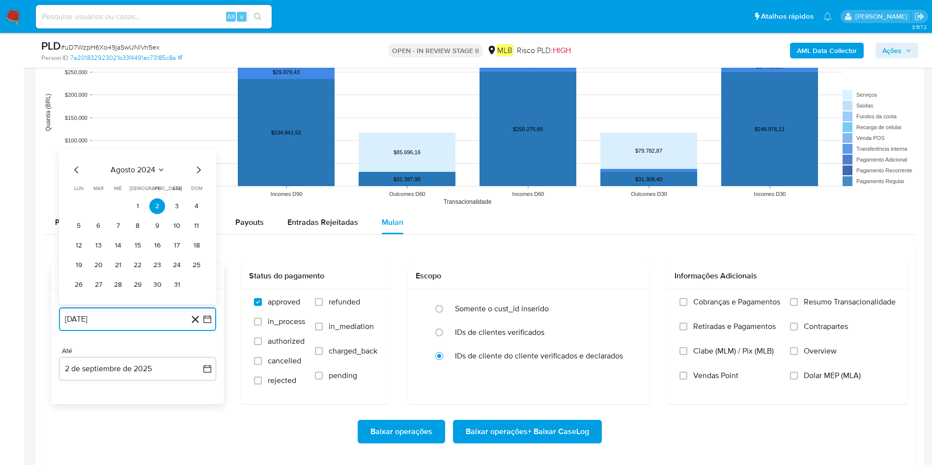
click at [200, 170] on icon "Mes siguiente" at bounding box center [199, 170] width 4 height 7
click at [158, 150] on span "septiembre 2024" at bounding box center [133, 150] width 60 height 10
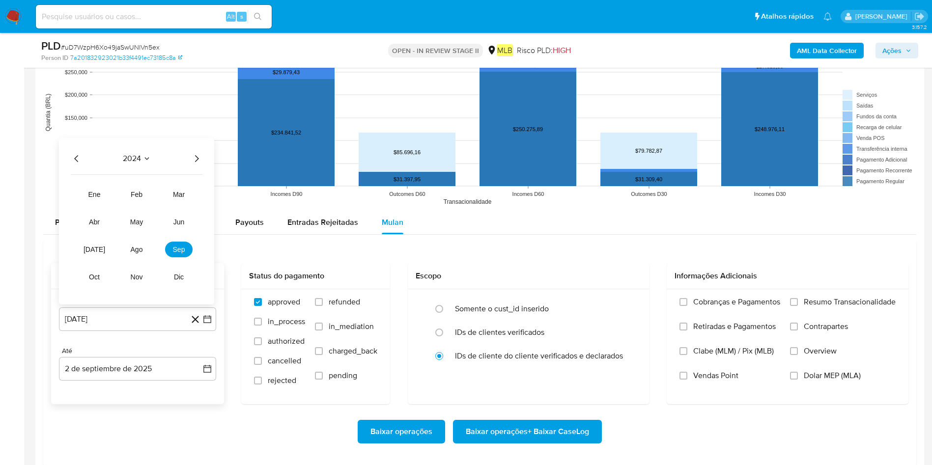
click at [200, 156] on icon "Año siguiente" at bounding box center [197, 159] width 12 height 12
click at [95, 253] on span "[DATE]" at bounding box center [95, 250] width 22 height 8
drag, startPoint x: 104, startPoint y: 204, endPoint x: 111, endPoint y: 209, distance: 8.5
click at [103, 205] on button "1" at bounding box center [98, 206] width 16 height 16
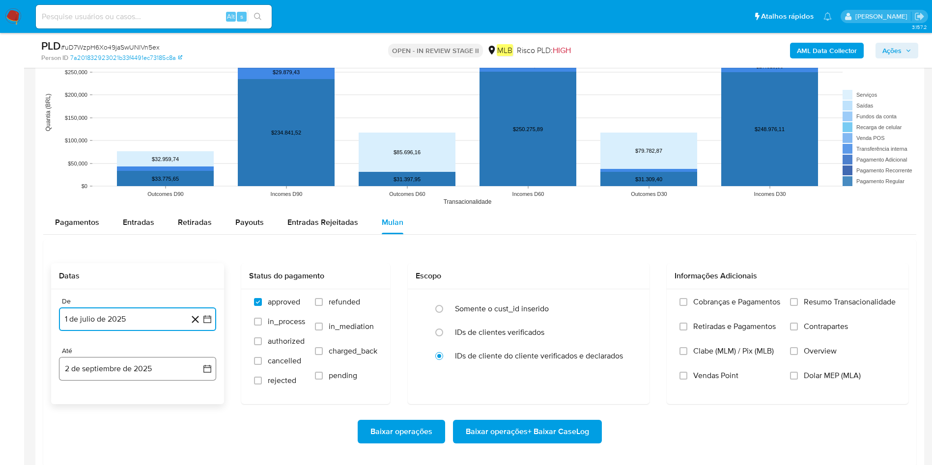
click at [90, 310] on button "2 de septiembre de 2025" at bounding box center [137, 369] width 157 height 24
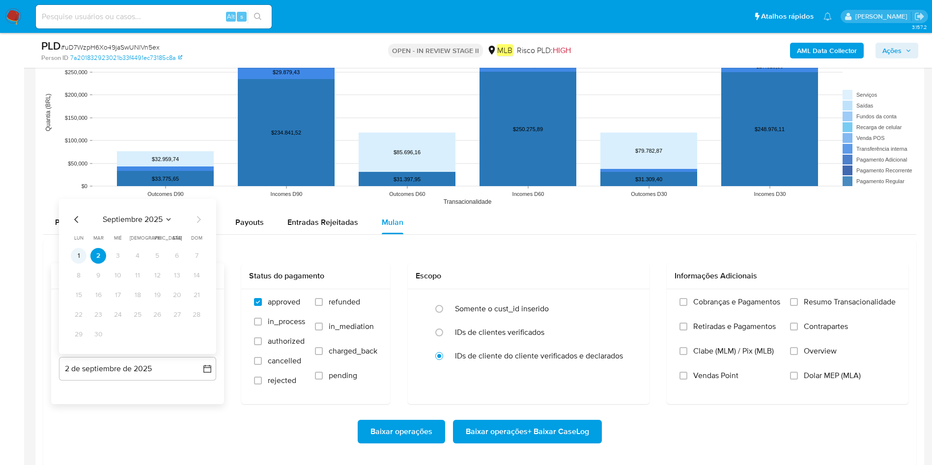
click at [80, 254] on button "1" at bounding box center [79, 256] width 16 height 16
drag, startPoint x: 830, startPoint y: 297, endPoint x: 784, endPoint y: 356, distance: 75.2
click at [621, 298] on span "Resumo Transacionalidade" at bounding box center [850, 302] width 92 height 10
click at [621, 298] on input "Resumo Transacionalidade" at bounding box center [794, 302] width 8 height 8
click at [540, 310] on span "Baixar operações + Baixar CaseLog" at bounding box center [527, 432] width 123 height 22
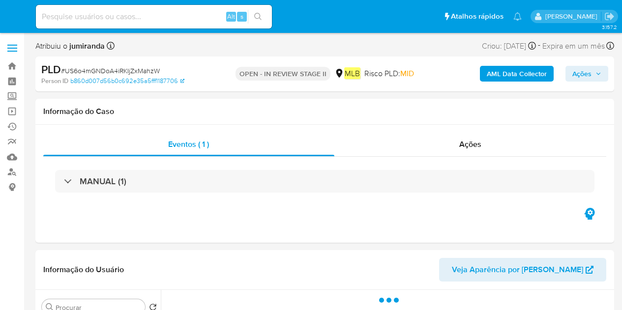
select select "10"
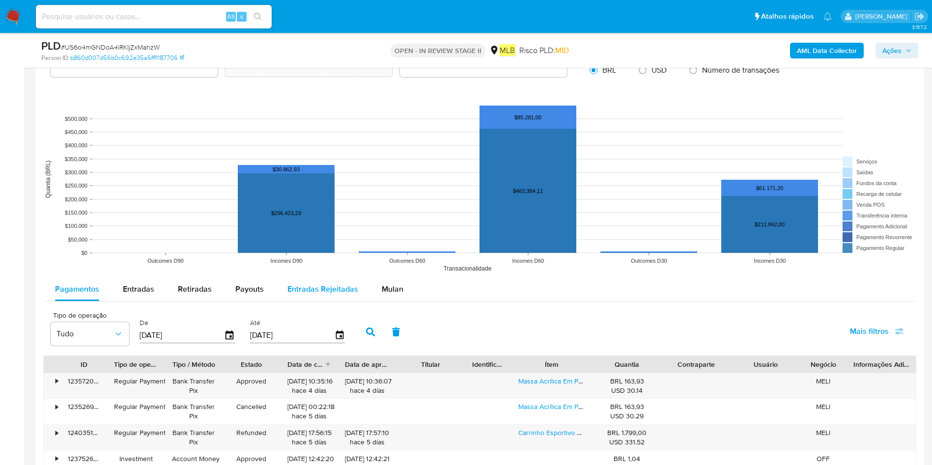
drag, startPoint x: 401, startPoint y: 297, endPoint x: 366, endPoint y: 295, distance: 35.9
click at [401, 297] on button "Mulan" at bounding box center [392, 290] width 45 height 24
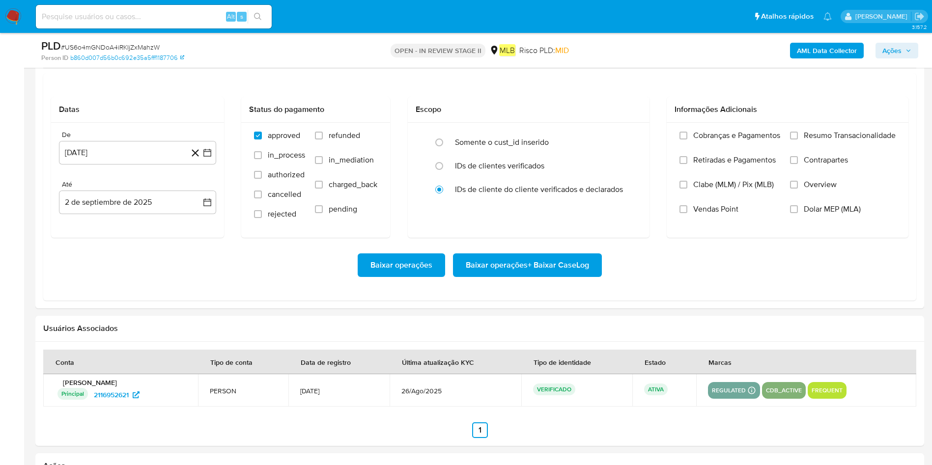
scroll to position [1032, 0]
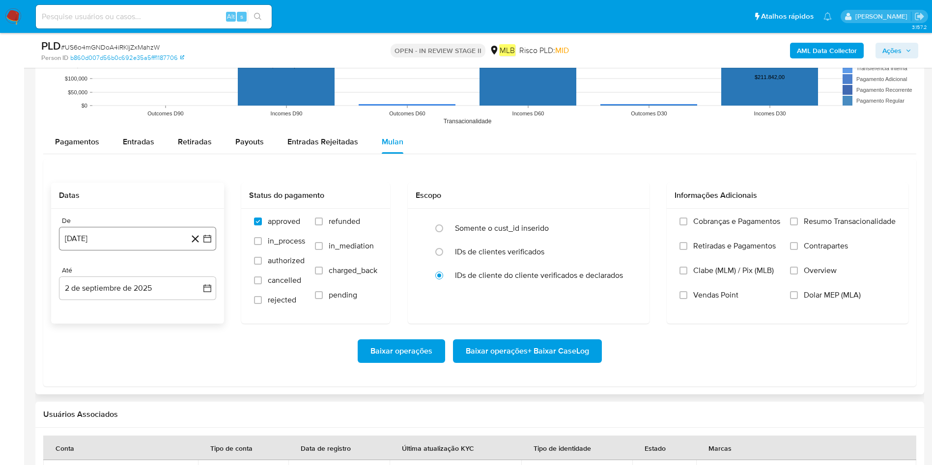
click at [128, 246] on button "2 [PERSON_NAME] de 2024" at bounding box center [137, 239] width 157 height 24
drag, startPoint x: 130, startPoint y: 264, endPoint x: 136, endPoint y: 271, distance: 8.7
click at [130, 267] on div "agosto 2024 agosto 2024 lun lunes mar martes mié miércoles jue jueves vie viern…" at bounding box center [137, 331] width 157 height 155
click at [136, 271] on span "agosto 2024" at bounding box center [133, 274] width 45 height 10
click at [203, 275] on div "2024 2024 ene feb mar abr may jun jul ago sep oct nov dic" at bounding box center [136, 337] width 155 height 167
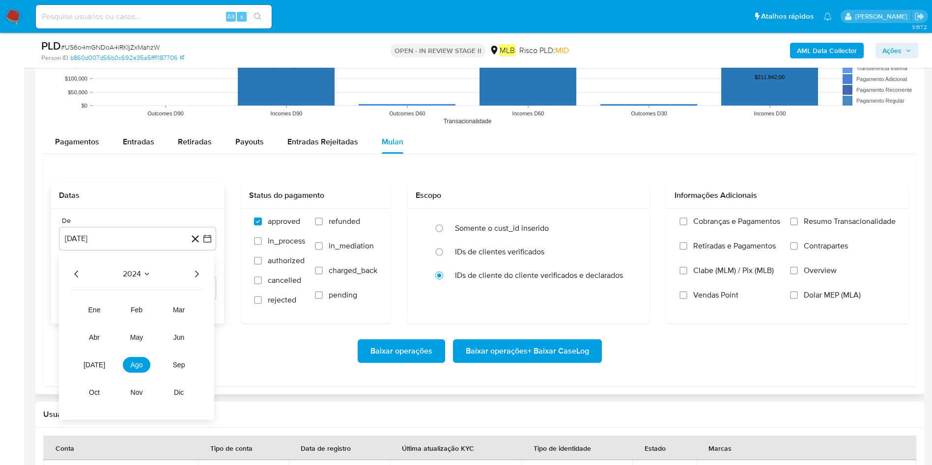
click at [198, 272] on icon "Año siguiente" at bounding box center [197, 274] width 12 height 12
click at [101, 310] on button "[DATE]" at bounding box center [95, 365] width 28 height 16
click at [103, 306] on button "1" at bounding box center [98, 311] width 16 height 16
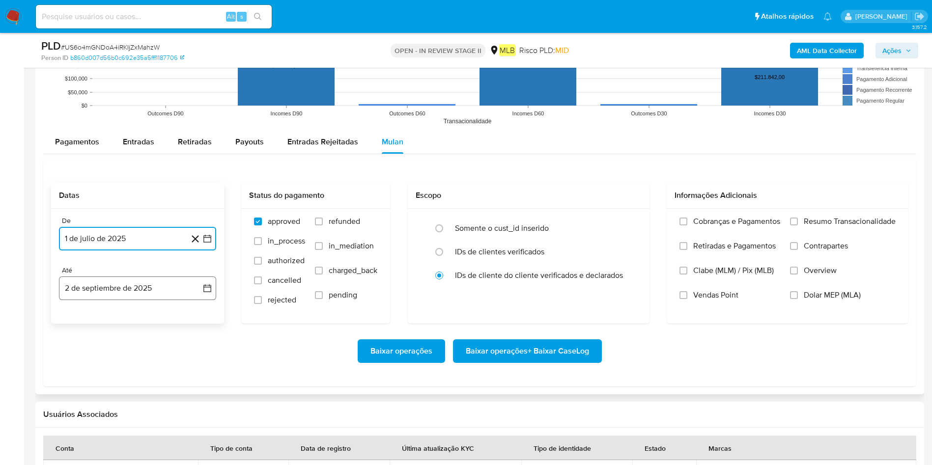
click at [118, 285] on button "2 de septiembre de 2025" at bounding box center [137, 289] width 157 height 24
click at [83, 310] on button "1" at bounding box center [79, 360] width 16 height 16
click at [621, 223] on span "Resumo Transacionalidade" at bounding box center [850, 222] width 92 height 10
click at [621, 223] on input "Resumo Transacionalidade" at bounding box center [794, 222] width 8 height 8
click at [569, 310] on span "Baixar operações + Baixar CaseLog" at bounding box center [527, 351] width 123 height 22
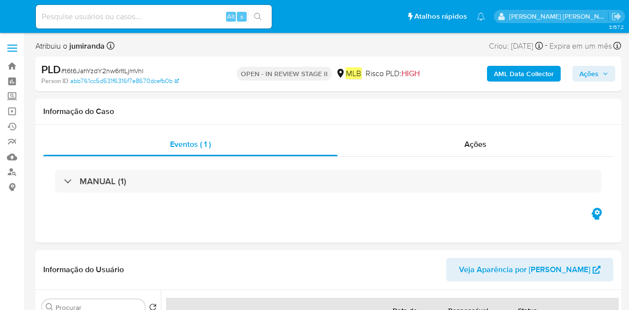
select select "10"
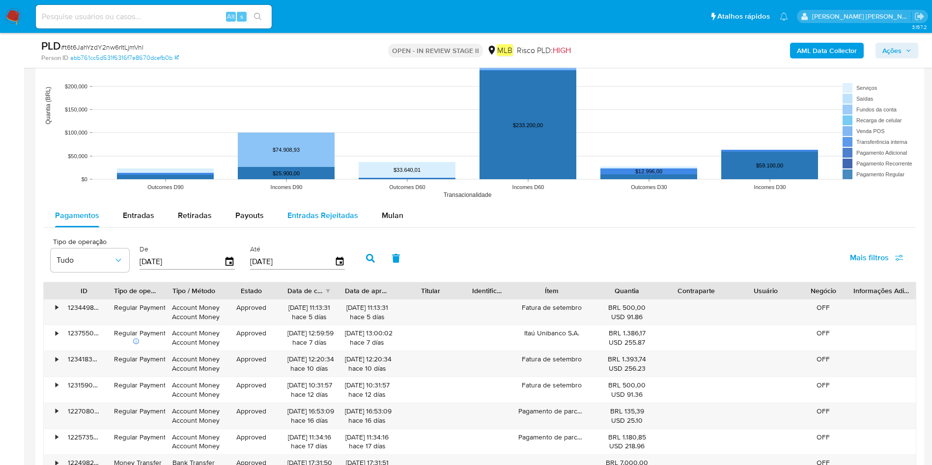
drag, startPoint x: 377, startPoint y: 209, endPoint x: 313, endPoint y: 220, distance: 64.8
click at [382, 209] on div "Mulan" at bounding box center [393, 216] width 22 height 24
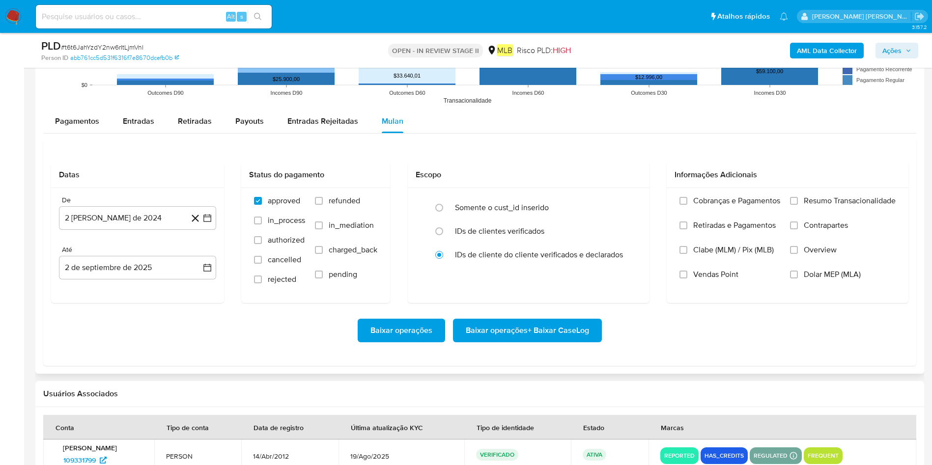
scroll to position [1105, 0]
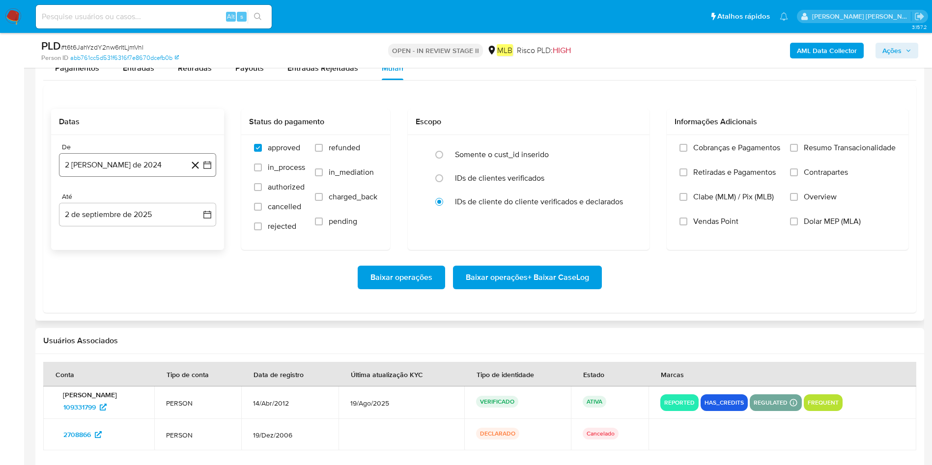
click at [120, 169] on button "2 [PERSON_NAME] de 2024" at bounding box center [137, 165] width 157 height 24
click at [122, 197] on span "agosto 2024" at bounding box center [133, 201] width 45 height 10
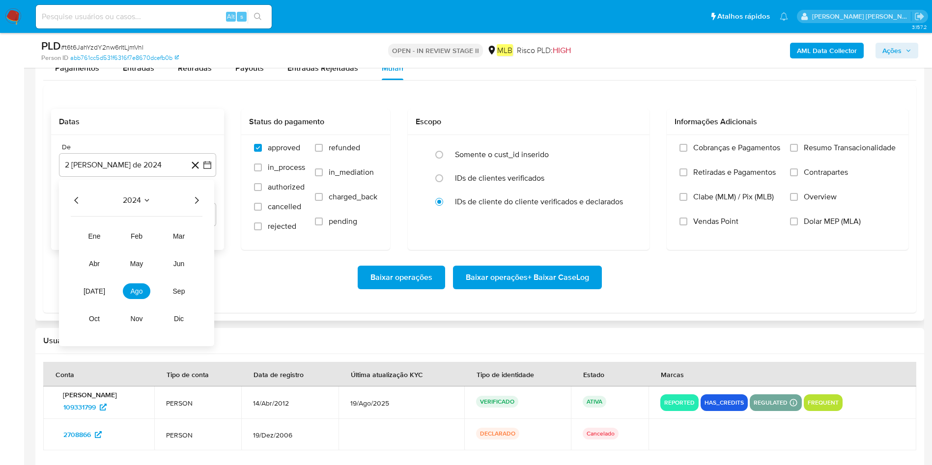
click at [199, 196] on icon "Año siguiente" at bounding box center [197, 201] width 12 height 12
click at [93, 295] on button "[DATE]" at bounding box center [95, 291] width 28 height 16
click at [95, 231] on button "1" at bounding box center [98, 237] width 16 height 16
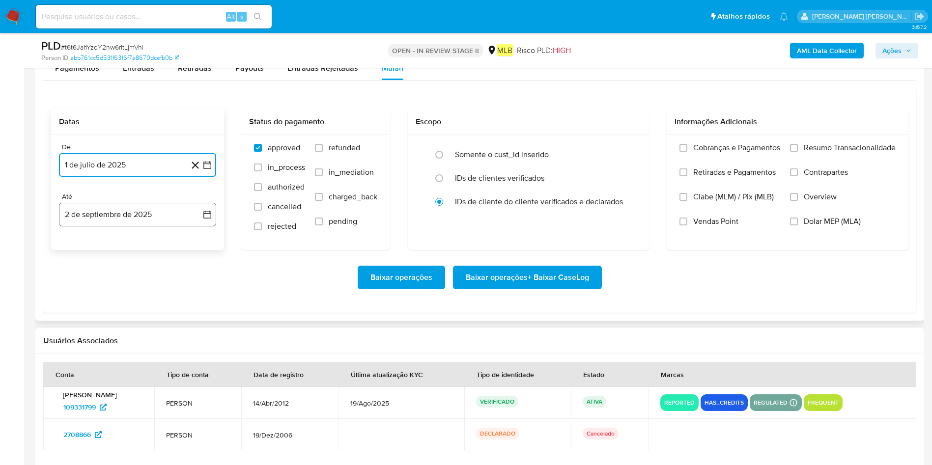
click at [117, 218] on button "2 de septiembre de 2025" at bounding box center [137, 215] width 157 height 24
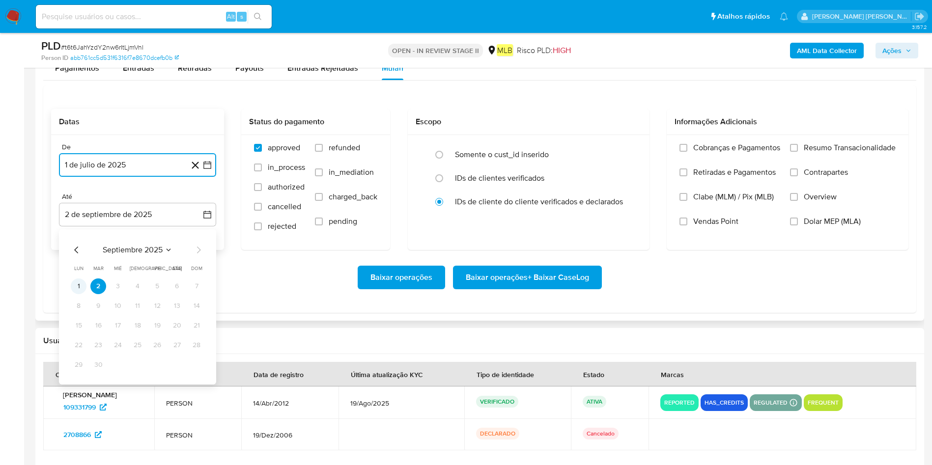
click at [81, 284] on button "1" at bounding box center [79, 287] width 16 height 16
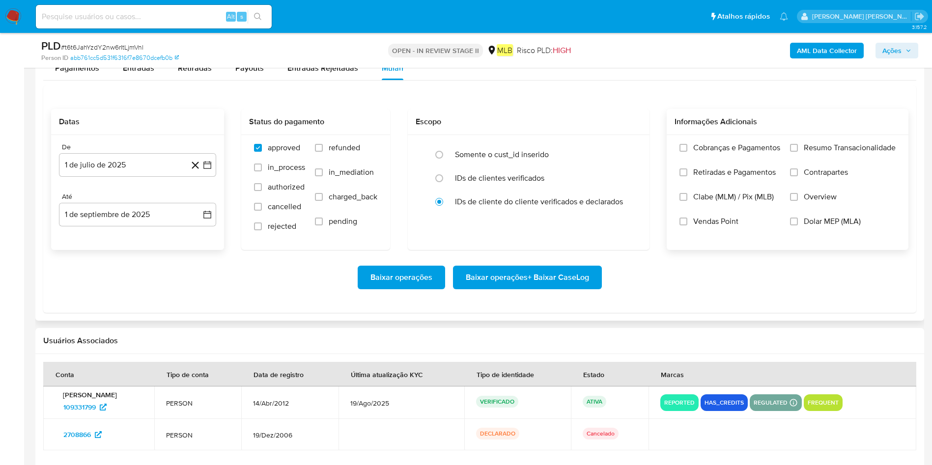
click at [628, 152] on span "Resumo Transacionalidade" at bounding box center [850, 148] width 92 height 10
click at [628, 152] on input "Resumo Transacionalidade" at bounding box center [794, 148] width 8 height 8
click at [563, 279] on span "Baixar operações + Baixar CaseLog" at bounding box center [527, 278] width 123 height 22
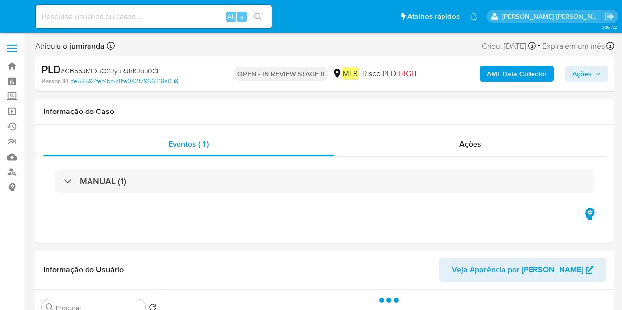
select select "10"
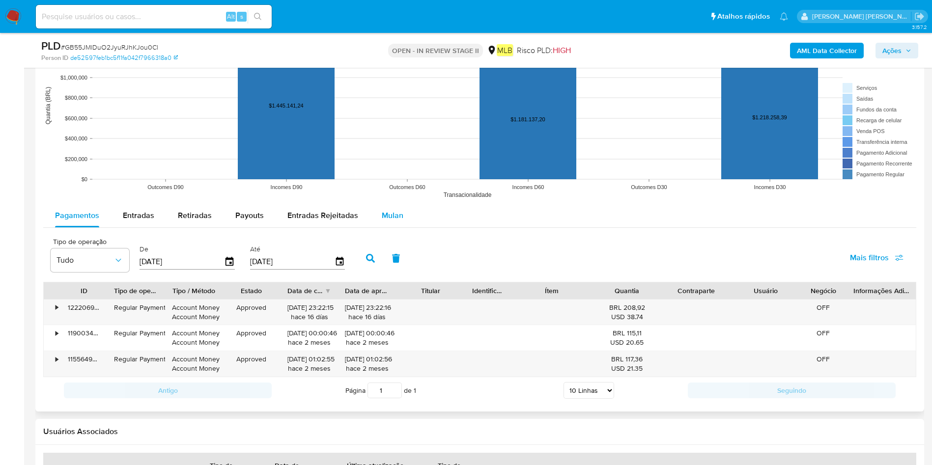
click at [392, 213] on span "Mulan" at bounding box center [393, 215] width 22 height 11
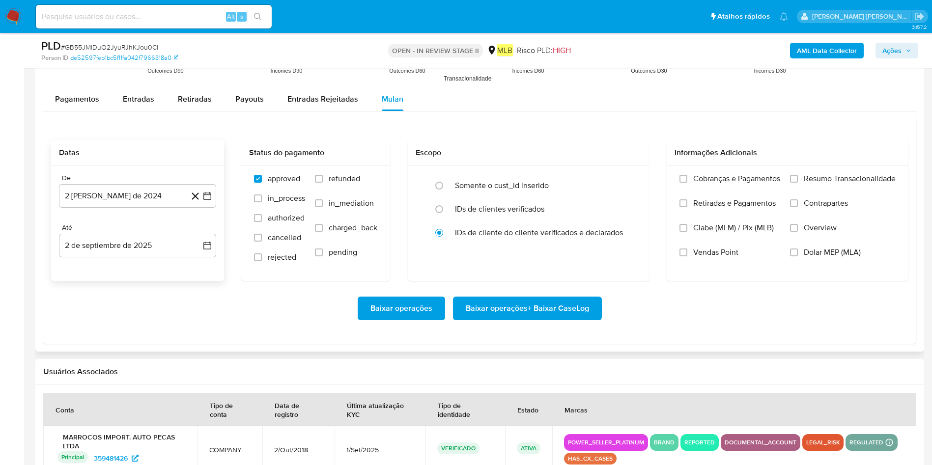
scroll to position [1105, 0]
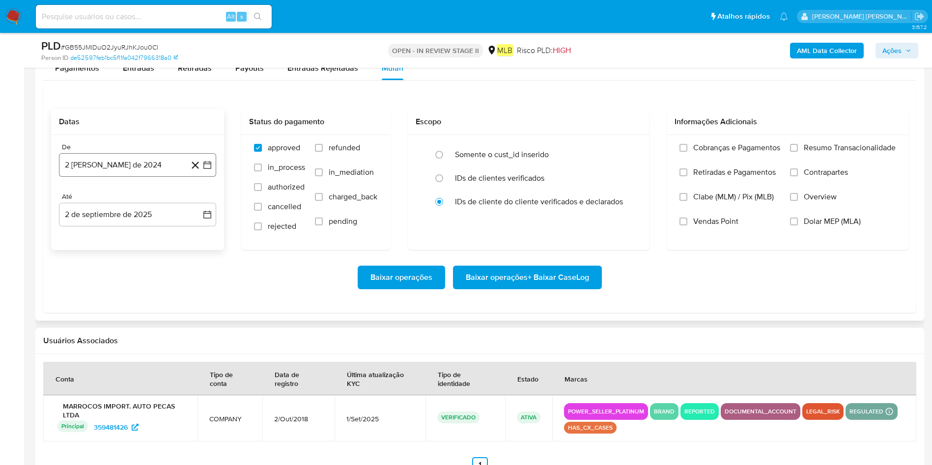
click at [151, 173] on button "2 [PERSON_NAME] de 2024" at bounding box center [137, 165] width 157 height 24
click at [146, 199] on span "agosto 2024" at bounding box center [133, 201] width 45 height 10
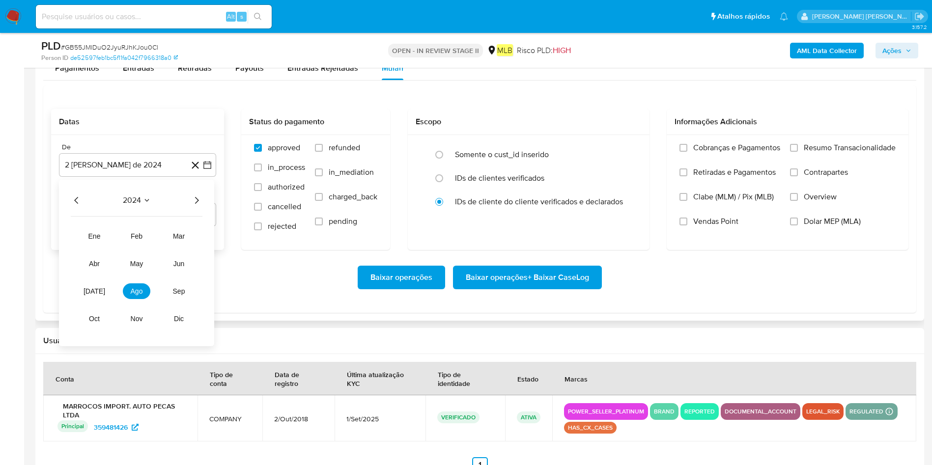
click at [198, 200] on icon "Año siguiente" at bounding box center [197, 201] width 12 height 12
click at [96, 295] on span "[DATE]" at bounding box center [95, 291] width 22 height 8
click at [104, 240] on button "1" at bounding box center [98, 237] width 16 height 16
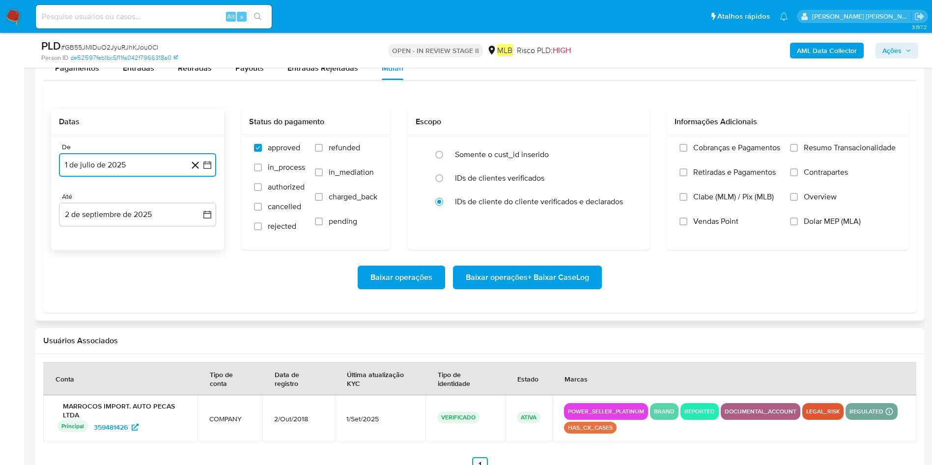
click at [108, 222] on button "2 de septiembre de 2025" at bounding box center [137, 215] width 157 height 24
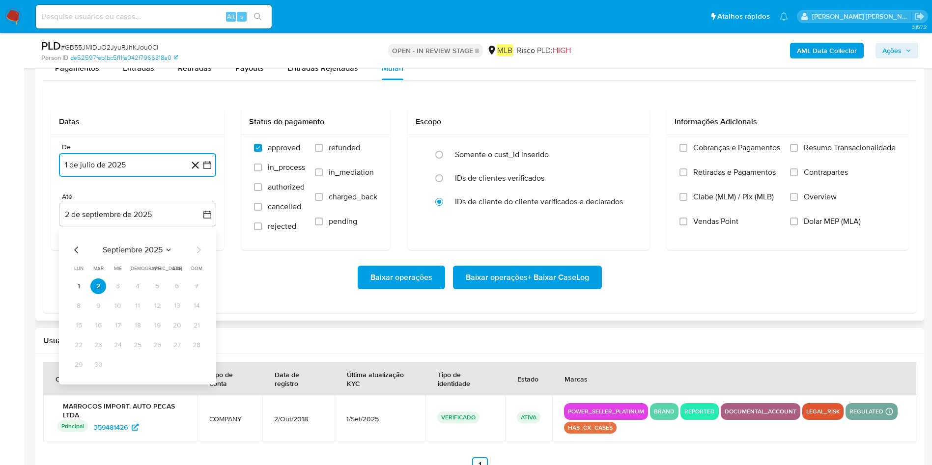
click at [80, 280] on button "1" at bounding box center [79, 287] width 16 height 16
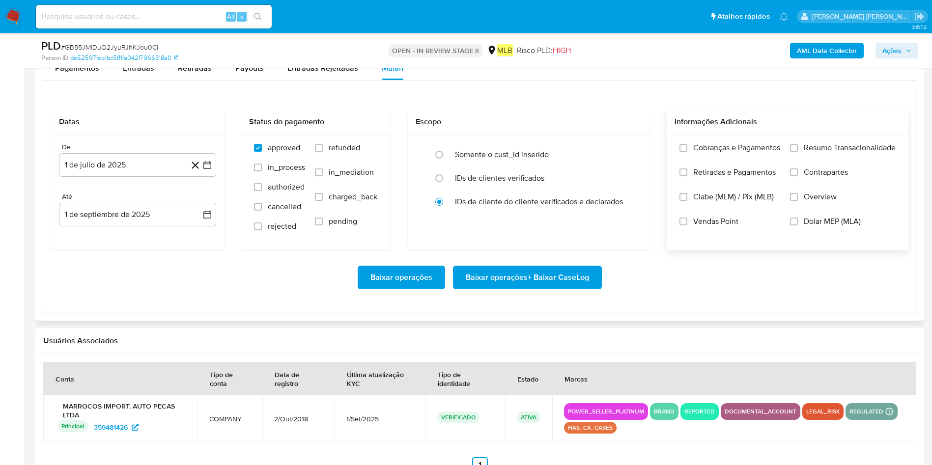
click at [621, 149] on span "Resumo Transacionalidade" at bounding box center [850, 148] width 92 height 10
click at [621, 149] on input "Resumo Transacionalidade" at bounding box center [794, 148] width 8 height 8
click at [511, 276] on span "Baixar operações + Baixar CaseLog" at bounding box center [527, 278] width 123 height 22
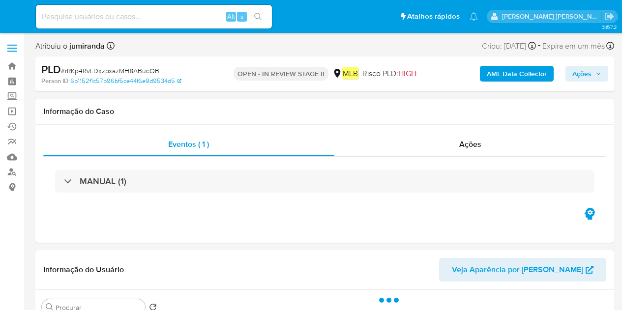
select select "10"
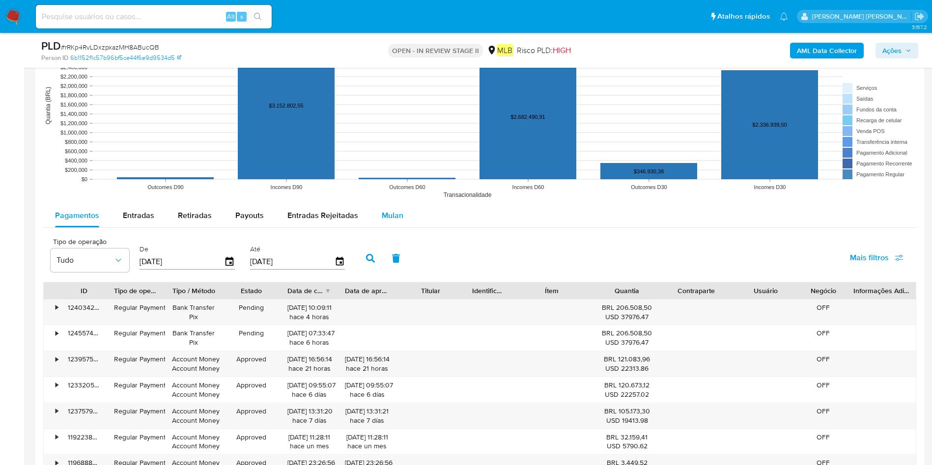
click at [373, 221] on button "Mulan" at bounding box center [392, 216] width 45 height 24
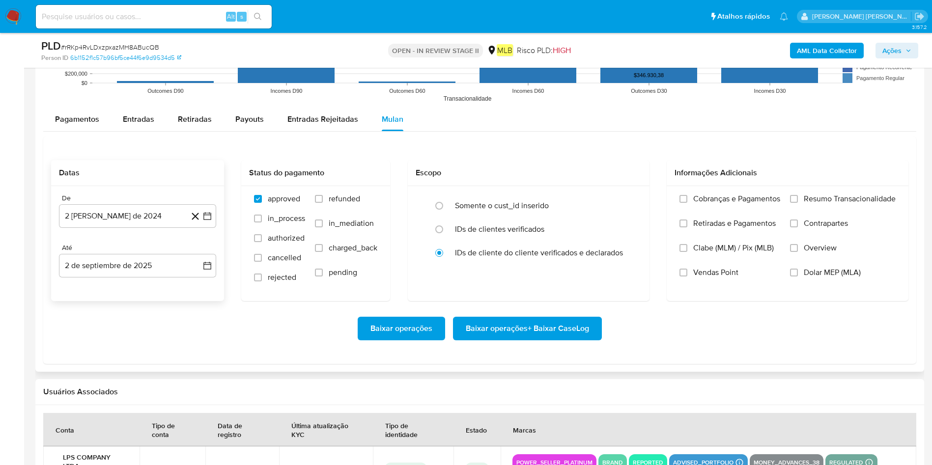
scroll to position [1105, 0]
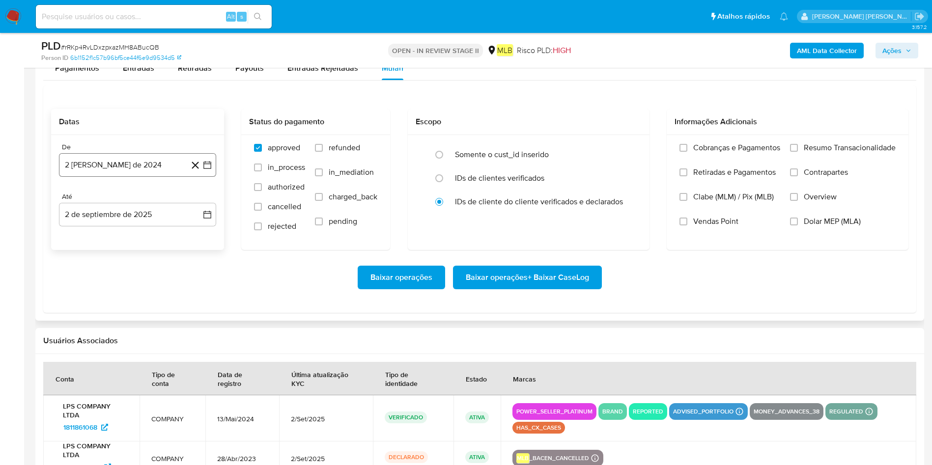
click at [99, 168] on button "2 [PERSON_NAME] de 2024" at bounding box center [137, 165] width 157 height 24
click at [125, 202] on span "agosto 2024" at bounding box center [133, 201] width 45 height 10
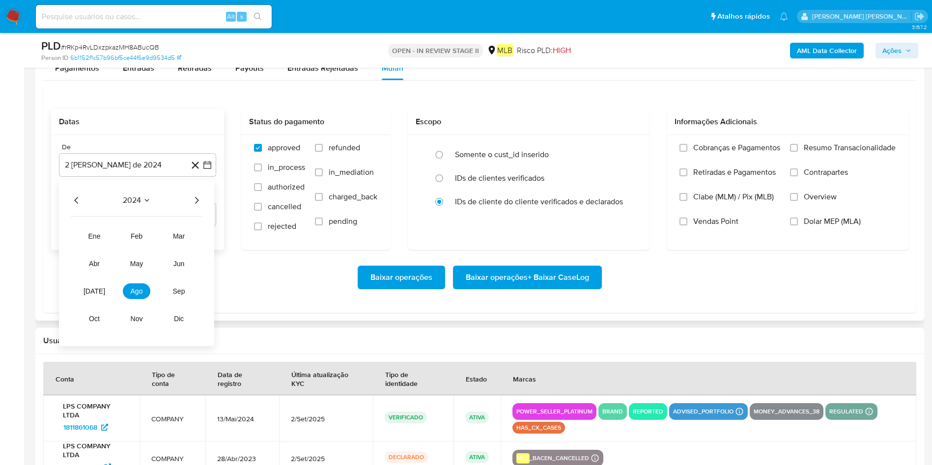
click at [199, 202] on icon "Año siguiente" at bounding box center [197, 201] width 12 height 12
click at [95, 303] on tr "ene feb mar abr may jun jul ago sep oct nov dic" at bounding box center [137, 277] width 112 height 98
click at [102, 291] on button "[DATE]" at bounding box center [95, 291] width 28 height 16
click at [96, 237] on button "1" at bounding box center [98, 237] width 16 height 16
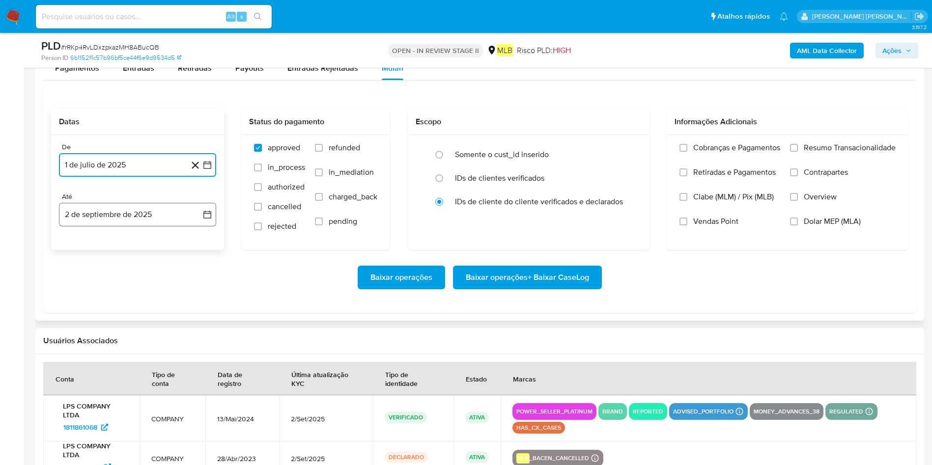
click at [103, 219] on button "2 de septiembre de 2025" at bounding box center [137, 215] width 157 height 24
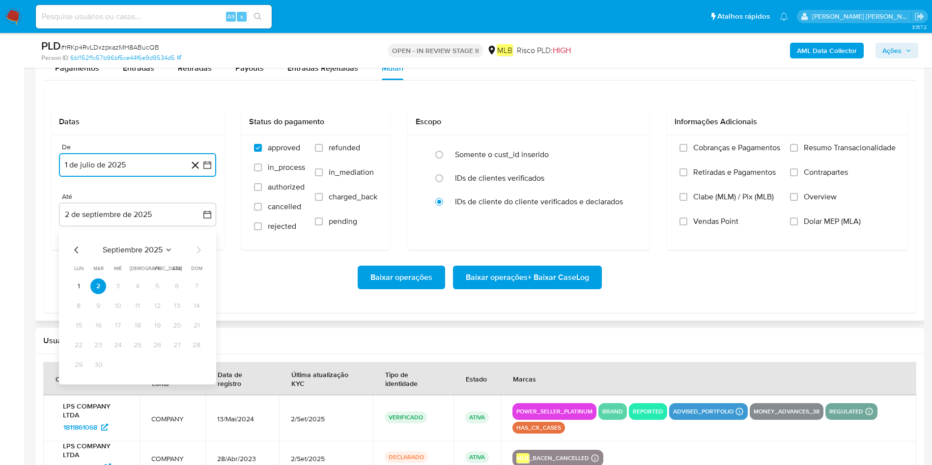
drag, startPoint x: 77, startPoint y: 284, endPoint x: 153, endPoint y: 266, distance: 78.2
click at [79, 283] on button "1" at bounding box center [79, 287] width 16 height 16
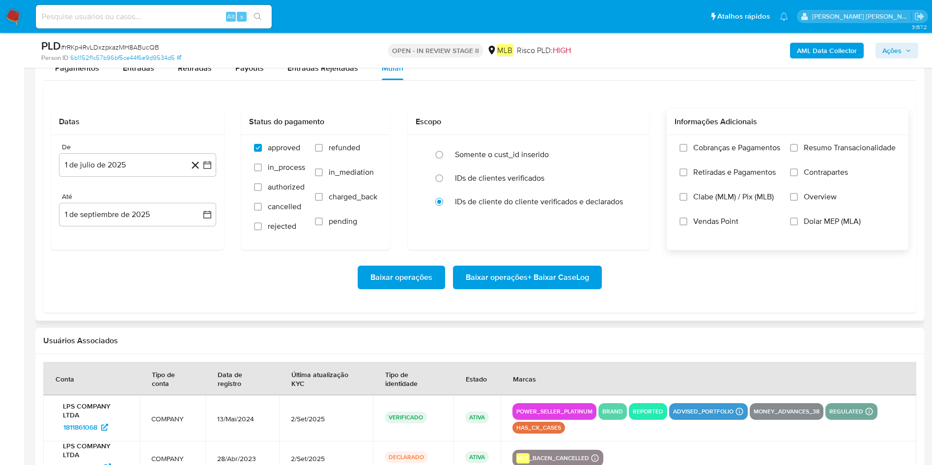
click at [621, 151] on span "Resumo Transacionalidade" at bounding box center [850, 148] width 92 height 10
click at [621, 151] on input "Resumo Transacionalidade" at bounding box center [794, 148] width 8 height 8
click at [523, 271] on span "Baixar operações + Baixar CaseLog" at bounding box center [527, 278] width 123 height 22
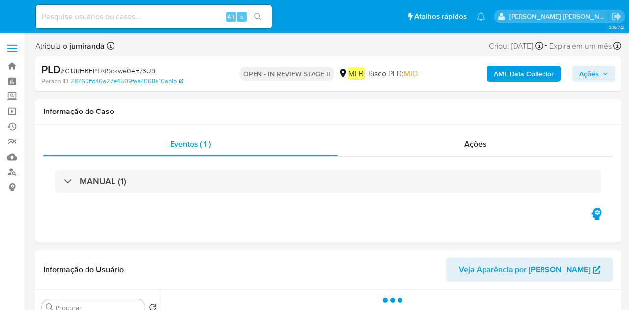
select select "10"
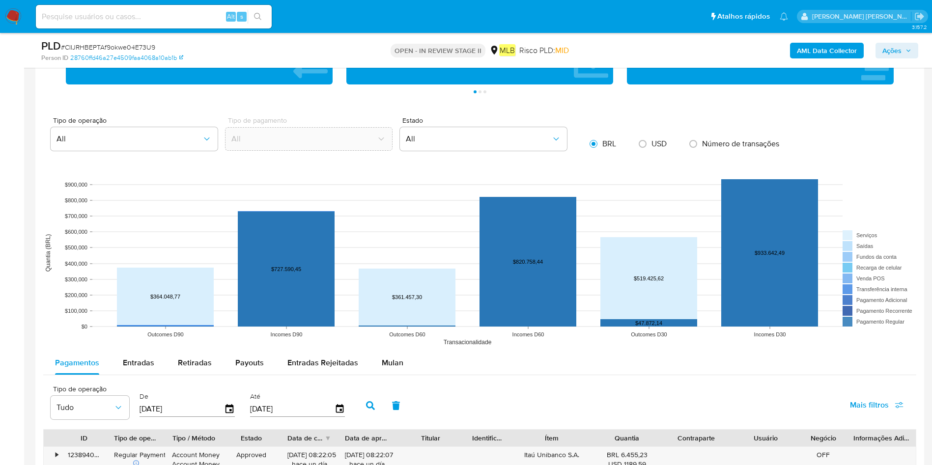
scroll to position [1032, 0]
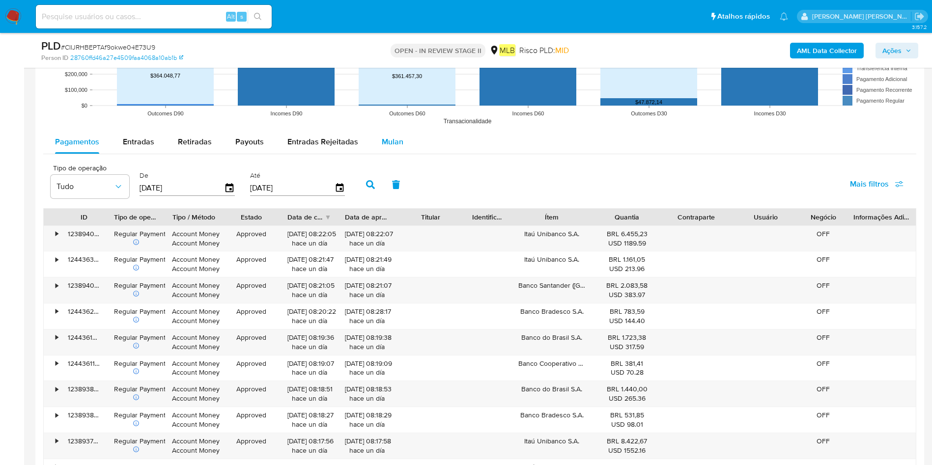
click at [392, 136] on span "Mulan" at bounding box center [393, 141] width 22 height 11
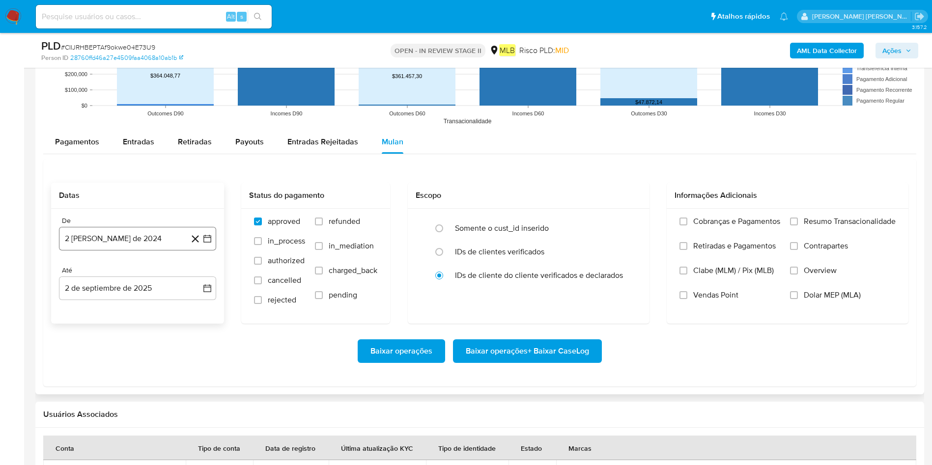
click at [122, 232] on button "2 [PERSON_NAME] de 2024" at bounding box center [137, 239] width 157 height 24
click at [131, 273] on span "agosto 2024" at bounding box center [133, 274] width 45 height 10
click at [190, 278] on div "2024" at bounding box center [137, 274] width 132 height 12
click at [195, 276] on icon "Año siguiente" at bounding box center [197, 274] width 12 height 12
click at [95, 310] on span "[DATE]" at bounding box center [95, 365] width 22 height 8
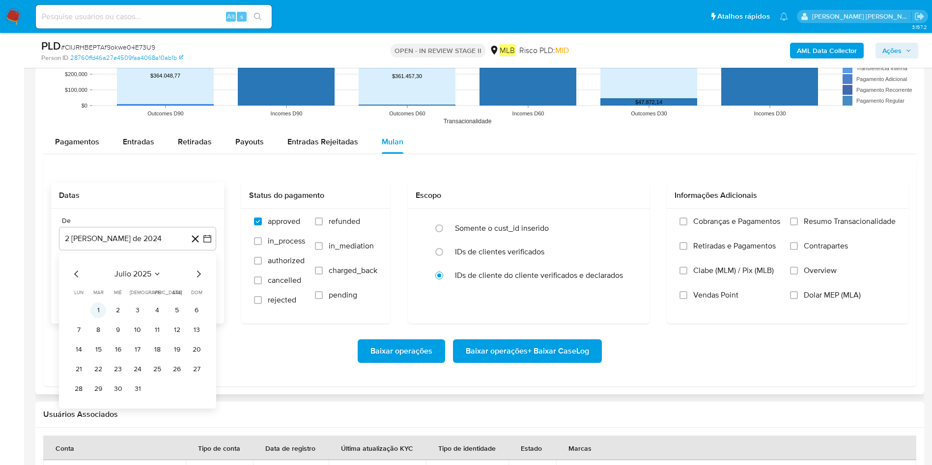
click at [99, 304] on button "1" at bounding box center [98, 311] width 16 height 16
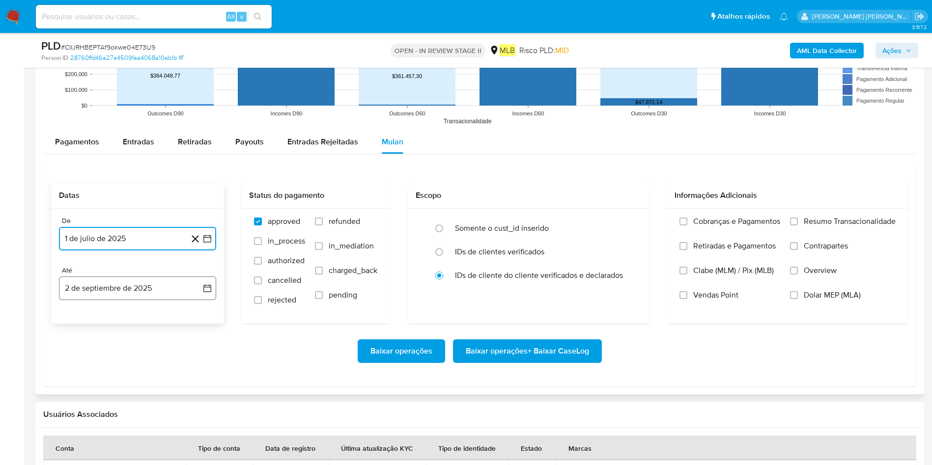
click at [127, 288] on button "2 de septiembre de 2025" at bounding box center [137, 289] width 157 height 24
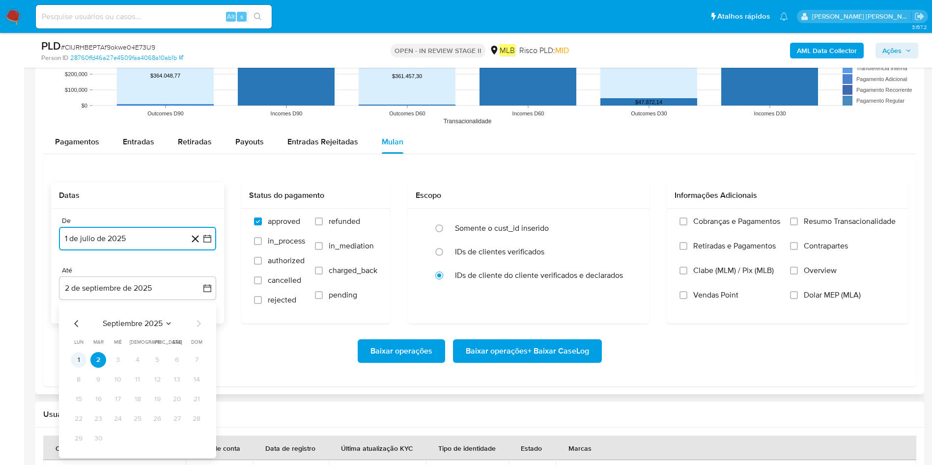
click at [83, 310] on button "1" at bounding box center [79, 360] width 16 height 16
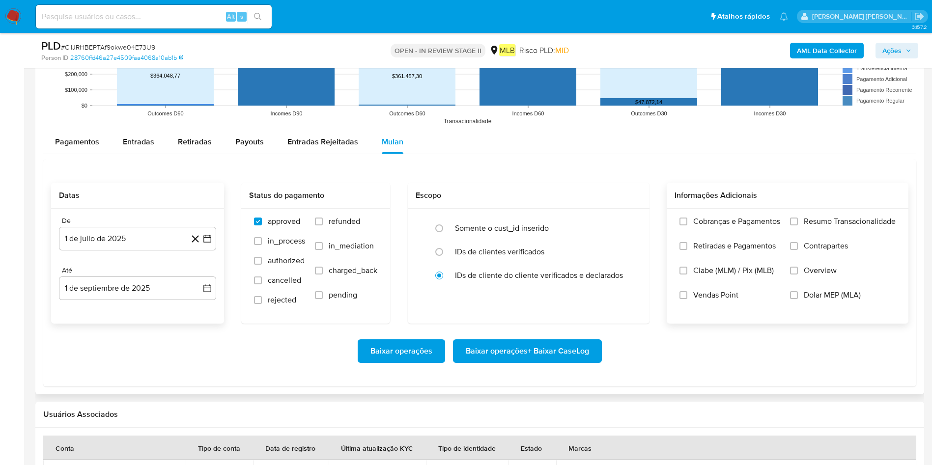
click at [628, 222] on span "Resumo Transacionalidade" at bounding box center [850, 222] width 92 height 10
click at [628, 222] on input "Resumo Transacionalidade" at bounding box center [794, 222] width 8 height 8
click at [540, 310] on span "Baixar operações + Baixar CaseLog" at bounding box center [527, 351] width 123 height 22
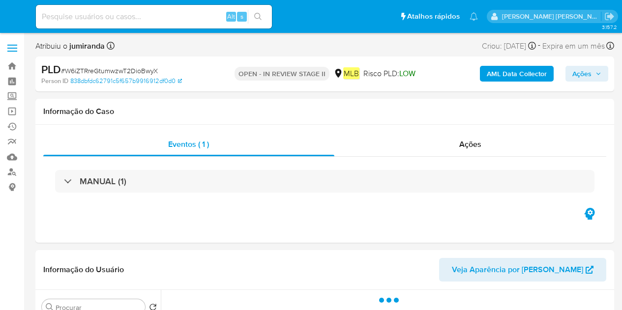
select select "10"
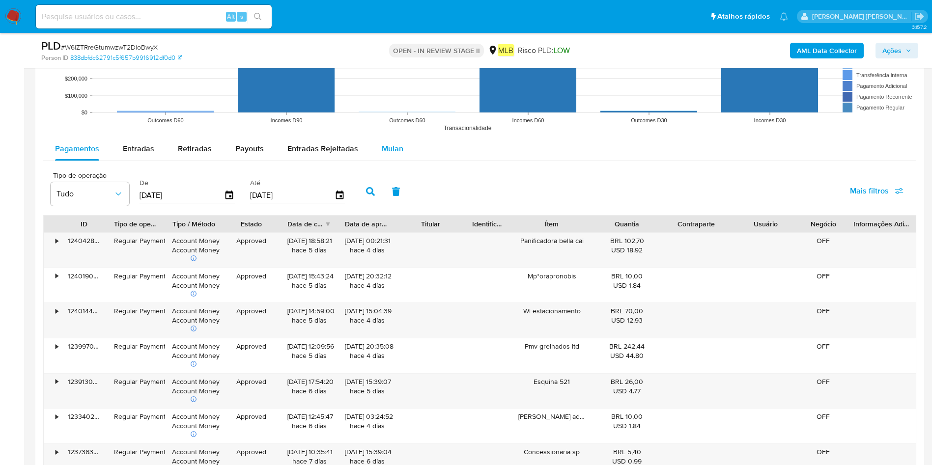
drag, startPoint x: 401, startPoint y: 158, endPoint x: 383, endPoint y: 158, distance: 18.2
click at [401, 158] on button "Mulan" at bounding box center [392, 149] width 45 height 24
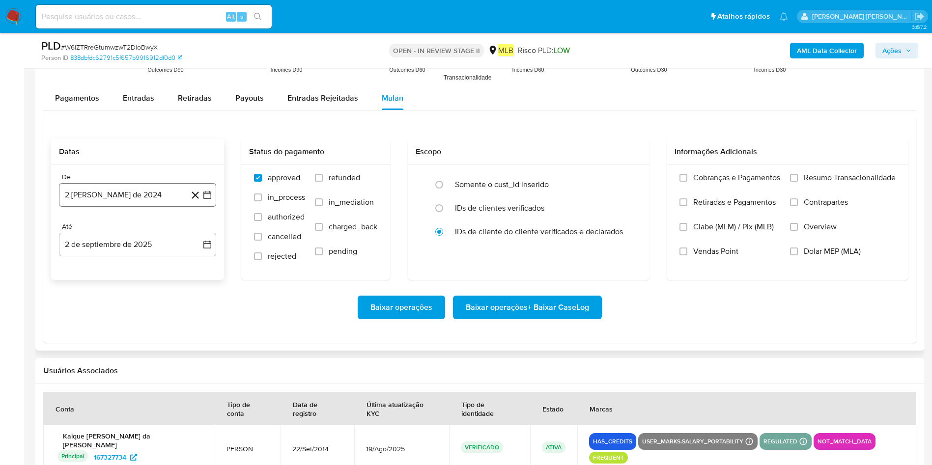
scroll to position [1032, 0]
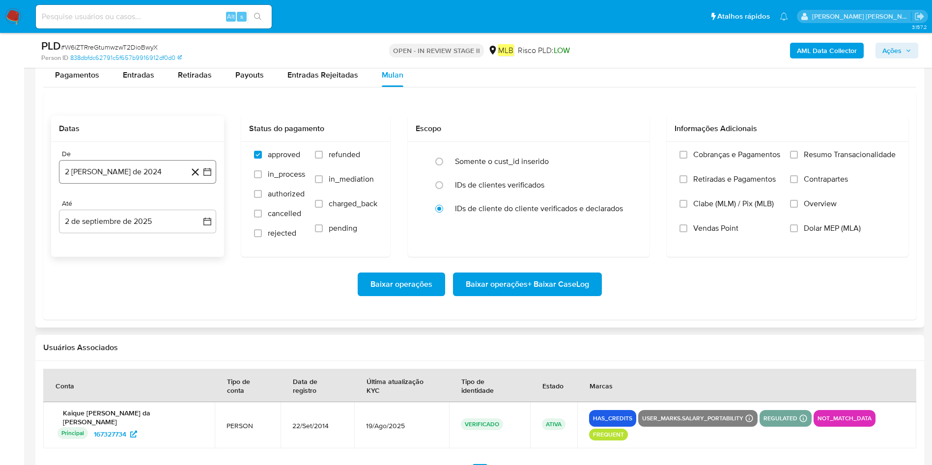
click at [113, 181] on button "2 [PERSON_NAME] de 2024" at bounding box center [137, 172] width 157 height 24
click at [139, 206] on span "agosto 2024" at bounding box center [133, 207] width 45 height 10
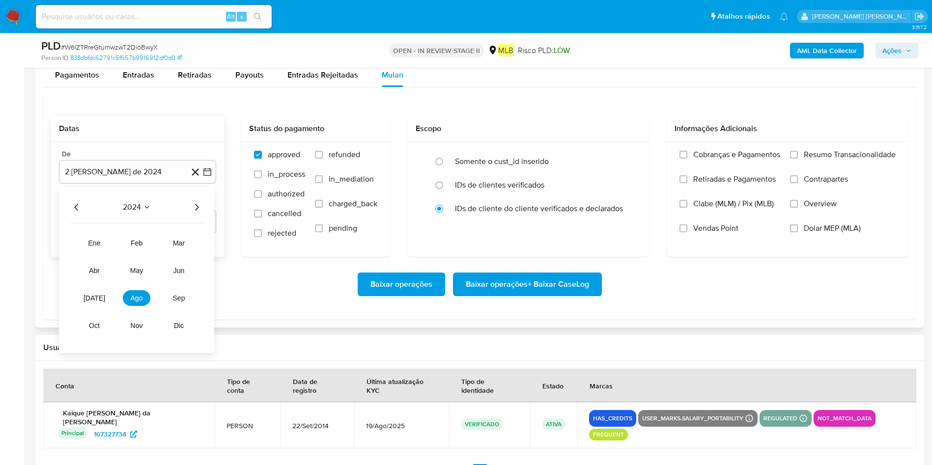
click at [198, 204] on icon "Año siguiente" at bounding box center [197, 207] width 12 height 12
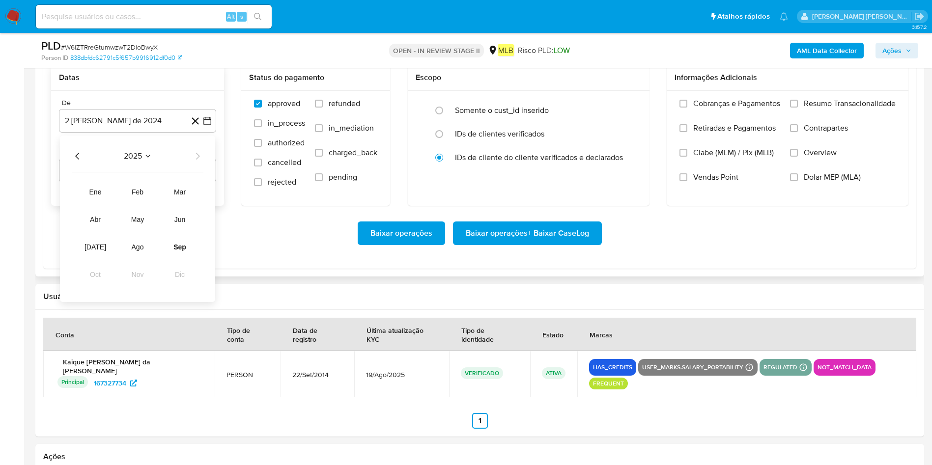
scroll to position [1105, 0]
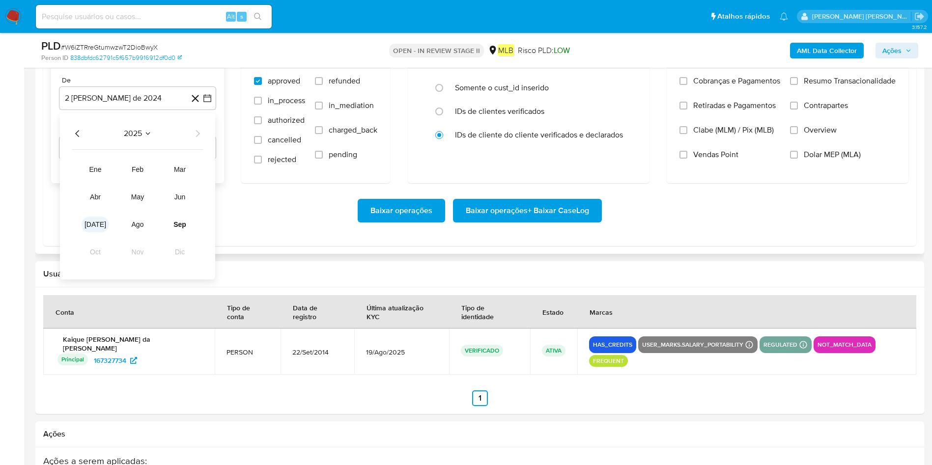
click at [91, 223] on span "[DATE]" at bounding box center [96, 225] width 22 height 8
click at [95, 173] on button "1" at bounding box center [98, 170] width 16 height 16
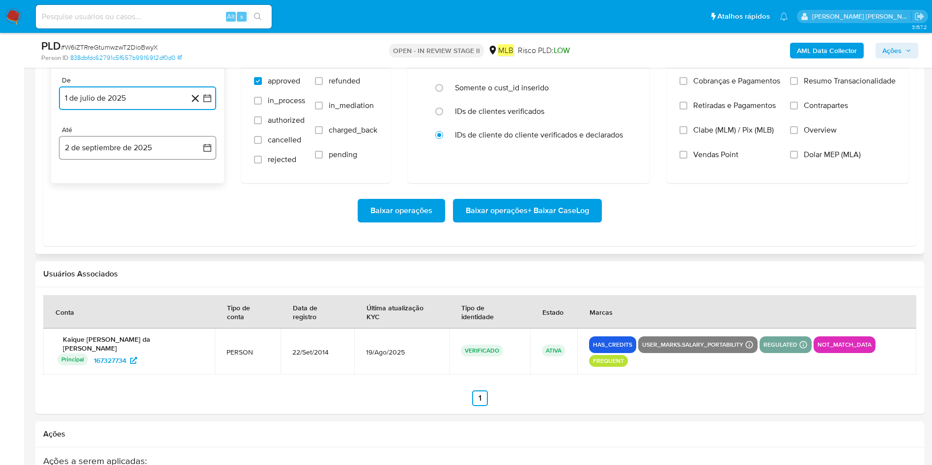
click at [112, 152] on button "2 de septiembre de 2025" at bounding box center [137, 148] width 157 height 24
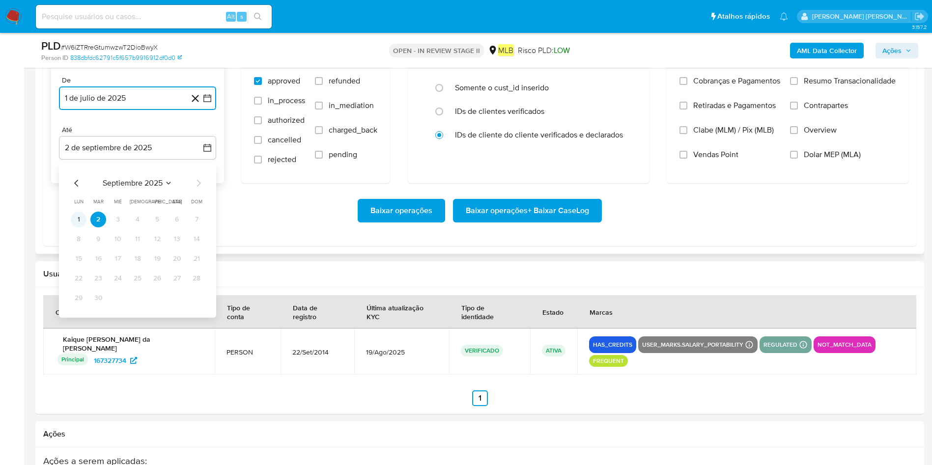
click at [77, 214] on button "1" at bounding box center [79, 220] width 16 height 16
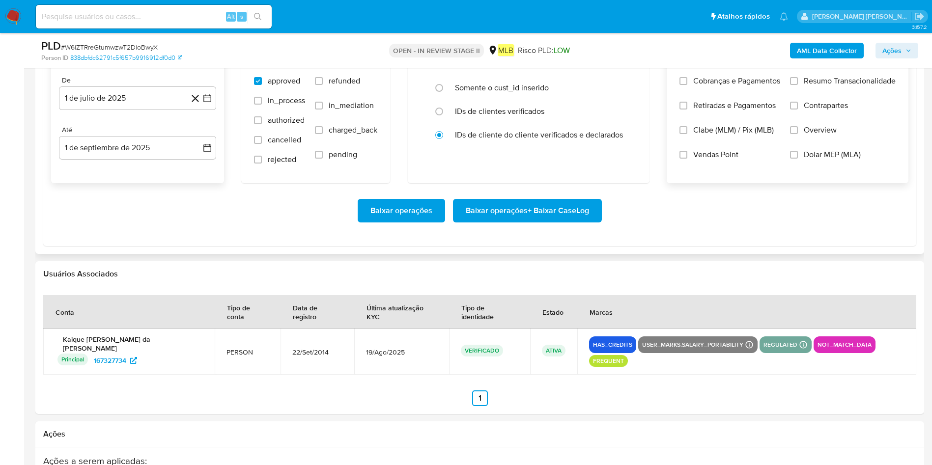
click at [621, 88] on label "Resumo Transacionalidade" at bounding box center [843, 88] width 106 height 25
click at [621, 85] on input "Resumo Transacionalidade" at bounding box center [794, 81] width 8 height 8
click at [544, 209] on span "Baixar operações + Baixar CaseLog" at bounding box center [527, 211] width 123 height 22
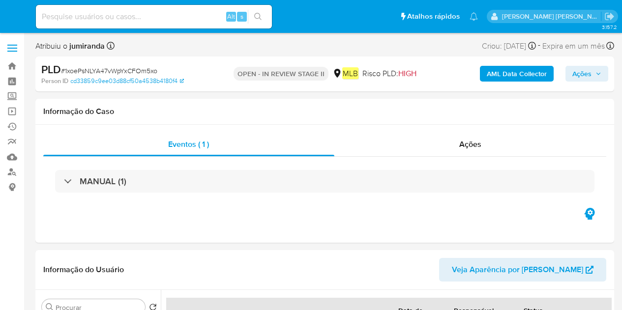
select select "10"
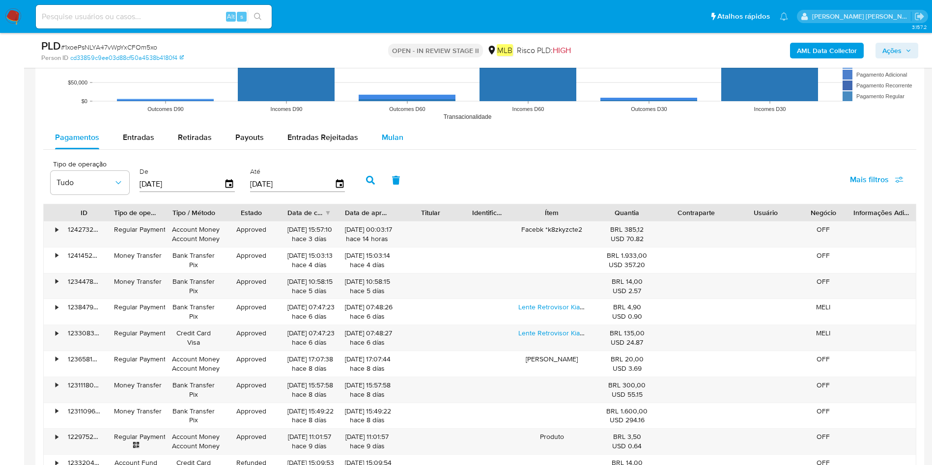
scroll to position [1032, 0]
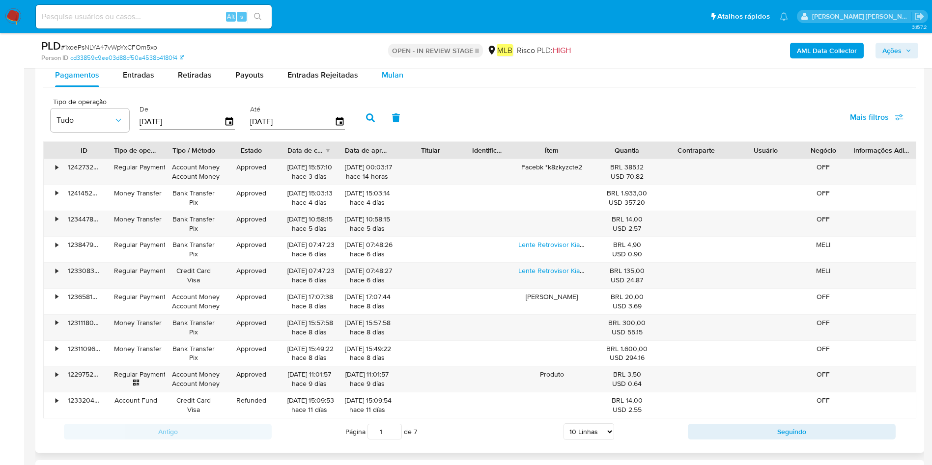
click at [402, 74] on button "Mulan" at bounding box center [392, 75] width 45 height 24
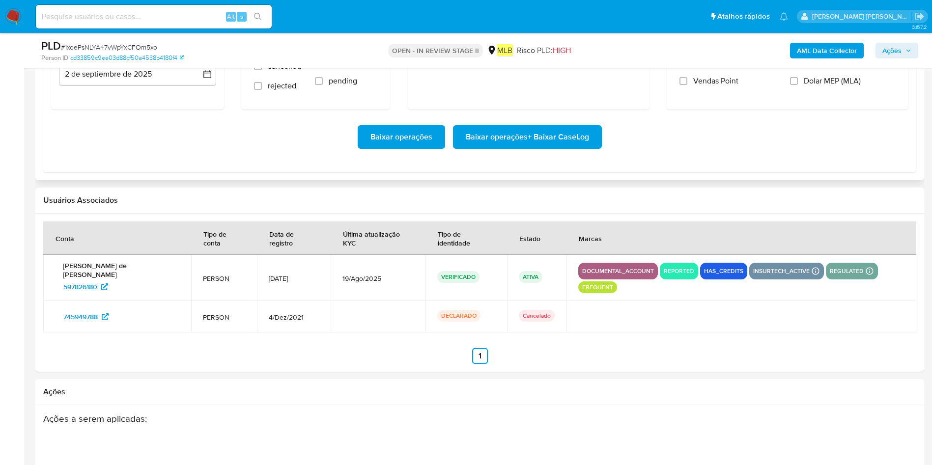
scroll to position [958, 0]
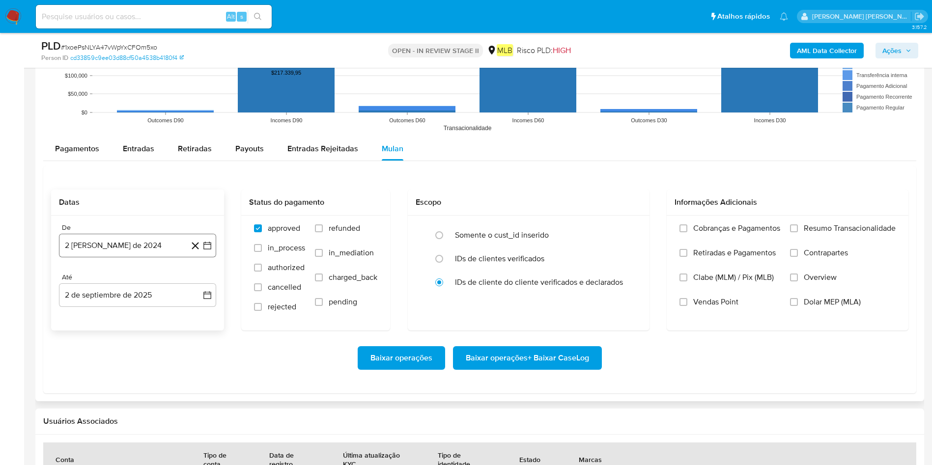
click at [128, 245] on button "2 [PERSON_NAME] de 2024" at bounding box center [137, 246] width 157 height 24
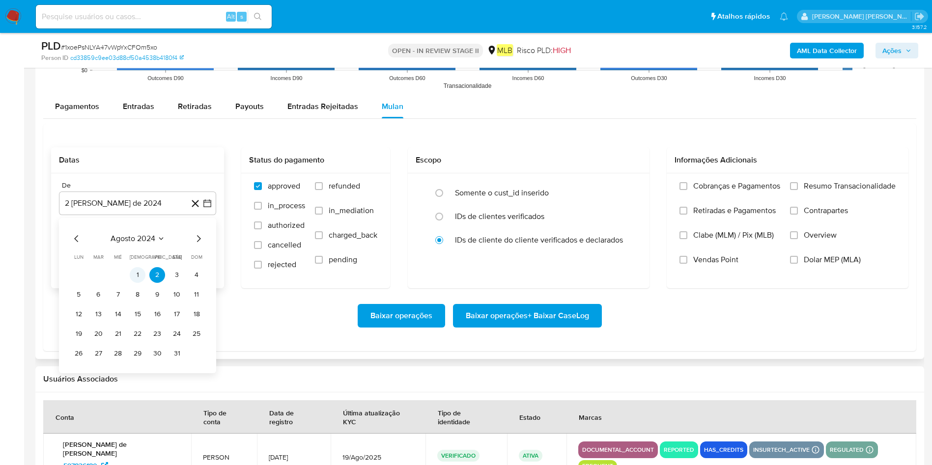
scroll to position [1032, 0]
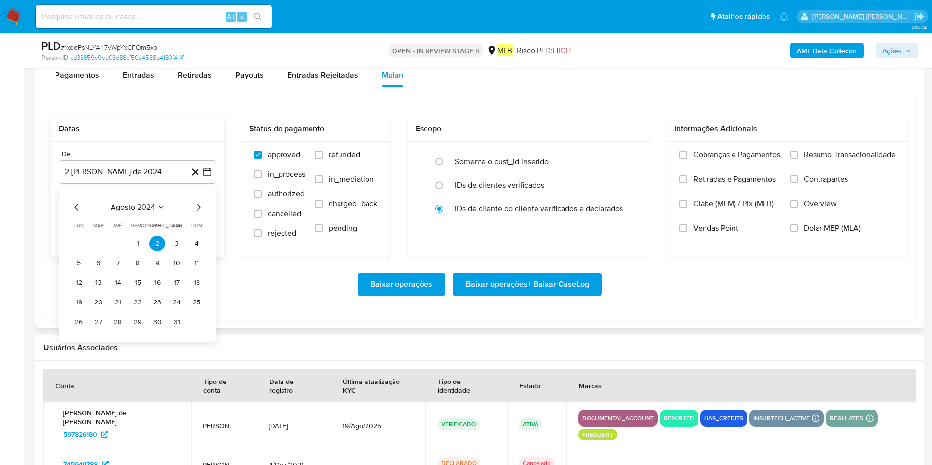
click at [142, 204] on span "agosto 2024" at bounding box center [133, 207] width 45 height 10
click at [195, 207] on icon "Año siguiente" at bounding box center [197, 207] width 12 height 12
click at [103, 298] on button "jul" at bounding box center [95, 298] width 28 height 16
click at [97, 248] on button "1" at bounding box center [98, 244] width 16 height 16
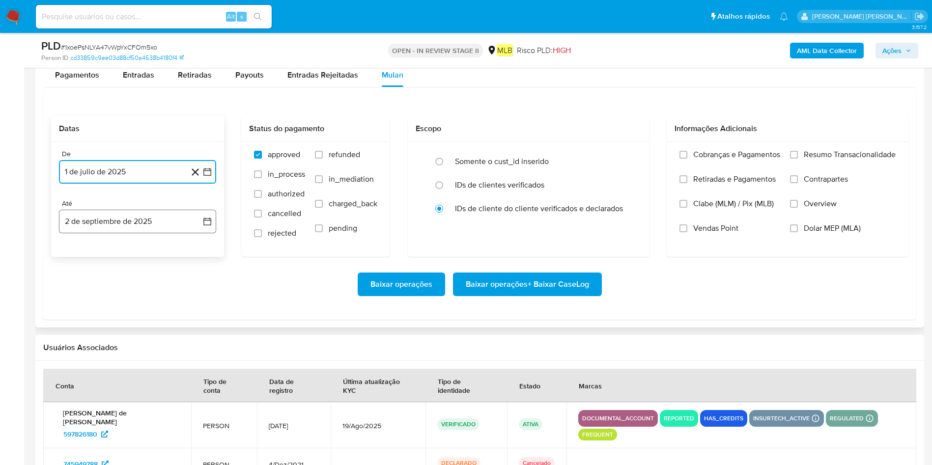
click at [124, 223] on button "2 de septiembre de 2025" at bounding box center [137, 222] width 157 height 24
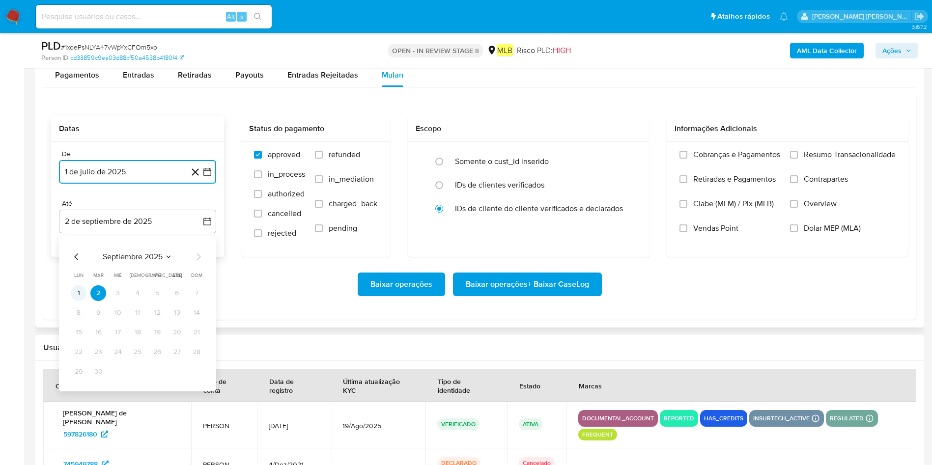
click at [77, 293] on button "1" at bounding box center [79, 293] width 16 height 16
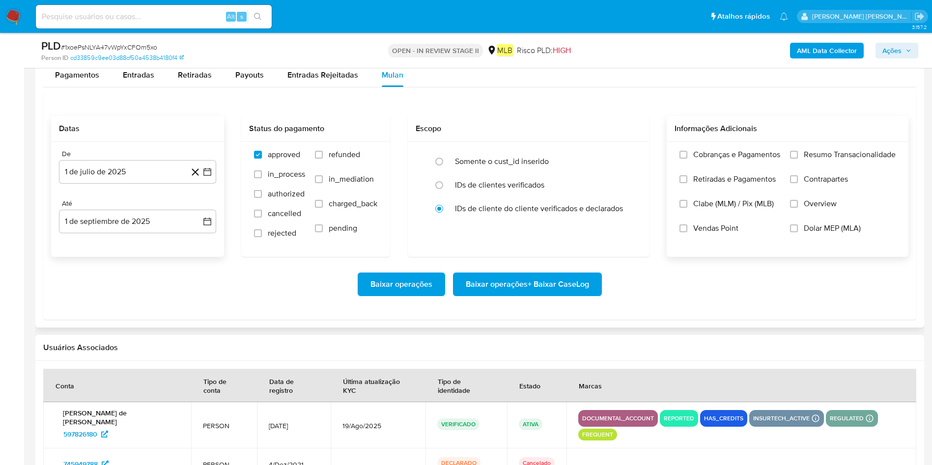
click at [621, 159] on span "Resumo Transacionalidade" at bounding box center [850, 155] width 92 height 10
click at [621, 159] on input "Resumo Transacionalidade" at bounding box center [794, 155] width 8 height 8
click at [516, 283] on span "Baixar operações + Baixar CaseLog" at bounding box center [527, 285] width 123 height 22
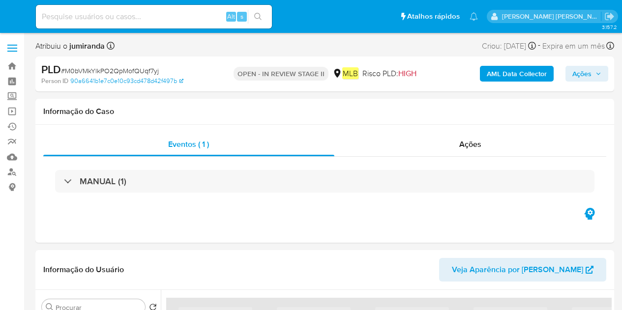
select select "10"
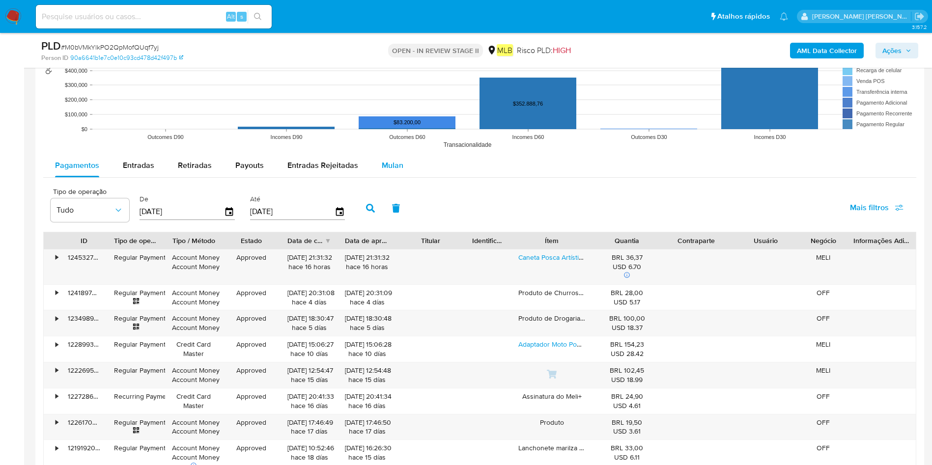
click at [393, 168] on span "Mulan" at bounding box center [393, 165] width 22 height 11
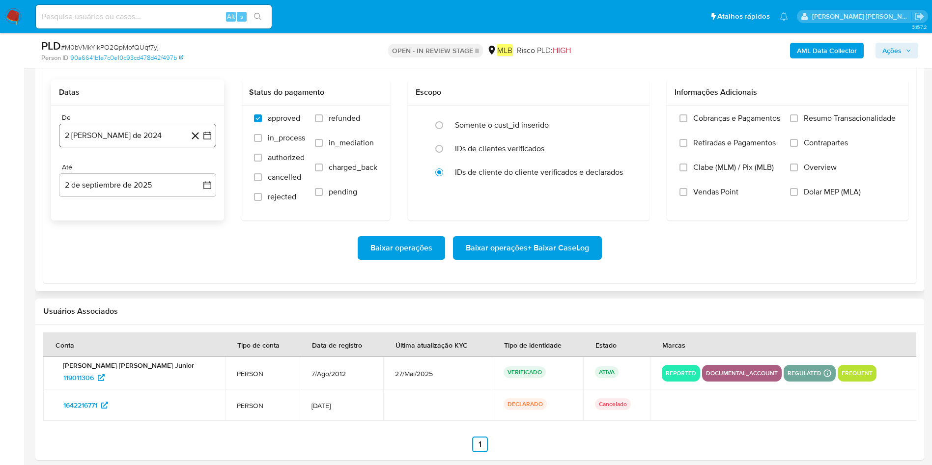
scroll to position [1032, 0]
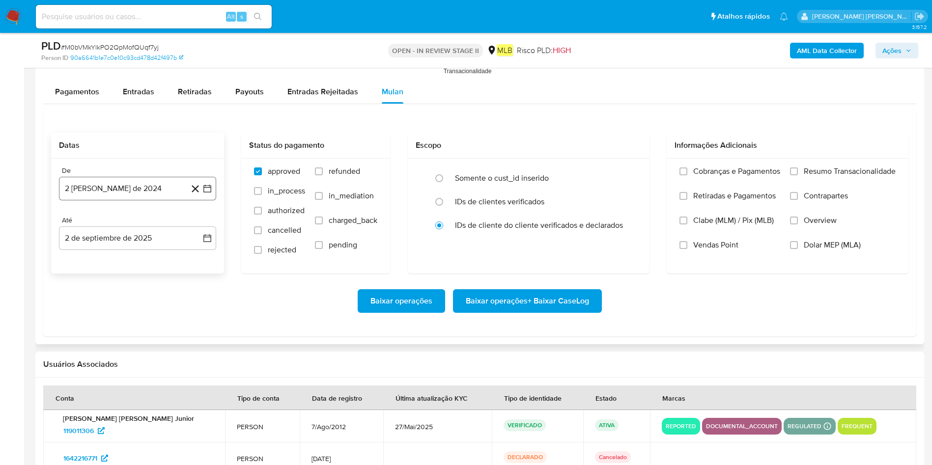
click at [112, 191] on button "2 [PERSON_NAME] de 2024" at bounding box center [137, 189] width 157 height 24
click at [151, 220] on span "agosto 2024" at bounding box center [133, 224] width 45 height 10
click at [198, 222] on icon "Año siguiente" at bounding box center [197, 224] width 12 height 12
click at [99, 309] on button "jul" at bounding box center [95, 315] width 28 height 16
click at [95, 258] on button "1" at bounding box center [98, 261] width 16 height 16
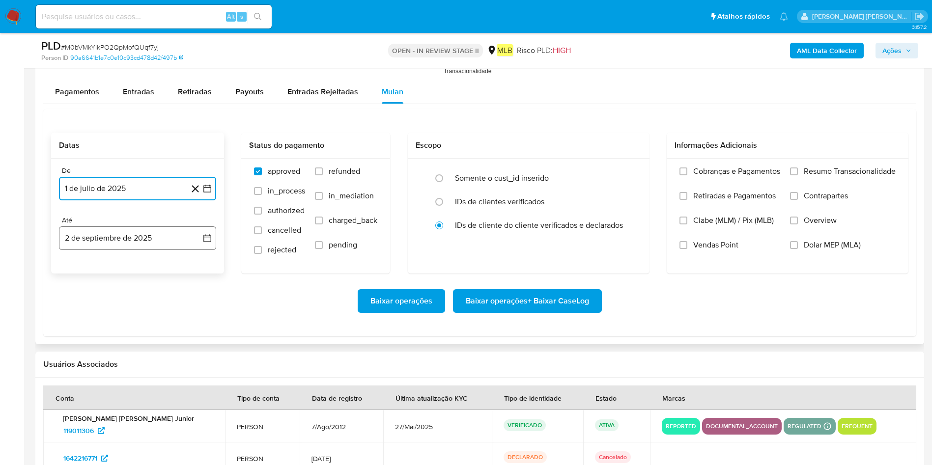
click at [111, 239] on button "2 de septiembre de 2025" at bounding box center [137, 238] width 157 height 24
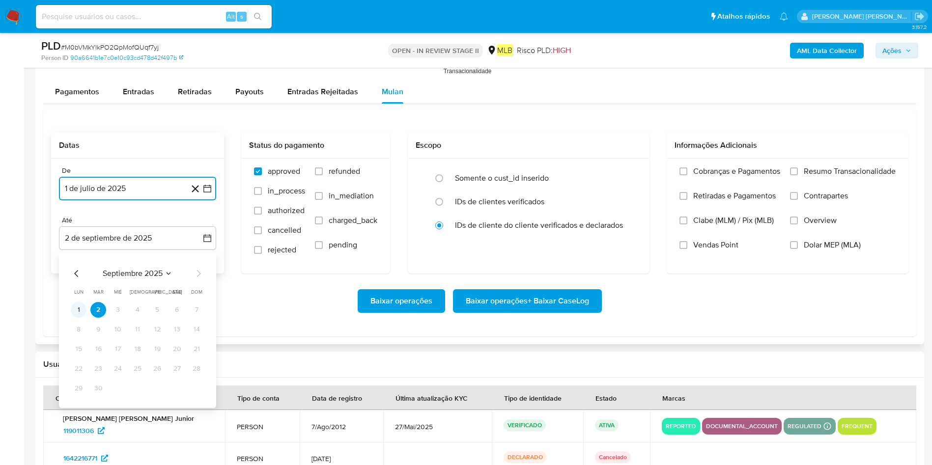
click at [76, 310] on button "1" at bounding box center [79, 310] width 16 height 16
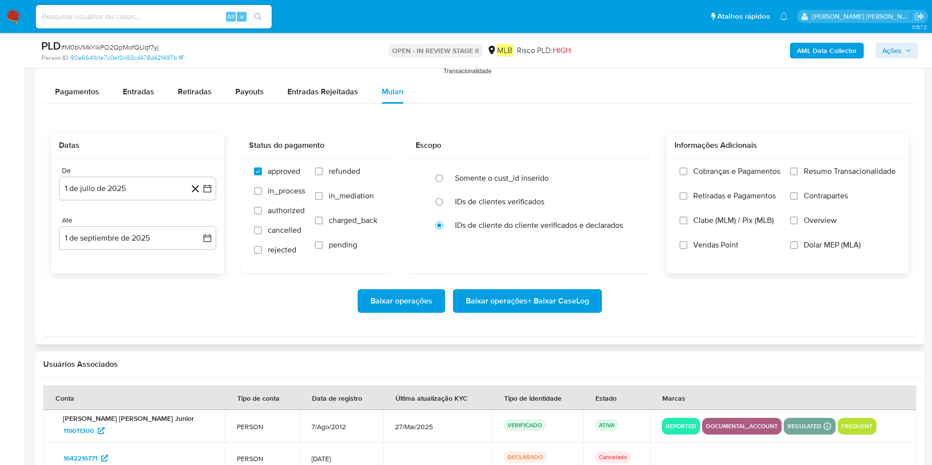
click at [621, 171] on span "Resumo Transacionalidade" at bounding box center [850, 172] width 92 height 10
click at [621, 171] on input "Resumo Transacionalidade" at bounding box center [794, 172] width 8 height 8
click at [529, 298] on span "Baixar operações + Baixar CaseLog" at bounding box center [527, 301] width 123 height 22
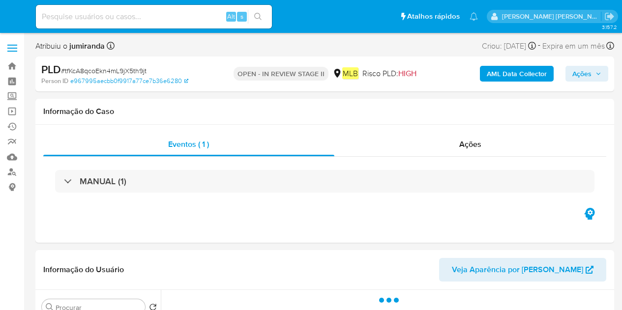
select select "10"
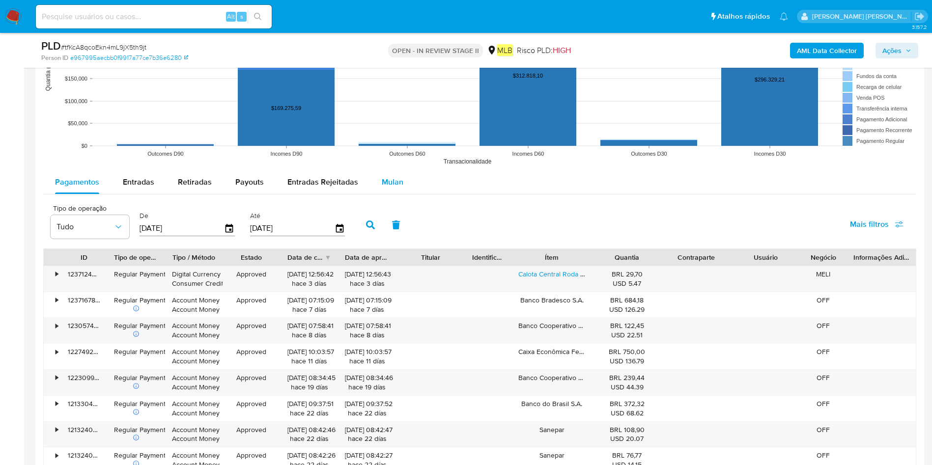
click at [382, 183] on span "Mulan" at bounding box center [393, 181] width 22 height 11
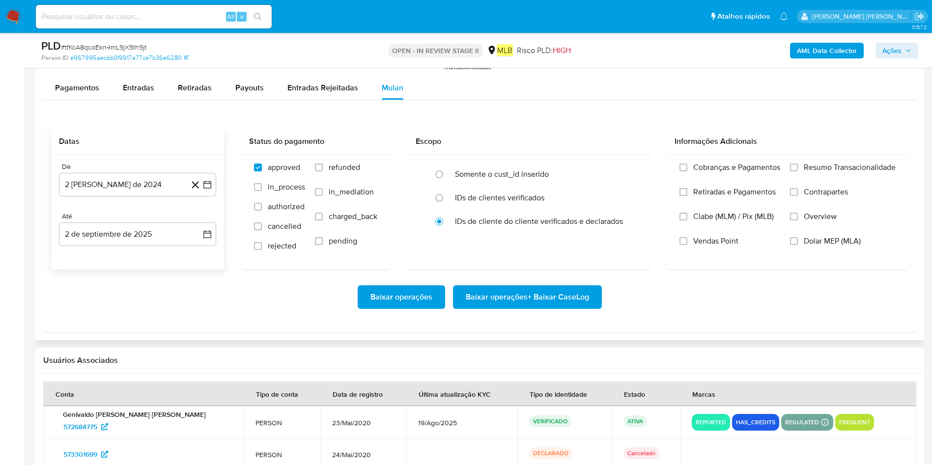
scroll to position [1105, 0]
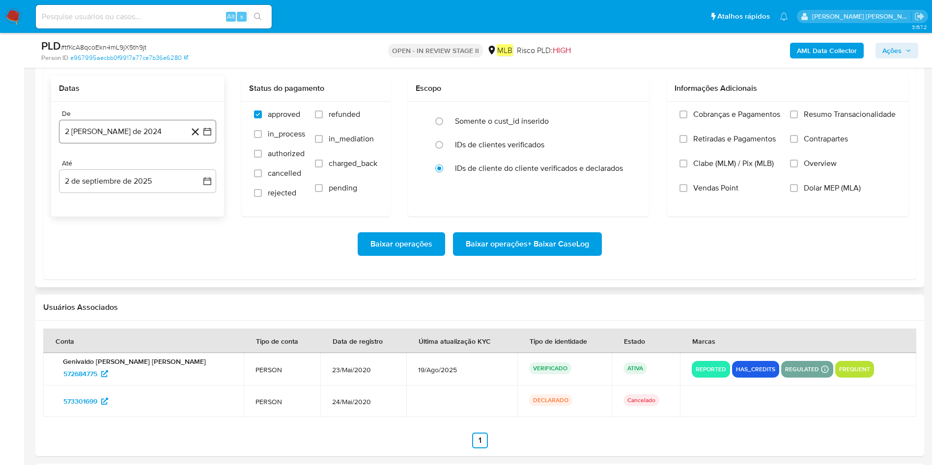
click at [128, 142] on button "2 [PERSON_NAME] de 2024" at bounding box center [137, 132] width 157 height 24
click at [140, 167] on span "agosto 2024" at bounding box center [133, 167] width 45 height 10
click at [198, 168] on icon "Año siguiente" at bounding box center [197, 167] width 12 height 12
click at [87, 256] on button "jul" at bounding box center [95, 258] width 28 height 16
click at [95, 199] on button "1" at bounding box center [98, 204] width 16 height 16
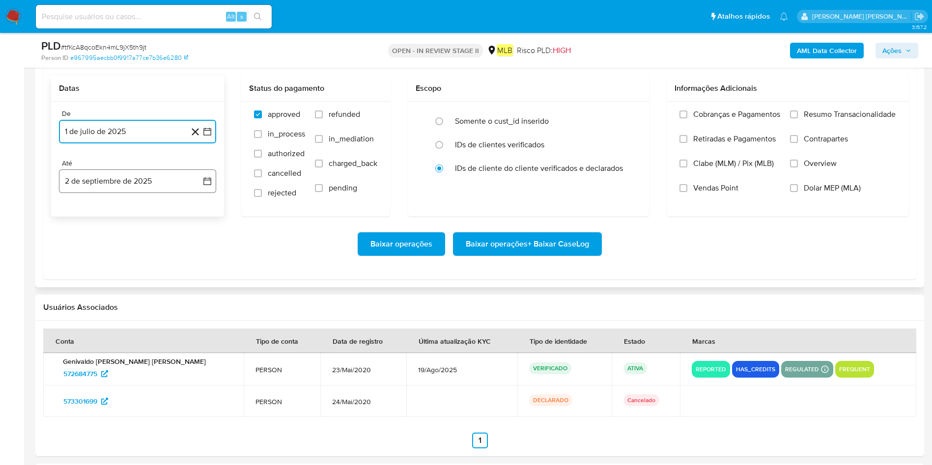
click at [106, 185] on button "2 de septiembre de 2025" at bounding box center [137, 182] width 157 height 24
click at [80, 253] on button "1" at bounding box center [79, 253] width 16 height 16
click at [621, 116] on span "Resumo Transacionalidade" at bounding box center [850, 115] width 92 height 10
click at [621, 116] on input "Resumo Transacionalidade" at bounding box center [794, 115] width 8 height 8
click at [563, 242] on span "Baixar operações + Baixar CaseLog" at bounding box center [527, 244] width 123 height 22
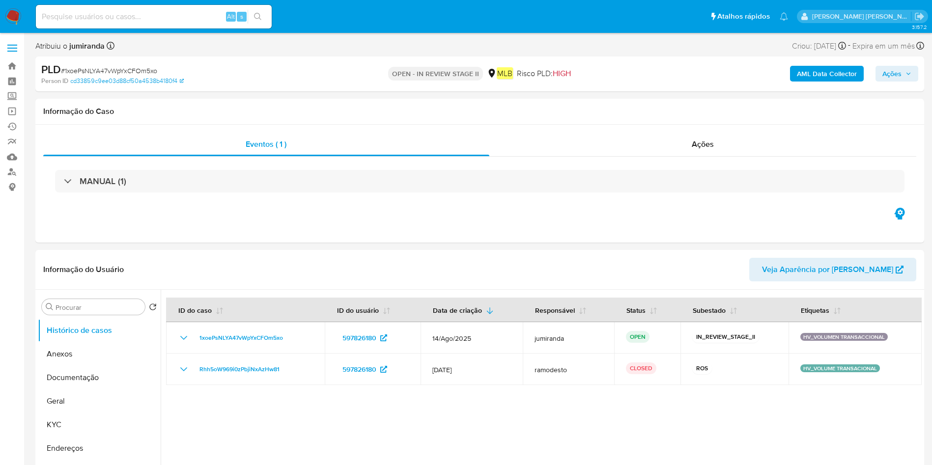
select select "10"
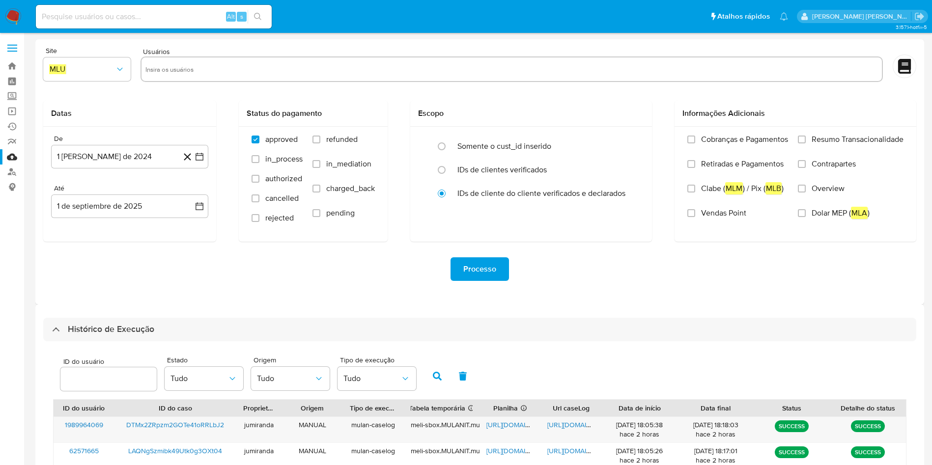
select select "10"
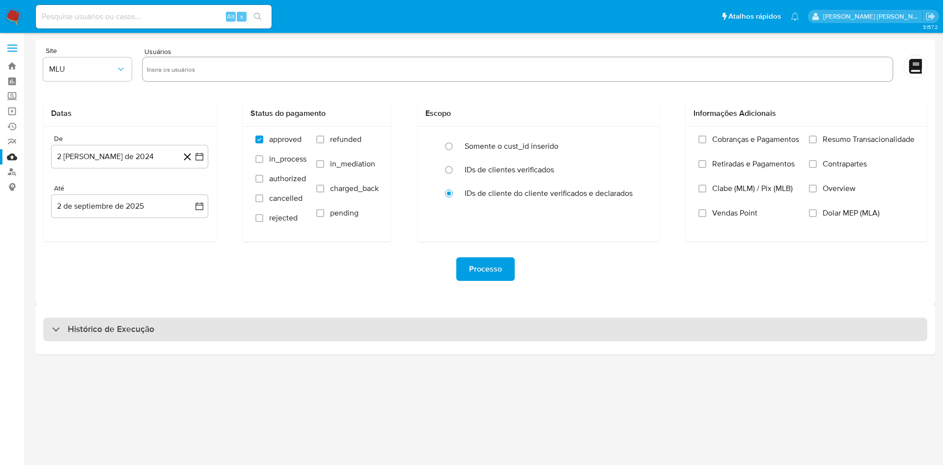
click at [368, 339] on div "Histórico de Execução" at bounding box center [485, 330] width 884 height 24
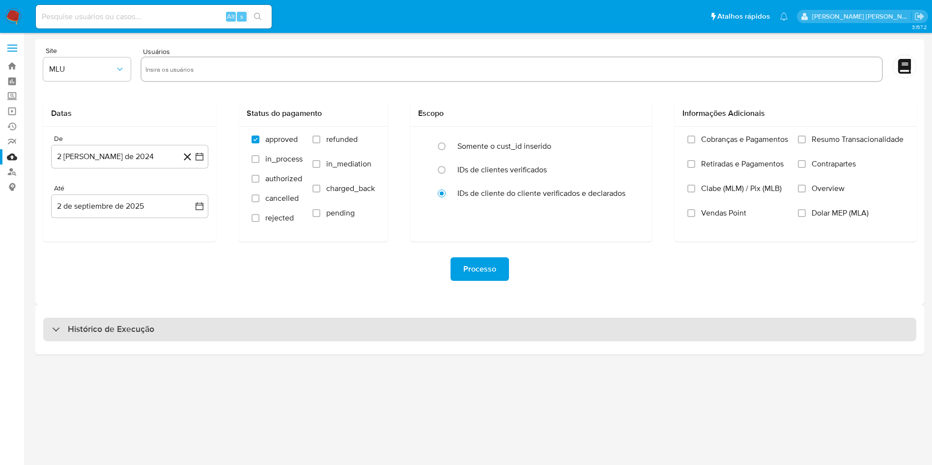
select select "10"
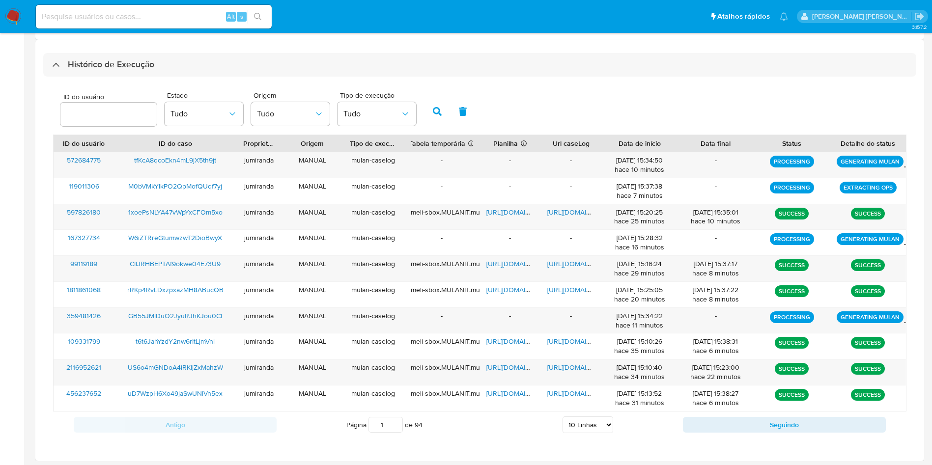
scroll to position [267, 0]
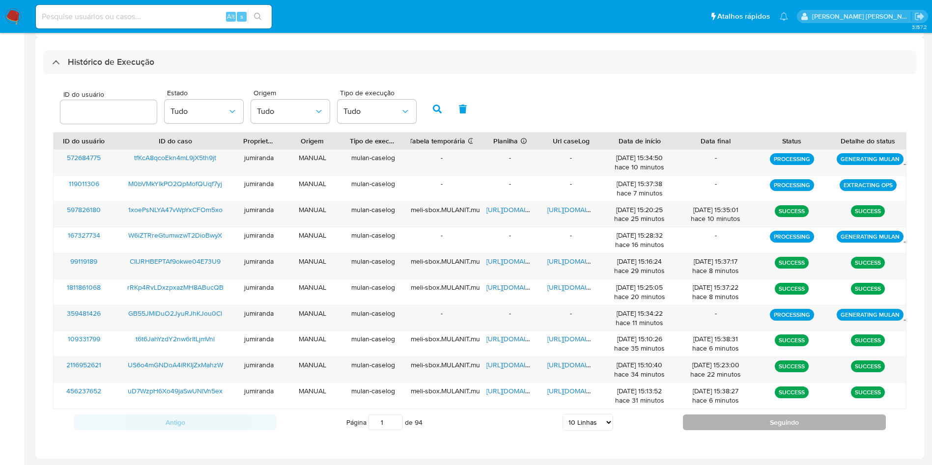
click at [741, 429] on button "Seguindo" at bounding box center [784, 423] width 203 height 16
type input "2"
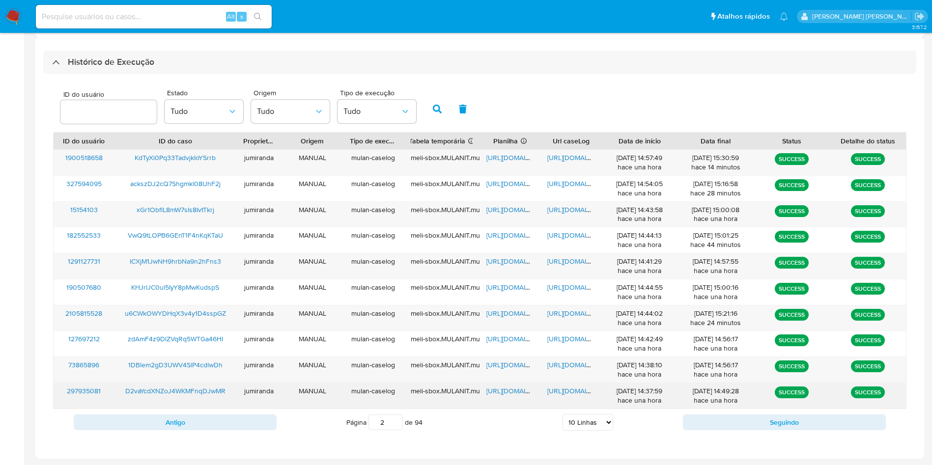
click at [522, 392] on span "[URL][DOMAIN_NAME]" at bounding box center [520, 391] width 68 height 10
click at [559, 391] on span "[URL][DOMAIN_NAME]" at bounding box center [581, 391] width 68 height 10
click at [182, 394] on span "D2vaYcdXNZoJ4WKMFnqDJwMR" at bounding box center [175, 391] width 100 height 10
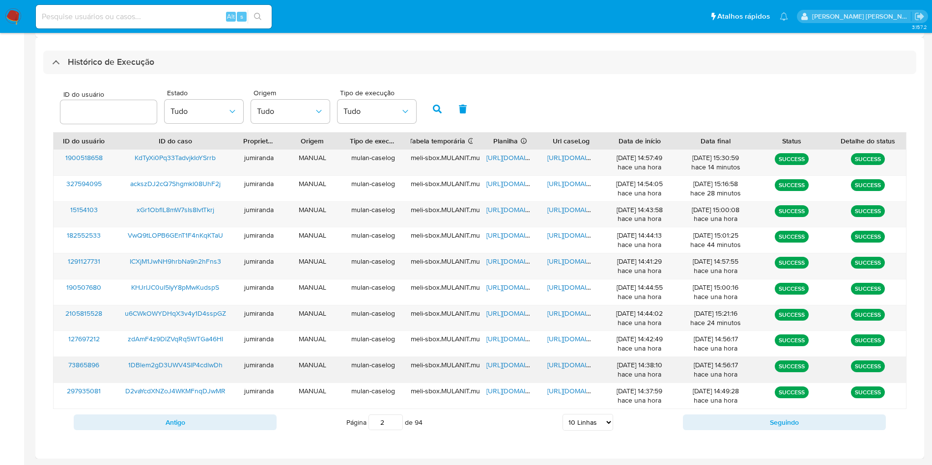
click at [518, 360] on span "[URL][DOMAIN_NAME]" at bounding box center [520, 365] width 68 height 10
click at [556, 367] on span "[URL][DOMAIN_NAME]" at bounding box center [581, 365] width 68 height 10
click at [210, 366] on span "1DBlem2gD3UWV4SlP4cdlwDh" at bounding box center [175, 365] width 94 height 10
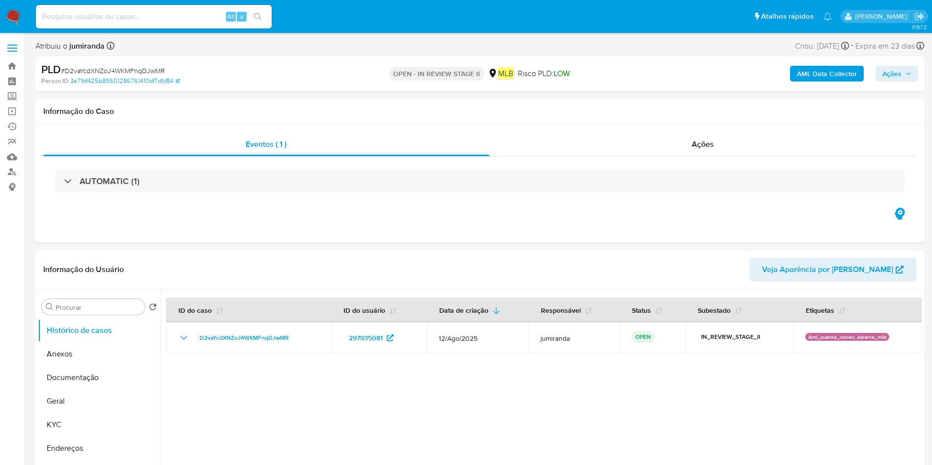
select select "10"
click at [52, 417] on button "KYC" at bounding box center [95, 425] width 115 height 24
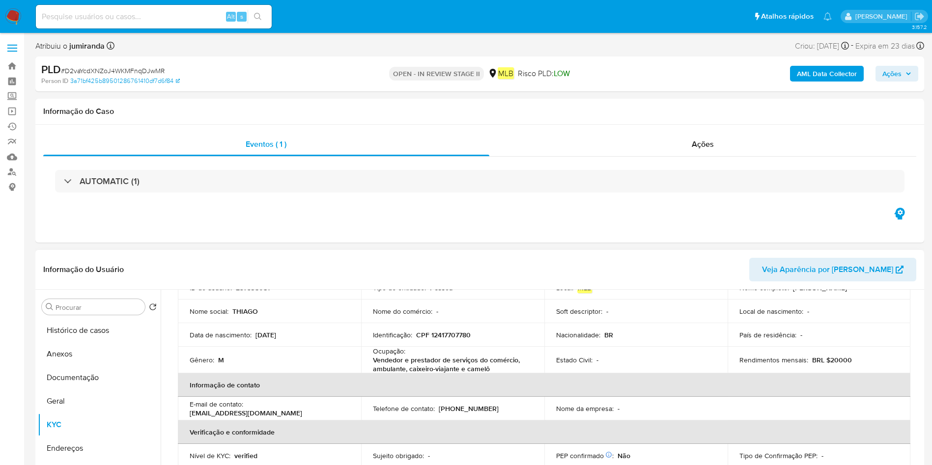
scroll to position [147, 0]
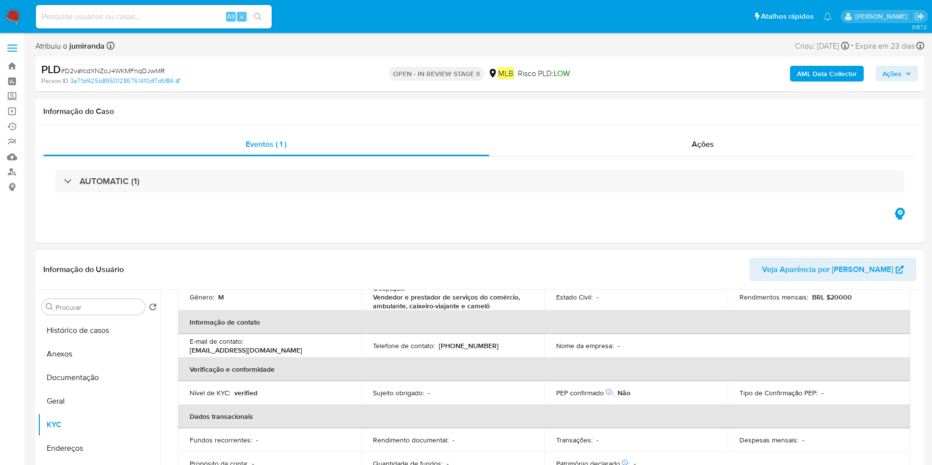
click at [472, 301] on p "Vendedor e prestador de serviços do comércio, ambulante, caixeiro-viajante e ca…" at bounding box center [451, 302] width 156 height 18
copy div "Ocupação : Vendedor e prestador de serviços do comércio, ambulante, caixeiro-vi…"
click at [87, 373] on button "Documentação" at bounding box center [95, 378] width 115 height 24
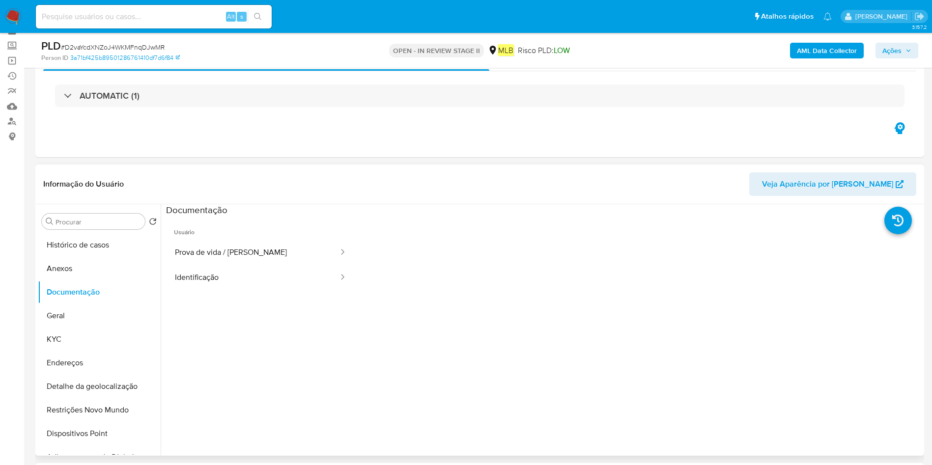
scroll to position [74, 0]
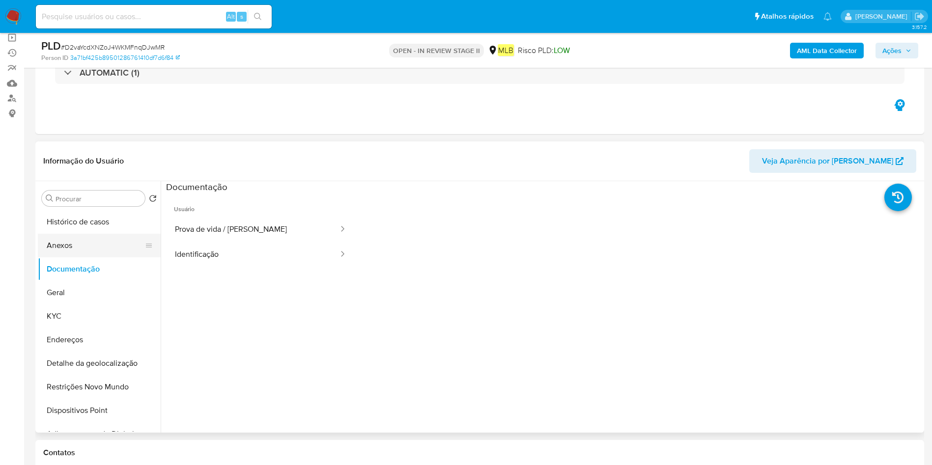
click at [118, 237] on button "Anexos" at bounding box center [95, 246] width 115 height 24
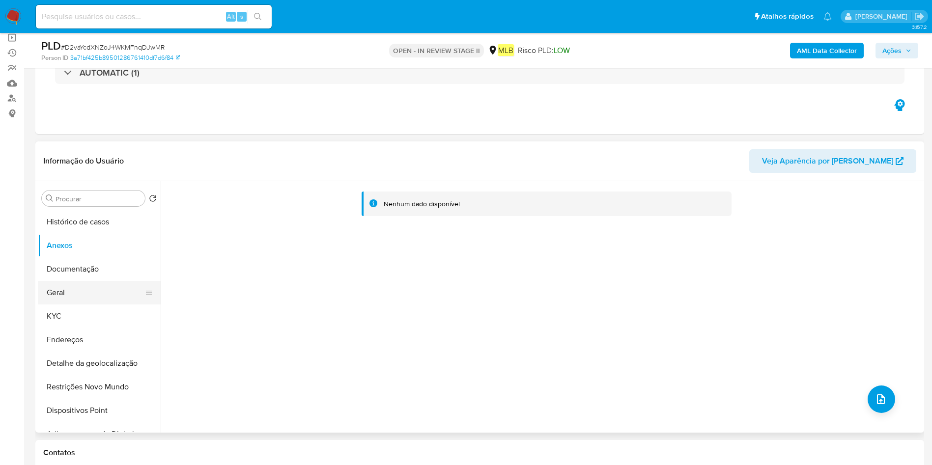
click at [89, 299] on button "Geral" at bounding box center [95, 293] width 115 height 24
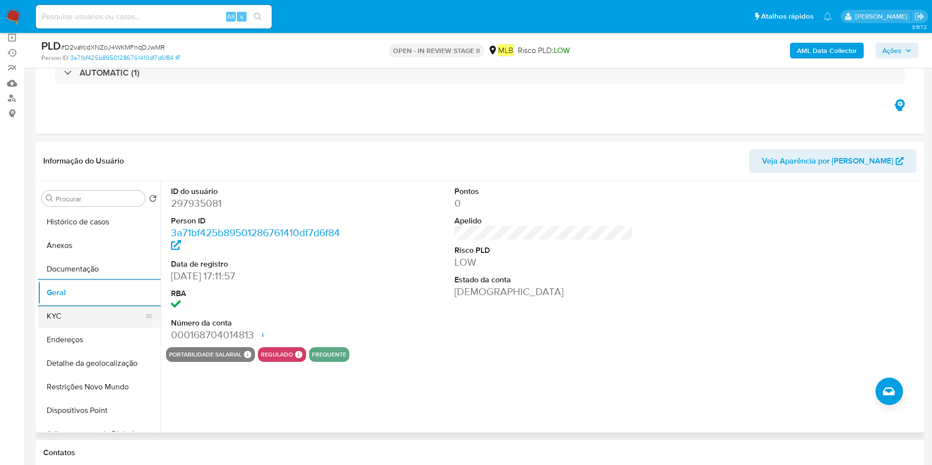
click at [87, 317] on button "KYC" at bounding box center [95, 317] width 115 height 24
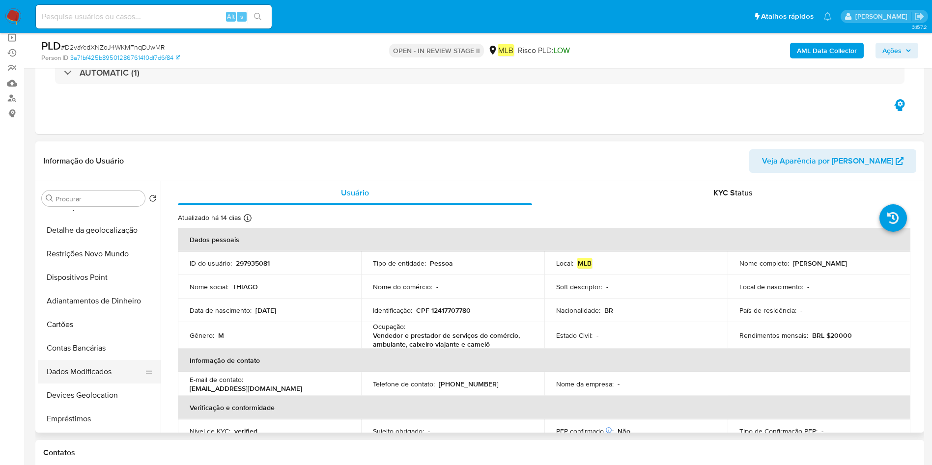
scroll to position [147, 0]
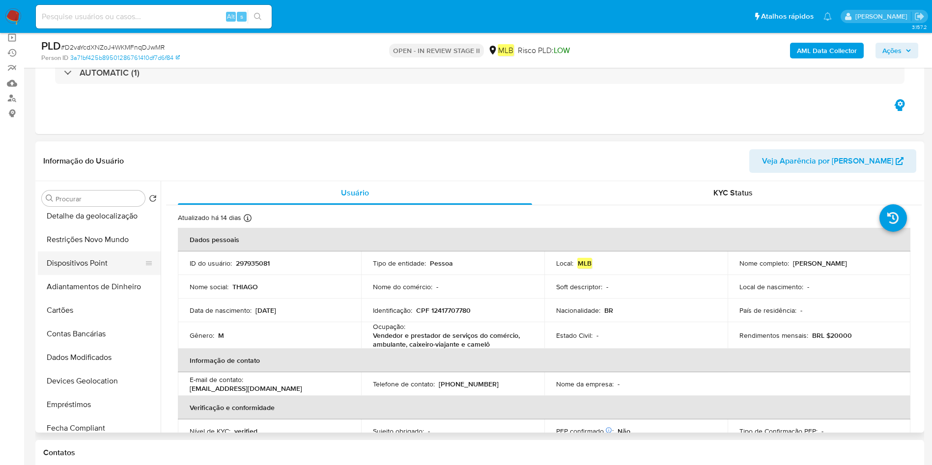
click at [107, 264] on button "Dispositivos Point" at bounding box center [95, 264] width 115 height 24
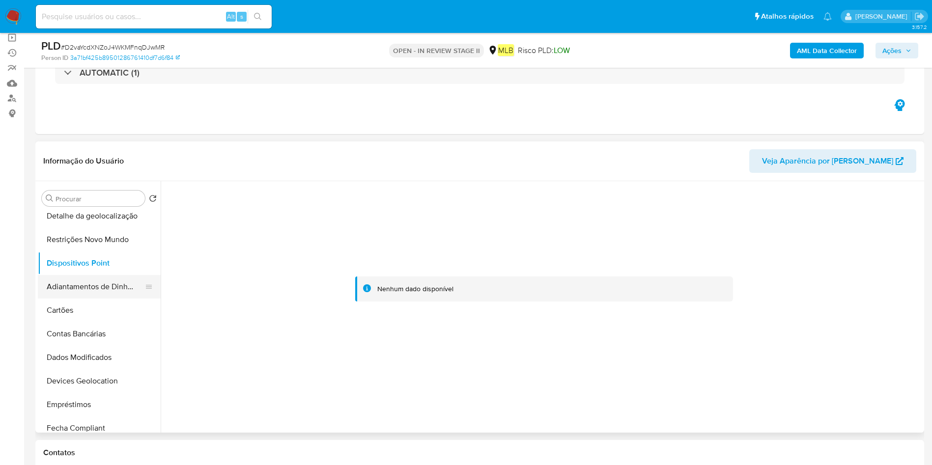
click at [98, 295] on button "Adiantamentos de Dinheiro" at bounding box center [95, 287] width 115 height 24
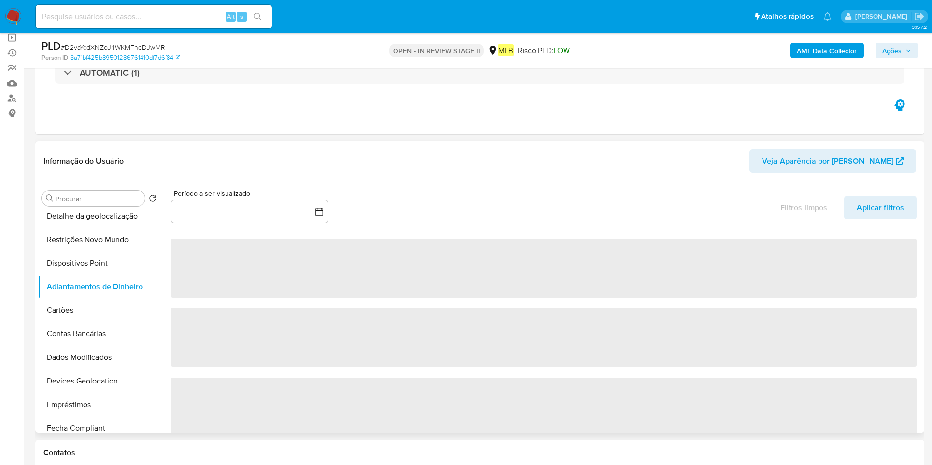
scroll to position [0, 0]
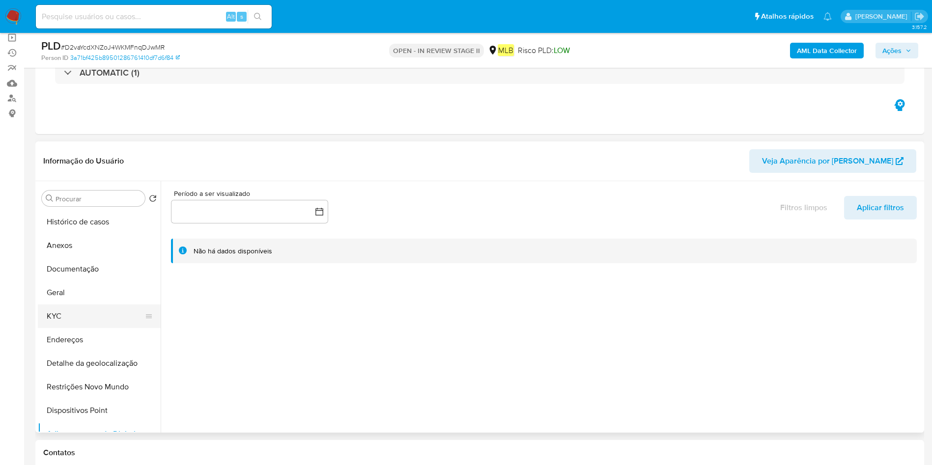
click at [81, 319] on button "KYC" at bounding box center [95, 317] width 115 height 24
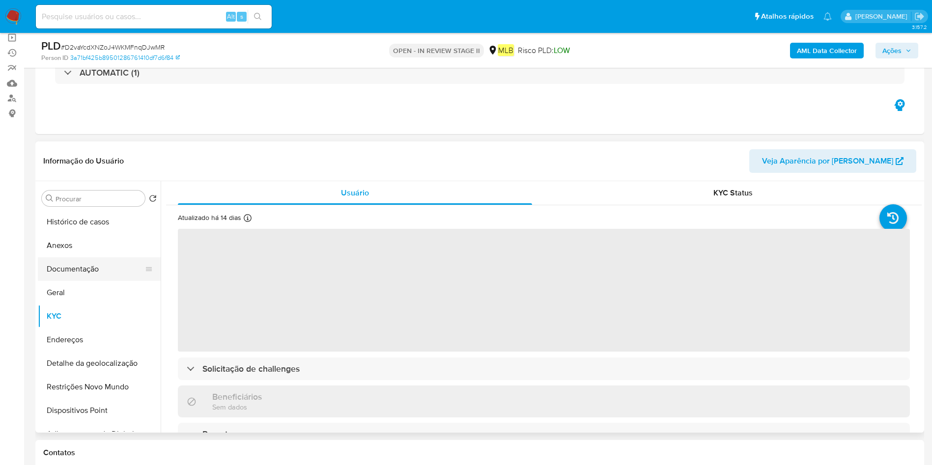
click at [87, 272] on button "Documentação" at bounding box center [95, 269] width 115 height 24
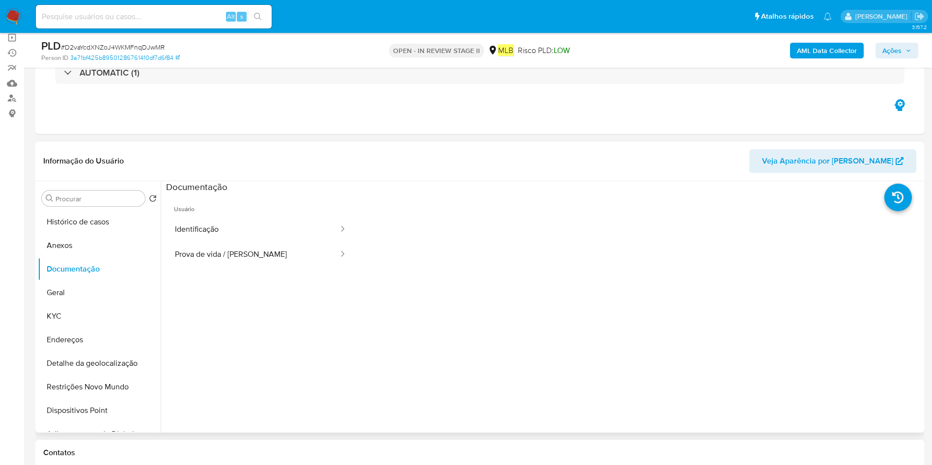
click at [267, 269] on ul "Usuário Identificação Prova de vida / Selfie" at bounding box center [260, 335] width 189 height 283
click at [271, 260] on button "Prova de vida / Selfie" at bounding box center [252, 254] width 173 height 25
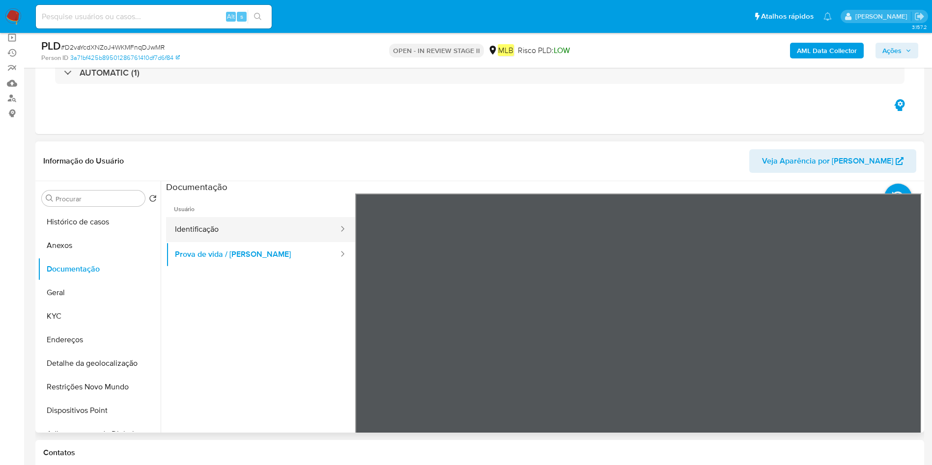
click at [234, 229] on button "Identificação" at bounding box center [252, 229] width 173 height 25
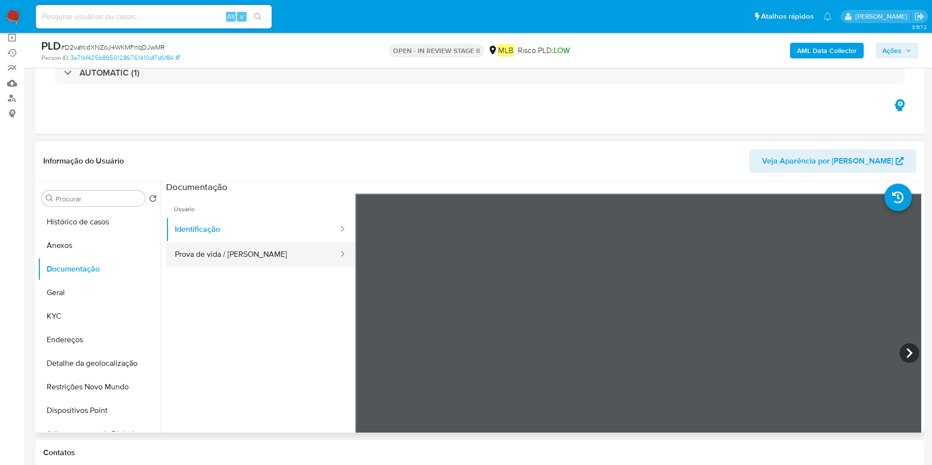
click at [228, 251] on button "Prova de vida / Selfie" at bounding box center [252, 254] width 173 height 25
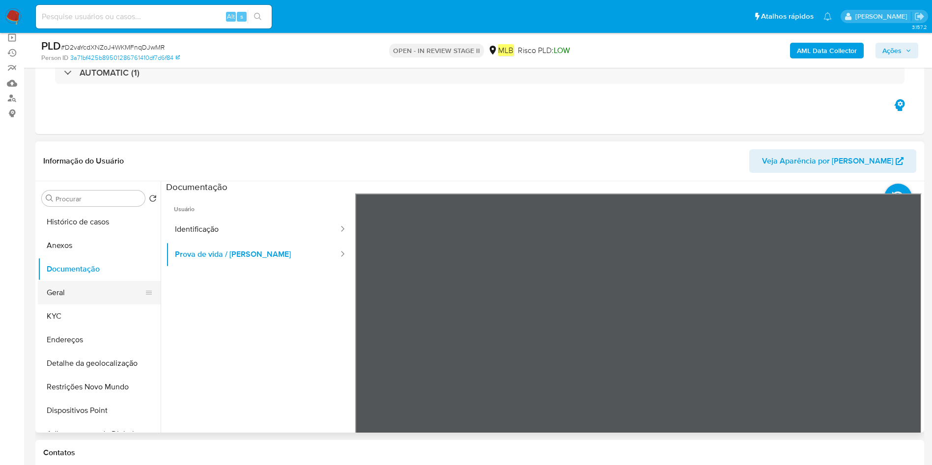
click at [98, 294] on button "Geral" at bounding box center [95, 293] width 115 height 24
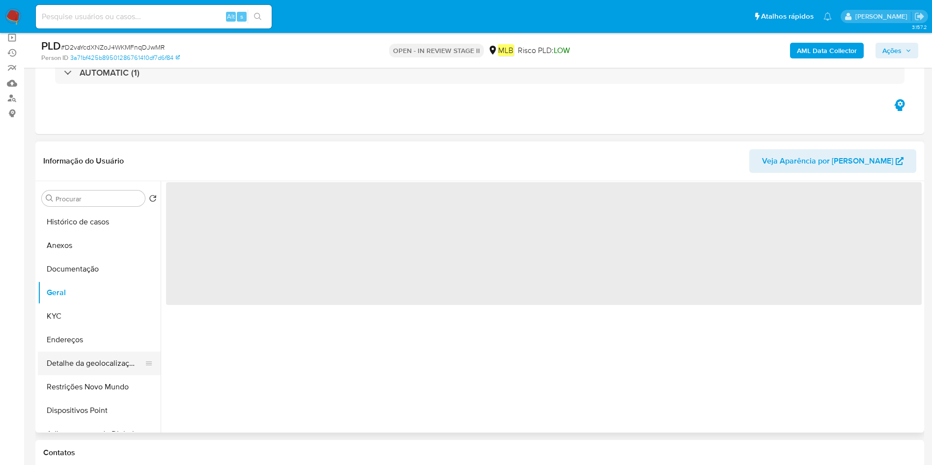
click at [126, 366] on button "Detalhe da geolocalização" at bounding box center [95, 364] width 115 height 24
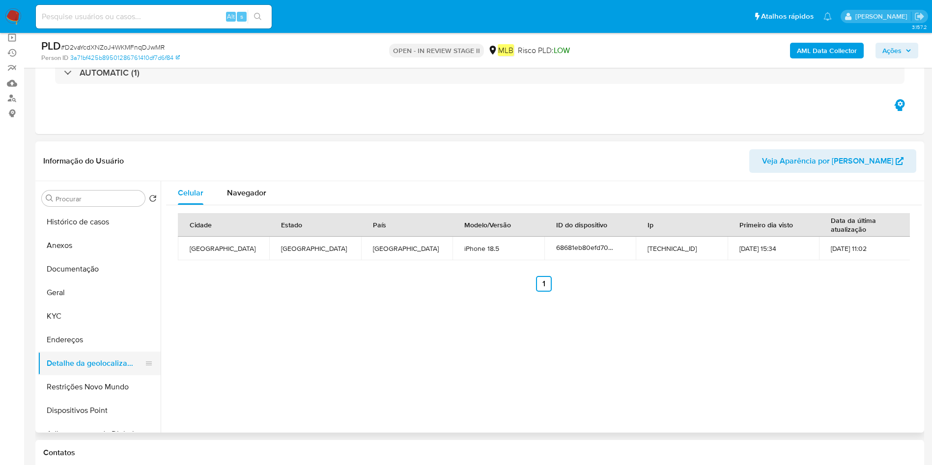
click at [93, 373] on button "Detalhe da geolocalização" at bounding box center [95, 364] width 115 height 24
click at [71, 386] on button "Restrições Novo Mundo" at bounding box center [95, 387] width 115 height 24
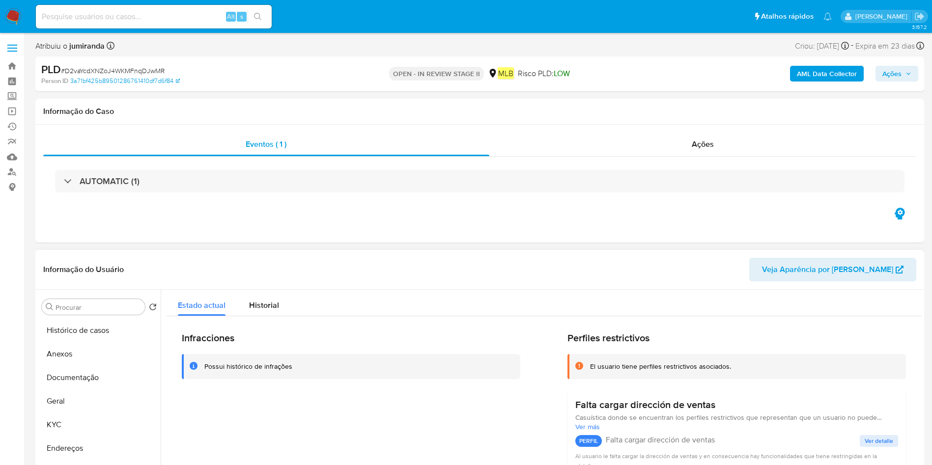
drag, startPoint x: 70, startPoint y: 397, endPoint x: 164, endPoint y: 380, distance: 94.8
click at [72, 396] on button "Geral" at bounding box center [99, 402] width 123 height 24
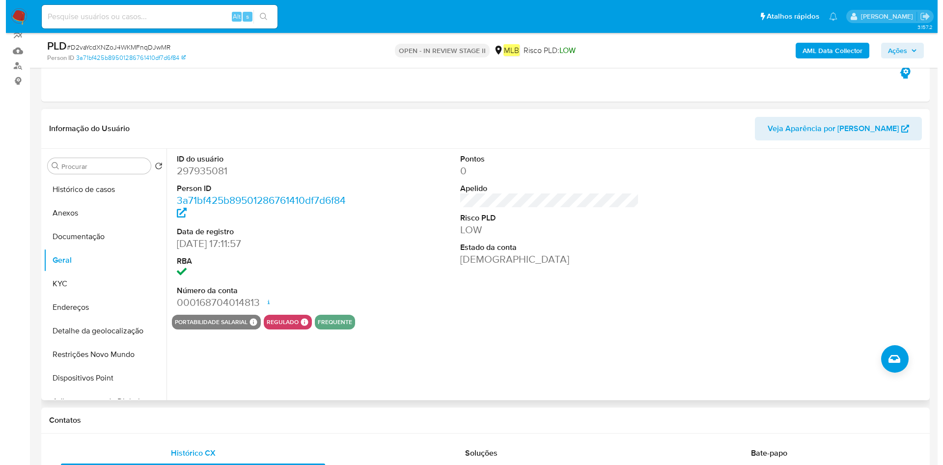
scroll to position [74, 0]
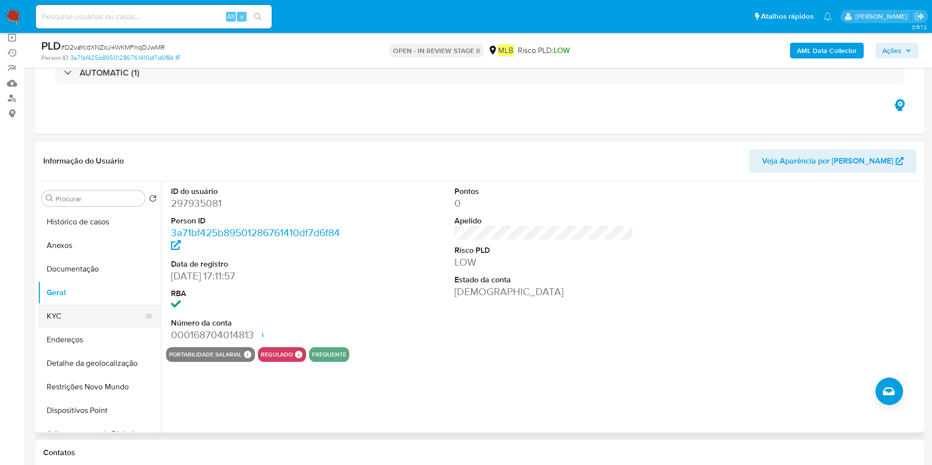
click at [120, 320] on button "KYC" at bounding box center [95, 317] width 115 height 24
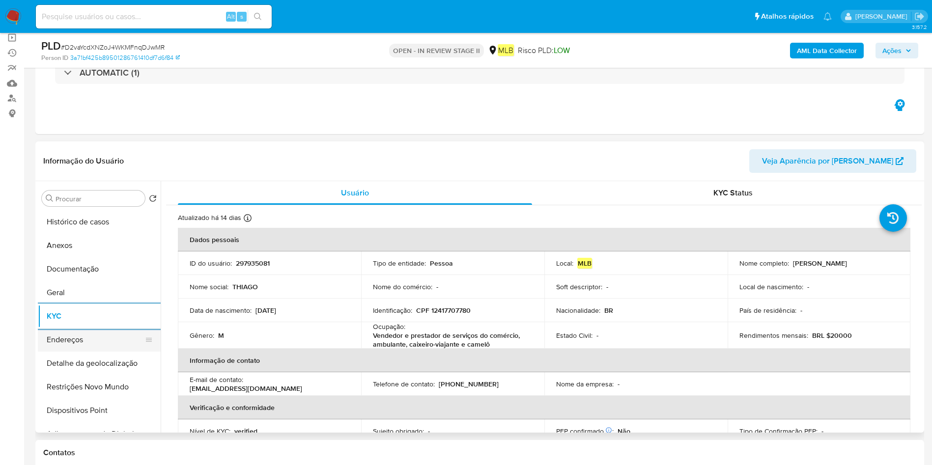
click at [94, 347] on button "Endereços" at bounding box center [95, 340] width 115 height 24
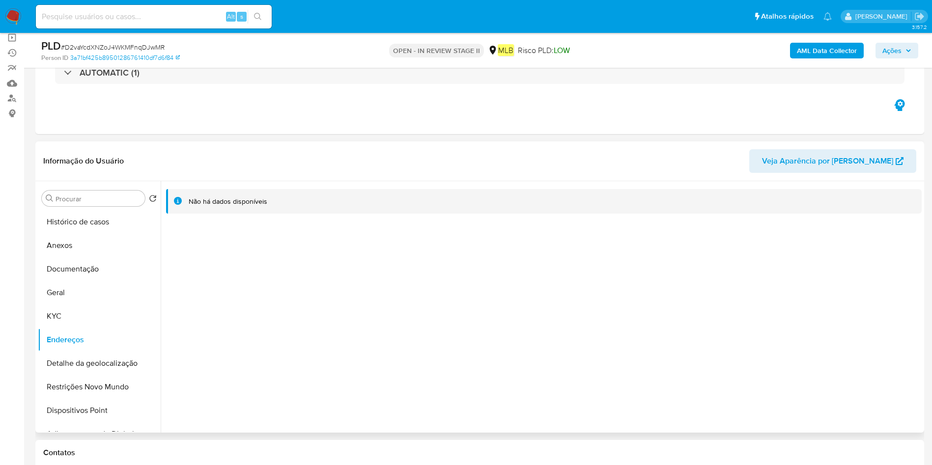
drag, startPoint x: 64, startPoint y: 374, endPoint x: 192, endPoint y: 362, distance: 127.8
click at [65, 374] on button "Detalhe da geolocalização" at bounding box center [99, 364] width 123 height 24
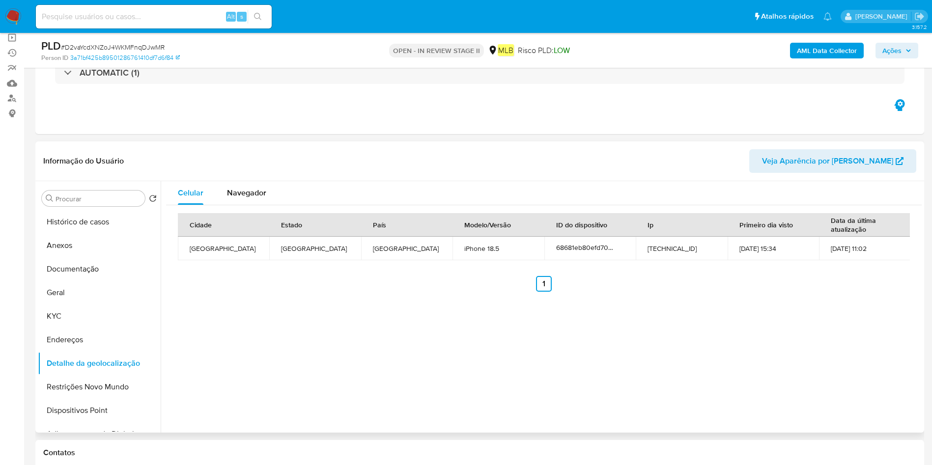
drag, startPoint x: 86, startPoint y: 384, endPoint x: 208, endPoint y: 384, distance: 121.8
click at [85, 383] on button "Restrições Novo Mundo" at bounding box center [99, 387] width 123 height 24
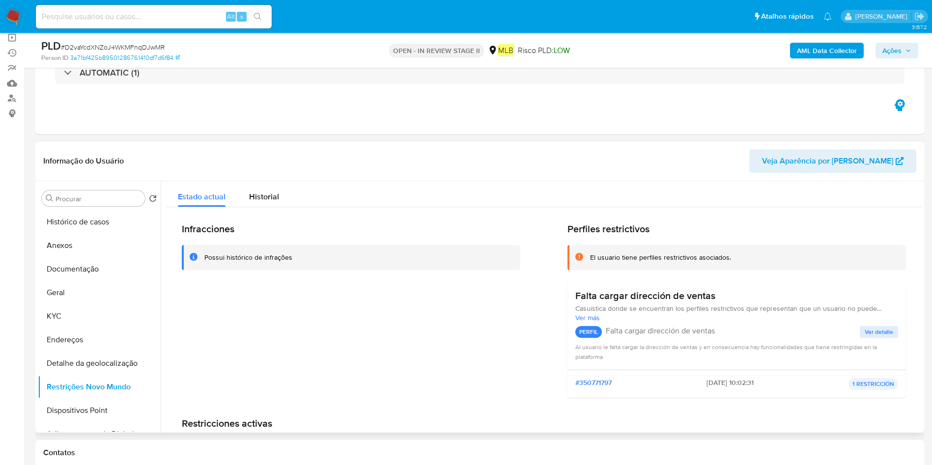
click at [57, 410] on button "Dispositivos Point" at bounding box center [99, 411] width 123 height 24
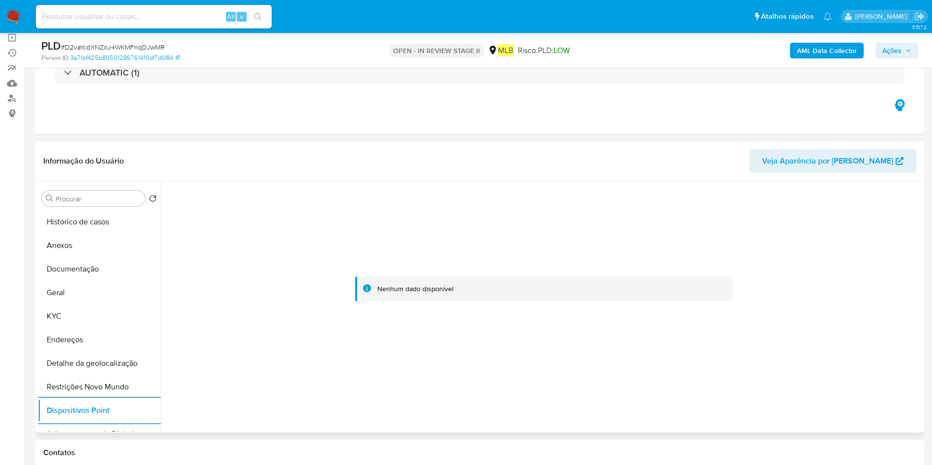
drag, startPoint x: 67, startPoint y: 337, endPoint x: 169, endPoint y: 317, distance: 104.1
click at [67, 337] on button "Endereços" at bounding box center [99, 340] width 123 height 24
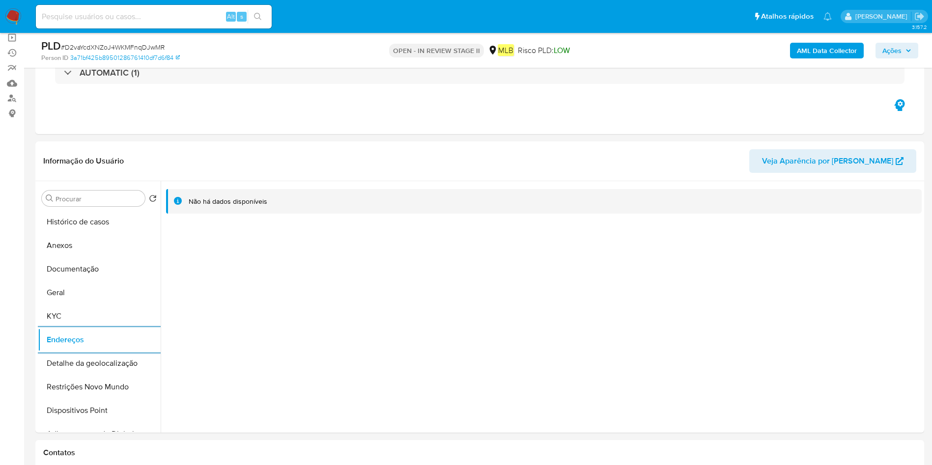
click at [804, 61] on div "AML Data Collector Ações" at bounding box center [773, 50] width 290 height 23
click at [807, 53] on b "AML Data Collector" at bounding box center [827, 51] width 60 height 16
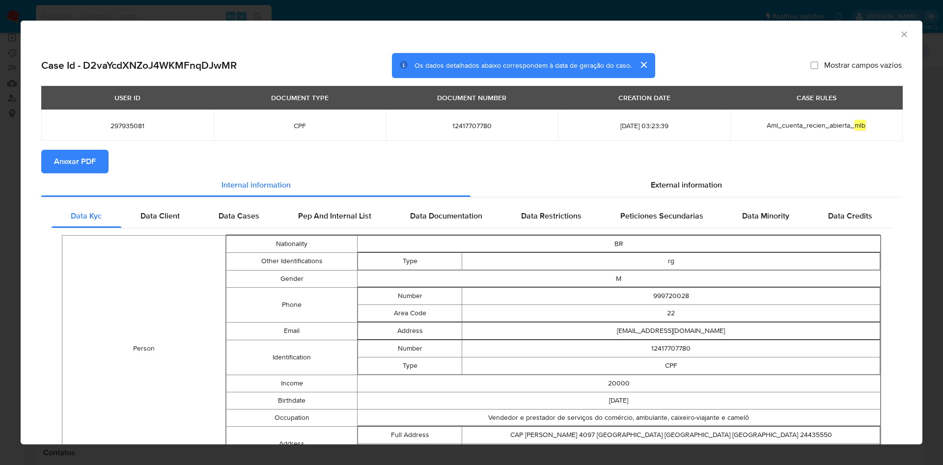
click at [86, 159] on span "Anexar PDF" at bounding box center [75, 162] width 42 height 22
click at [885, 35] on div "AML Data Collector" at bounding box center [464, 33] width 872 height 11
click at [900, 38] on icon "Fechar a janela" at bounding box center [905, 34] width 10 height 10
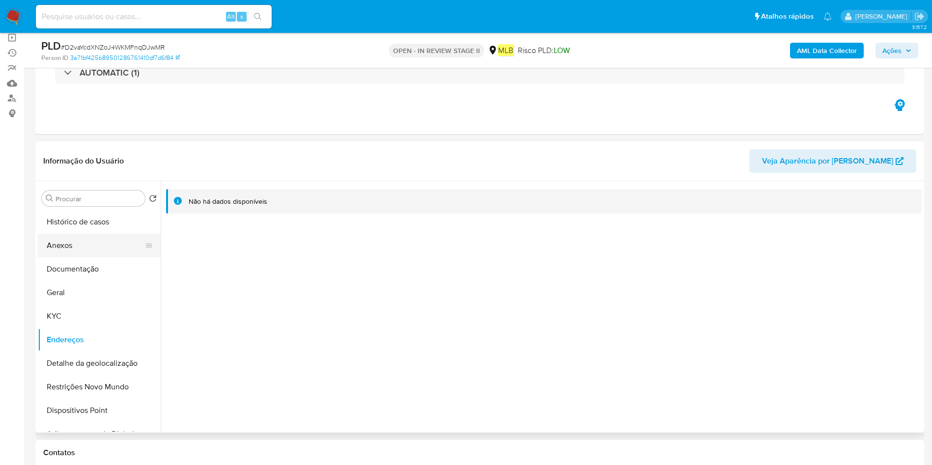
click at [61, 245] on button "Anexos" at bounding box center [95, 246] width 115 height 24
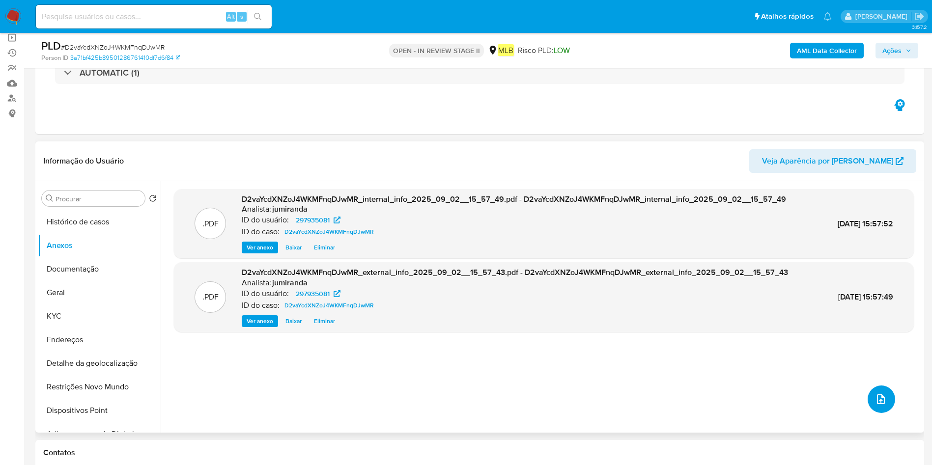
click at [875, 395] on span "upload-file" at bounding box center [881, 400] width 12 height 12
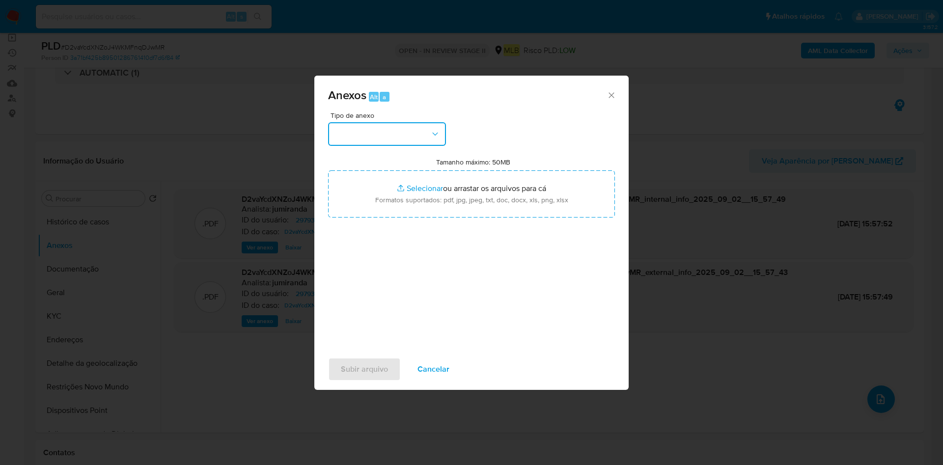
click at [399, 133] on button "button" at bounding box center [387, 134] width 118 height 24
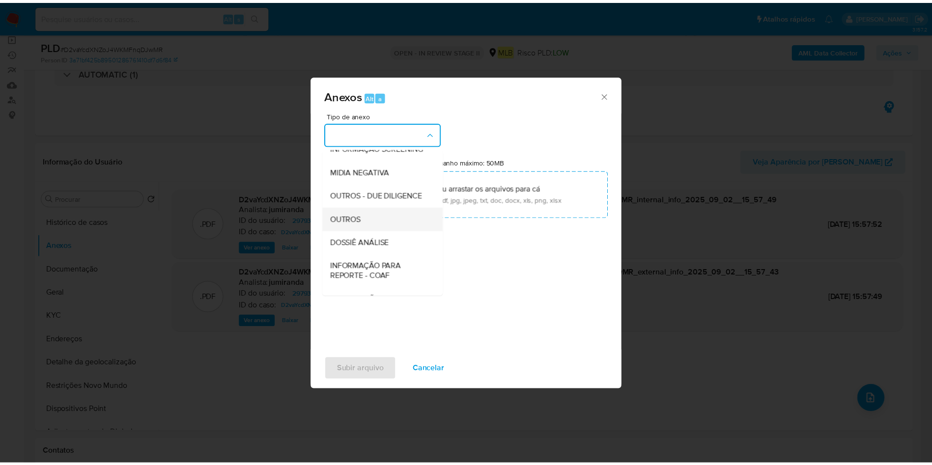
scroll to position [147, 0]
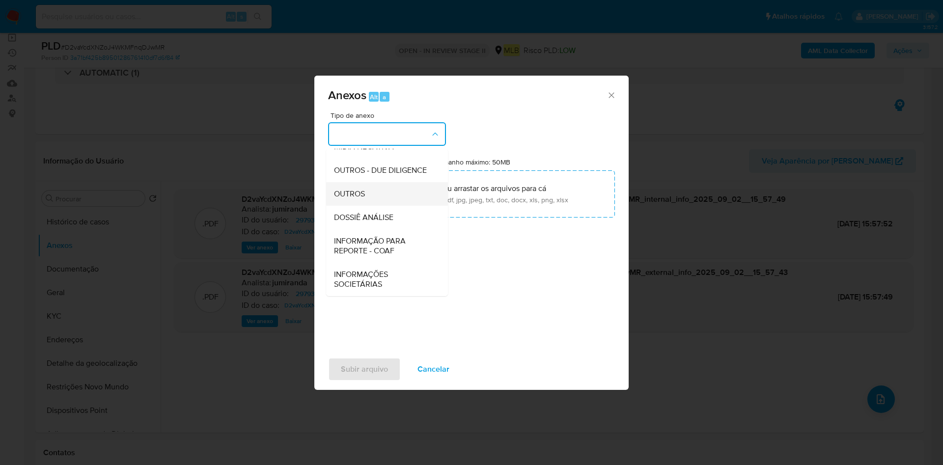
click at [386, 195] on div "OUTROS" at bounding box center [384, 194] width 100 height 24
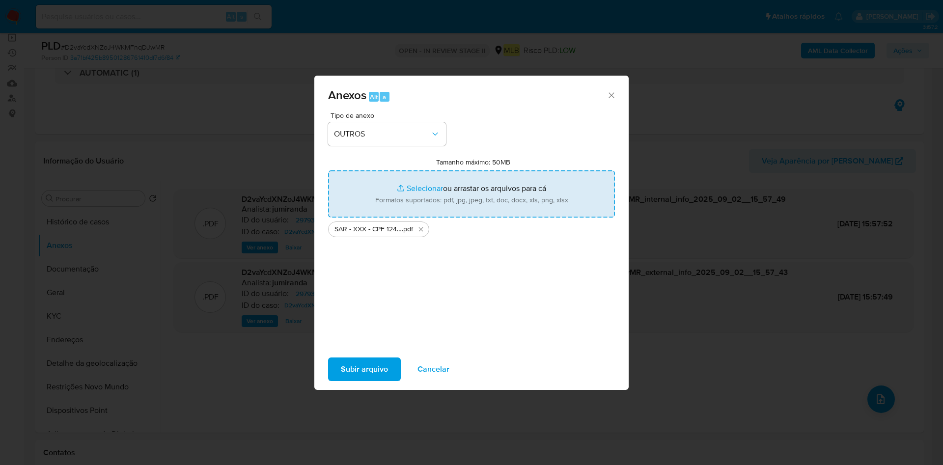
type input "C:\fakepath\Mulan 297935081_2025_09_02_13_46_46.xlsx"
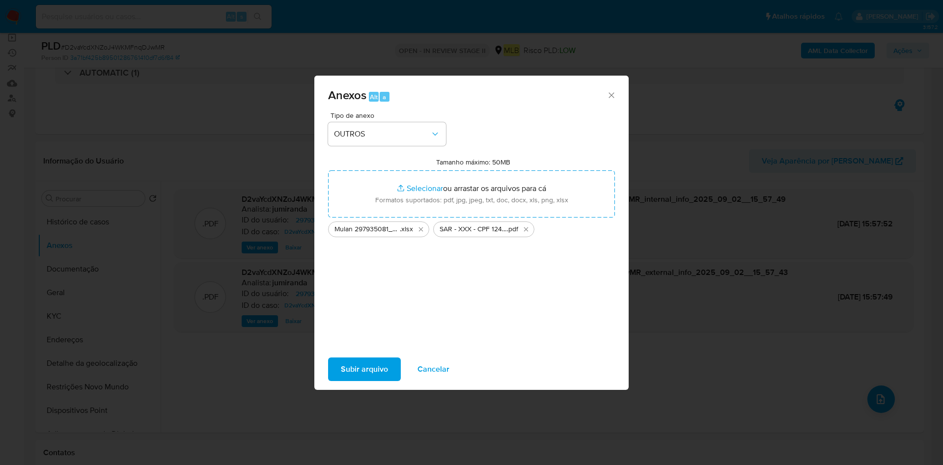
click at [368, 370] on span "Subir arquivo" at bounding box center [364, 370] width 47 height 22
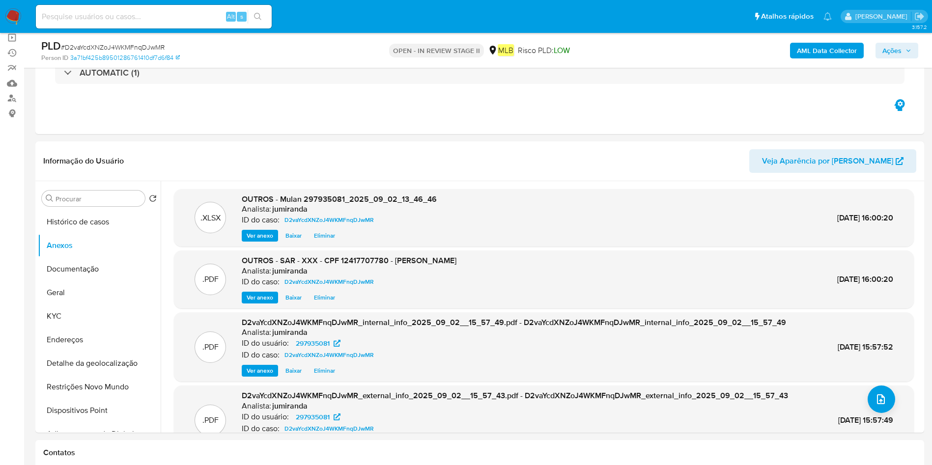
click at [921, 54] on div "PLD # D2vaYcdXNZoJ4WKMFnqDJwMR Person ID 3a71bf425b89501286761410df7d6f84 OPEN …" at bounding box center [479, 50] width 889 height 35
click at [903, 53] on span "Ações" at bounding box center [896, 51] width 29 height 14
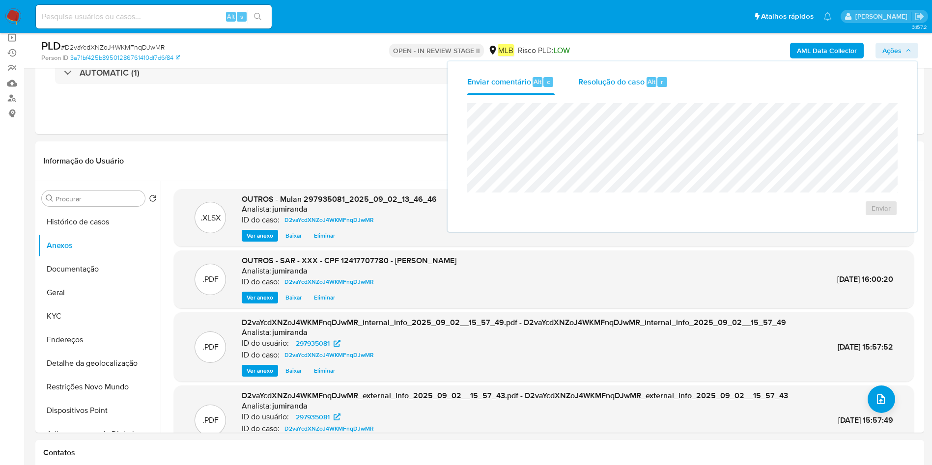
click at [624, 80] on span "Resolução do caso" at bounding box center [611, 81] width 66 height 11
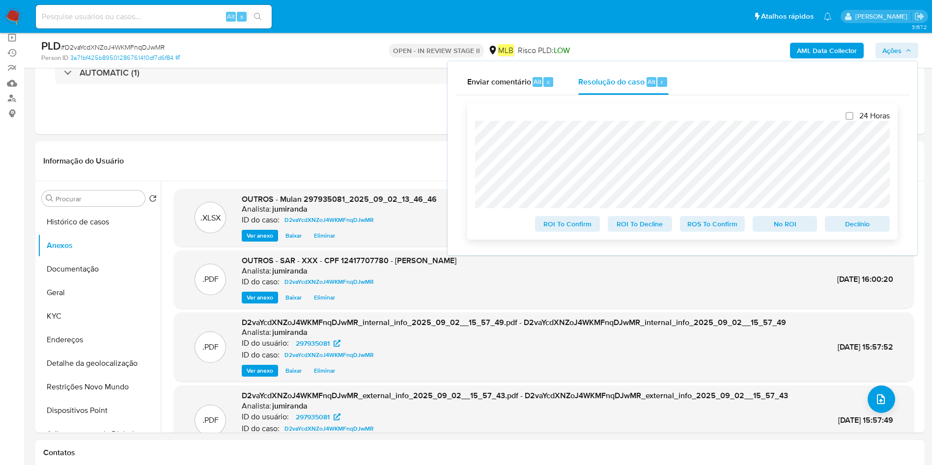
click at [728, 228] on span "ROS To Confirm" at bounding box center [712, 224] width 51 height 14
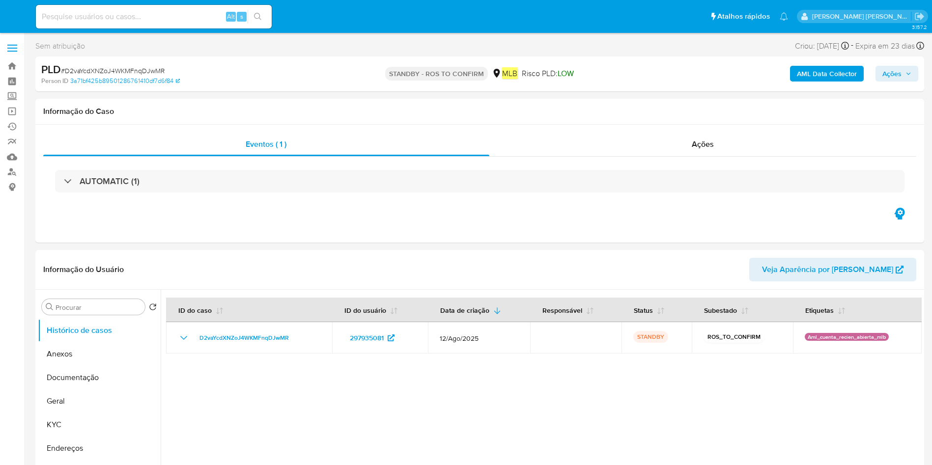
select select "10"
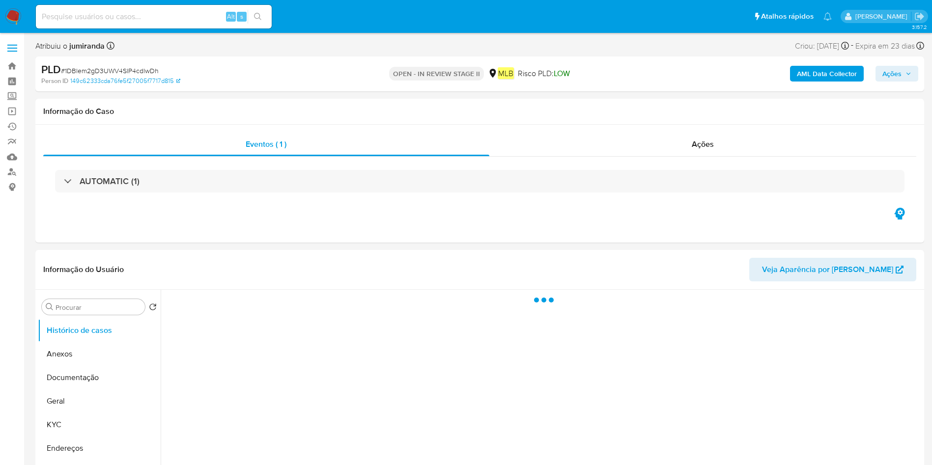
select select "10"
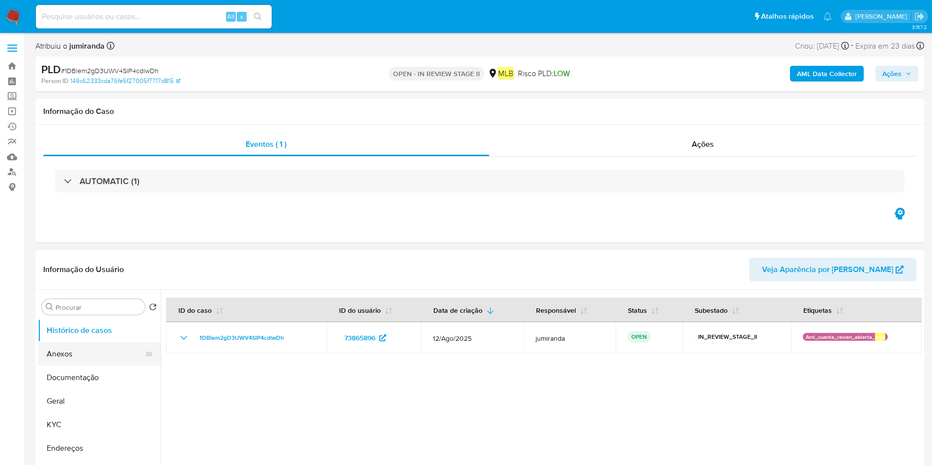
click at [93, 355] on button "Anexos" at bounding box center [95, 354] width 115 height 24
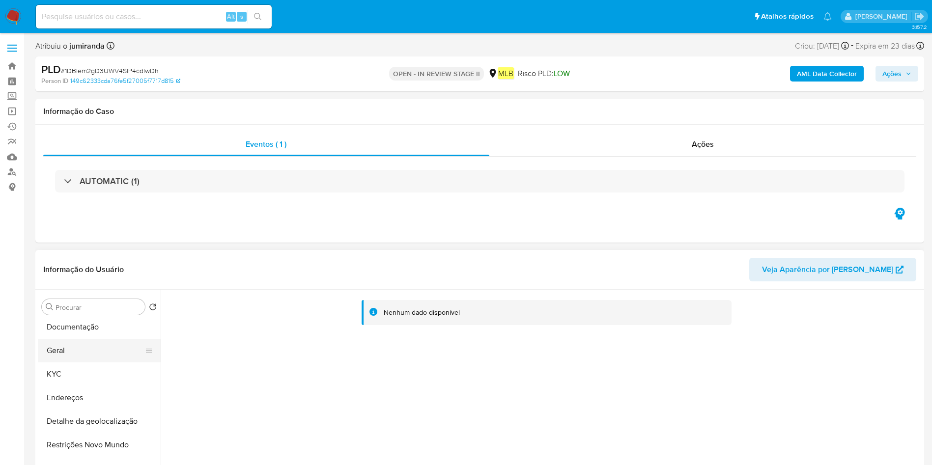
scroll to position [74, 0]
click at [75, 352] on button "KYC" at bounding box center [95, 352] width 115 height 24
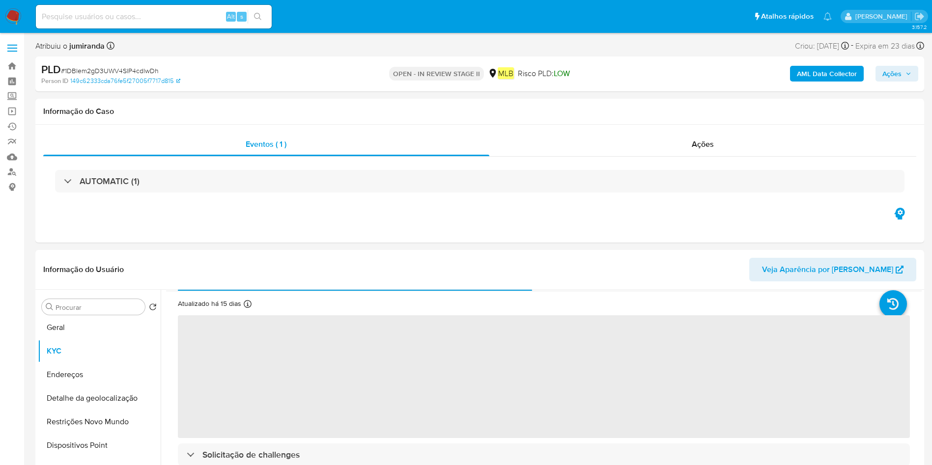
scroll to position [0, 0]
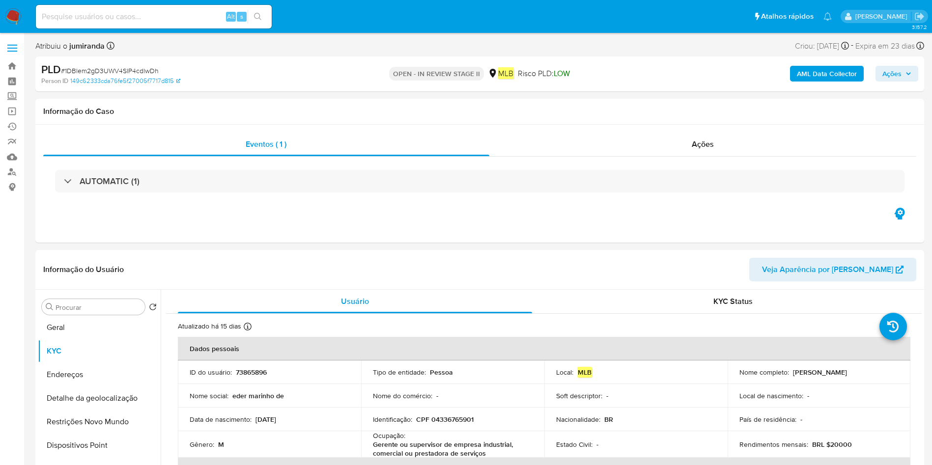
click at [406, 449] on p "Gerente ou supervisor de empresa industrial, comercial ou prestadora de serviços" at bounding box center [451, 449] width 156 height 18
click at [406, 446] on p "Gerente ou supervisor de empresa industrial, comercial ou prestadora de serviços" at bounding box center [451, 449] width 156 height 18
copy div "Ocupação : Gerente ou supervisor de empresa industrial, comercial ou prestadora…"
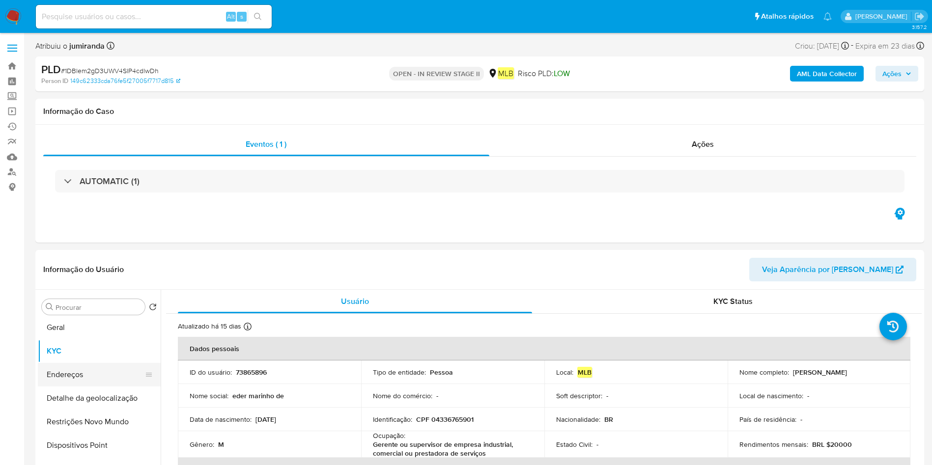
click at [68, 367] on button "Endereços" at bounding box center [95, 375] width 115 height 24
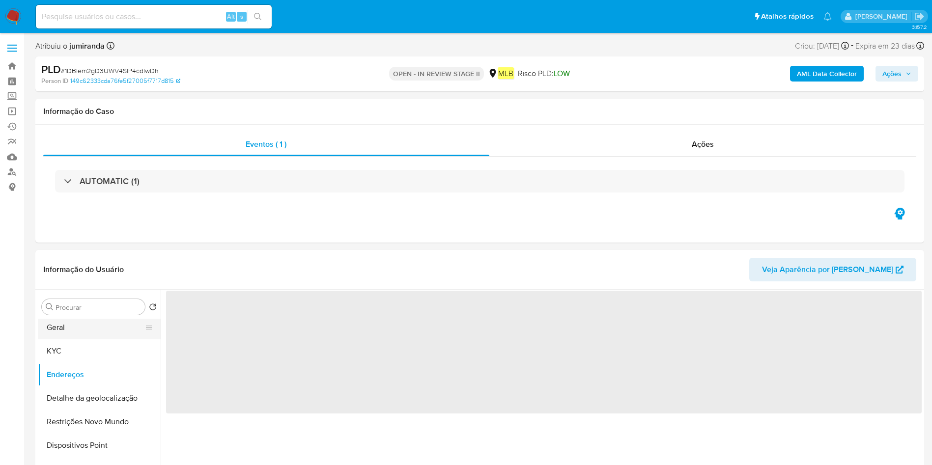
click at [90, 330] on button "Geral" at bounding box center [95, 328] width 115 height 24
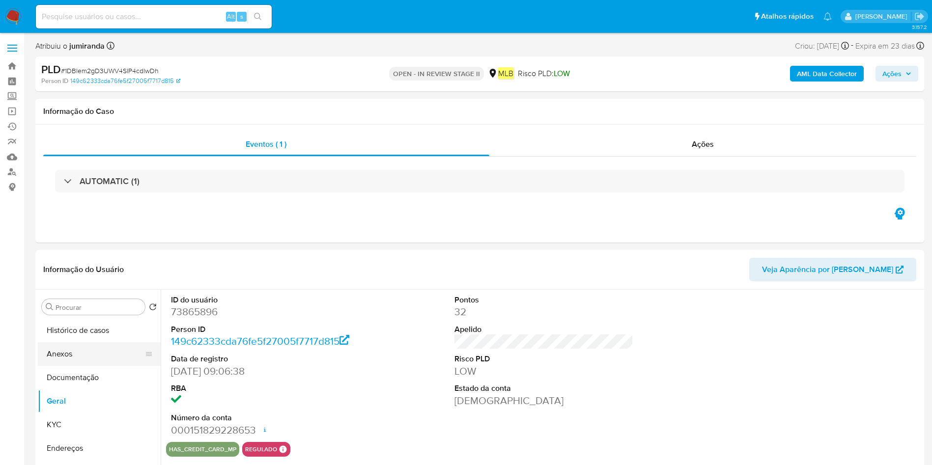
click at [101, 357] on button "Anexos" at bounding box center [95, 354] width 115 height 24
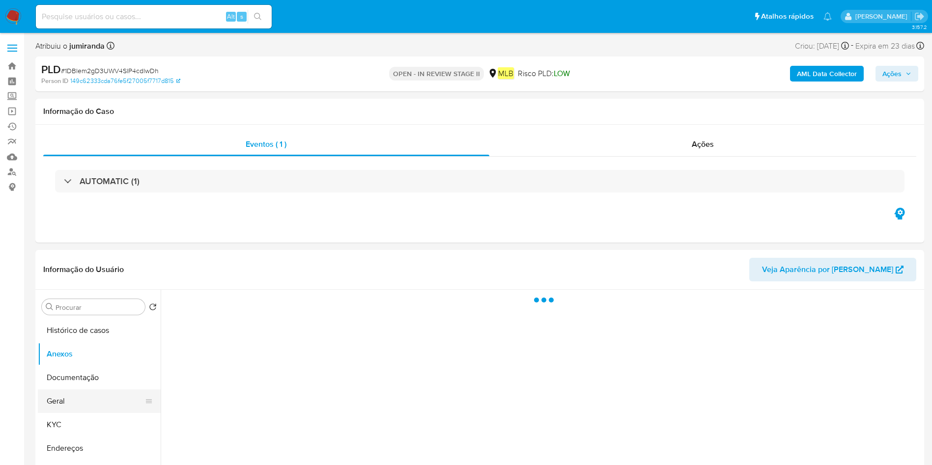
click at [71, 399] on button "Geral" at bounding box center [95, 402] width 115 height 24
